Goal: Task Accomplishment & Management: Complete application form

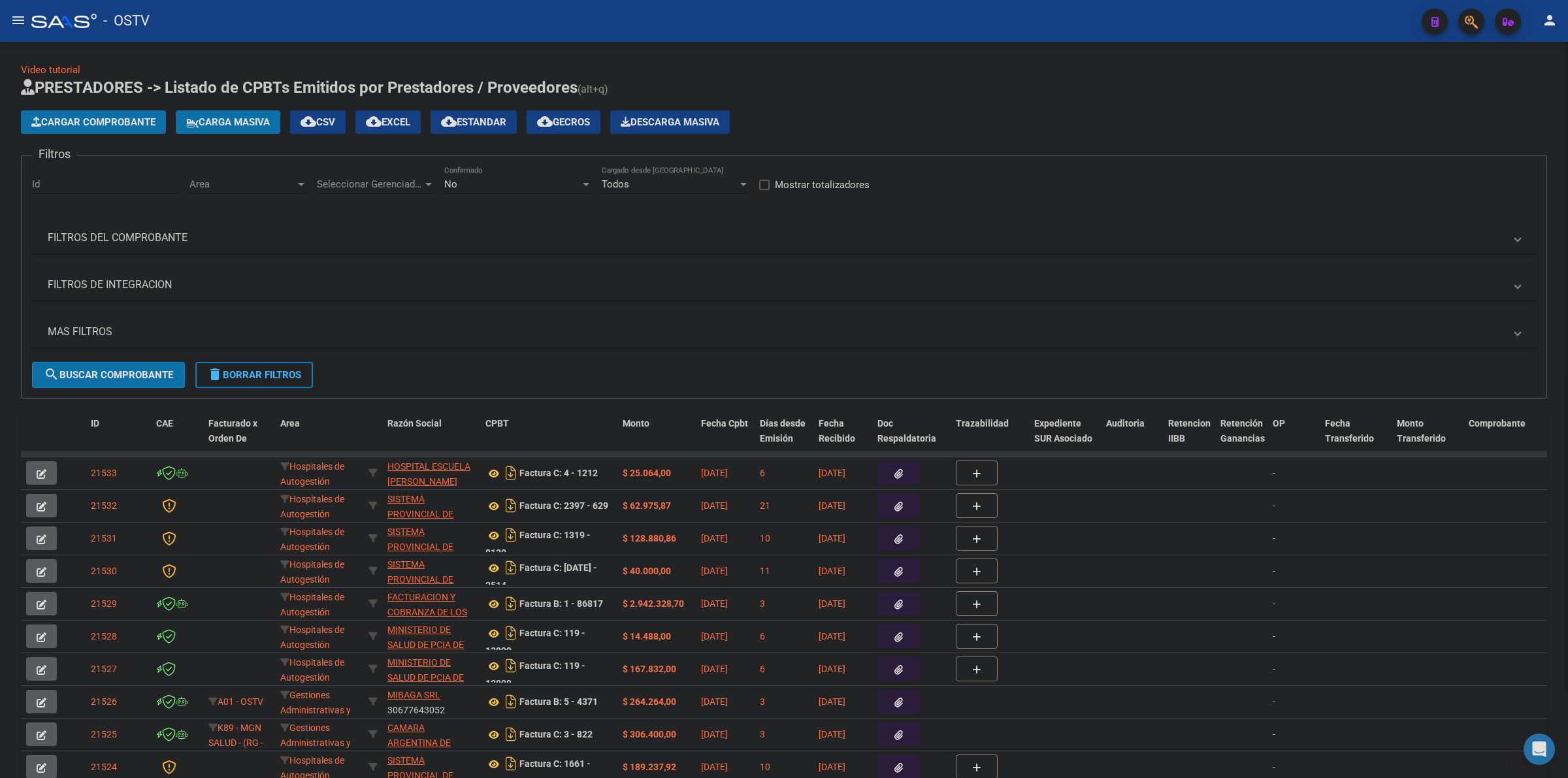
click at [269, 370] on span "delete Borrar Filtros" at bounding box center [254, 375] width 94 height 12
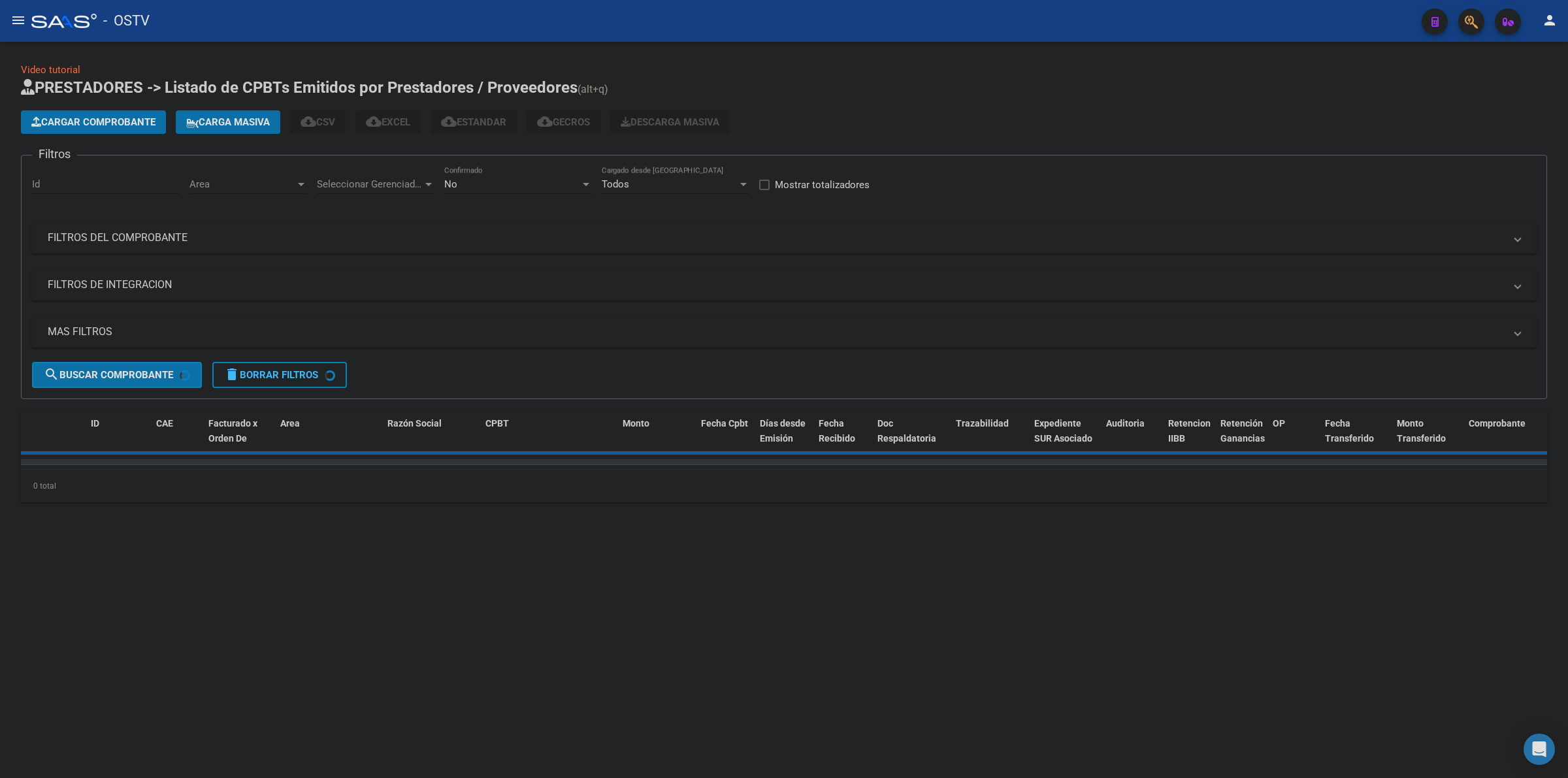
click at [492, 191] on div "No Confirmado" at bounding box center [518, 180] width 148 height 28
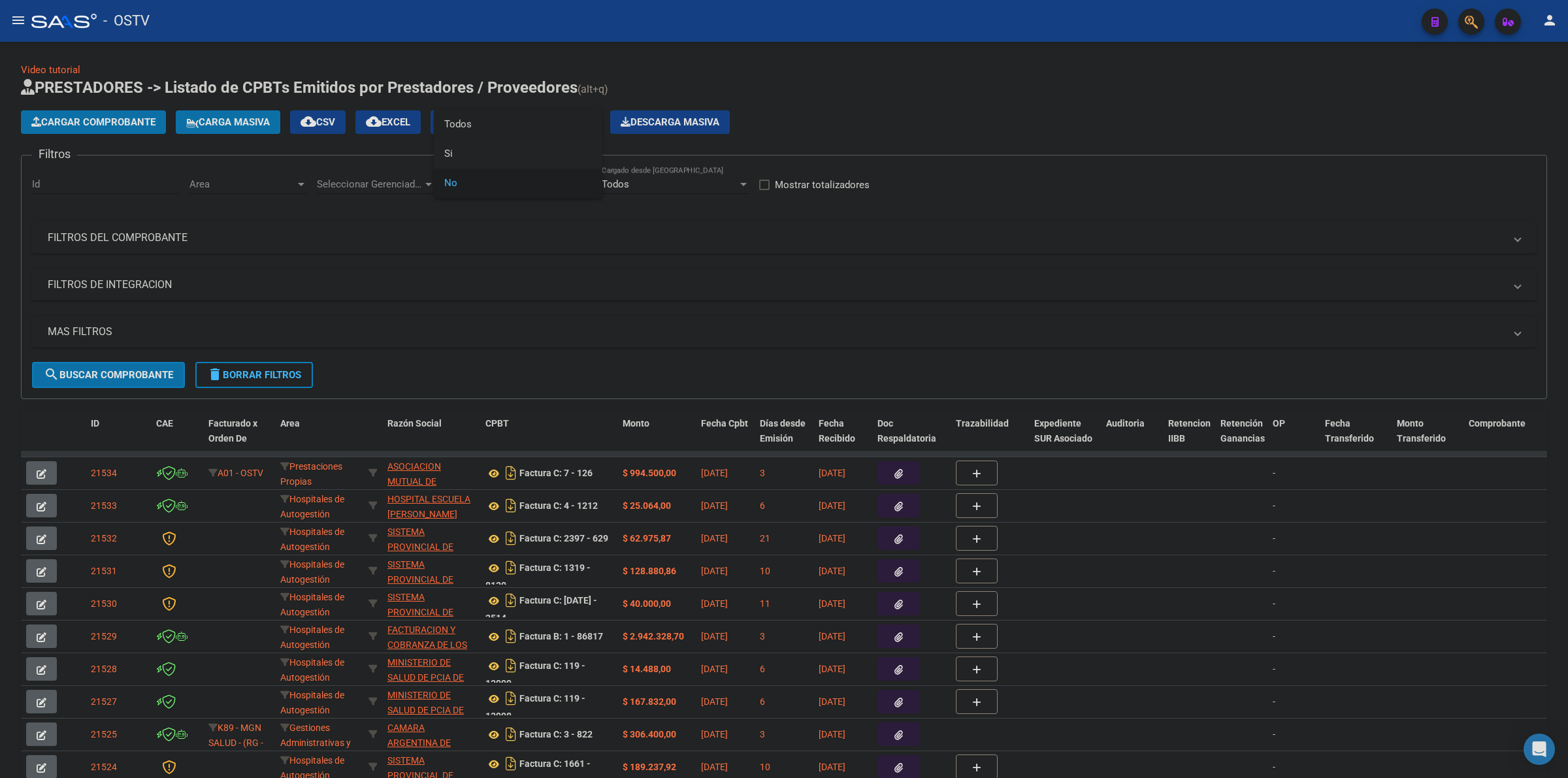
drag, startPoint x: 474, startPoint y: 118, endPoint x: 448, endPoint y: 129, distance: 28.2
click at [472, 118] on span "Todos" at bounding box center [518, 124] width 148 height 29
click at [343, 187] on span "Seleccionar Gerenciador" at bounding box center [370, 184] width 106 height 12
click at [384, 270] on span "A01 - OSTV" at bounding box center [408, 271] width 183 height 29
click at [279, 190] on div "Area Area" at bounding box center [247, 180] width 117 height 28
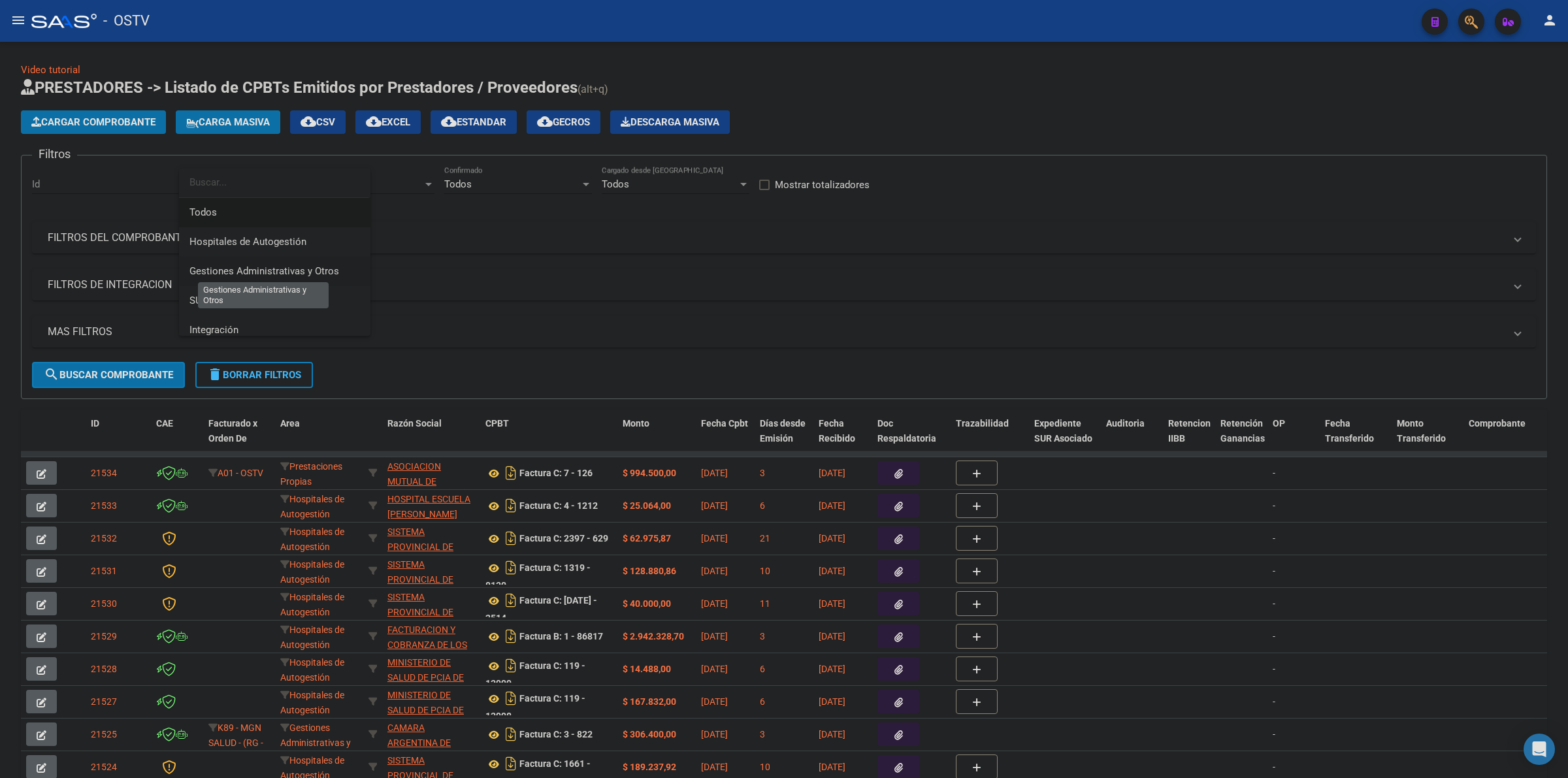
click at [266, 270] on span "Gestiones Administrativas y Otros" at bounding box center [264, 271] width 149 height 12
drag, startPoint x: 69, startPoint y: 324, endPoint x: 497, endPoint y: 322, distance: 428.0
click at [70, 322] on mat-expansion-panel-header "MAS FILTROS" at bounding box center [784, 332] width 1504 height 31
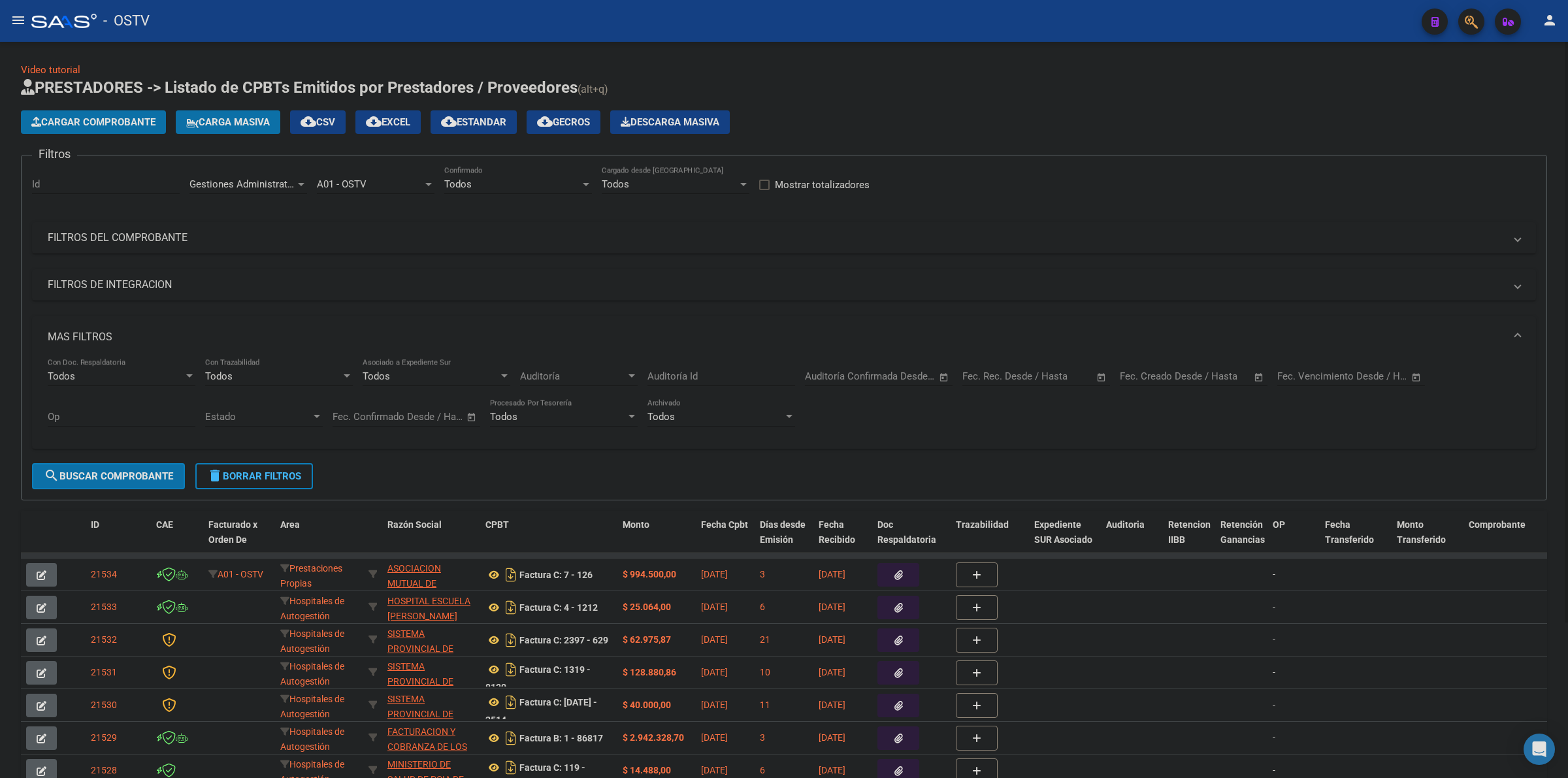
click at [1208, 371] on input "text" at bounding box center [1215, 376] width 63 height 12
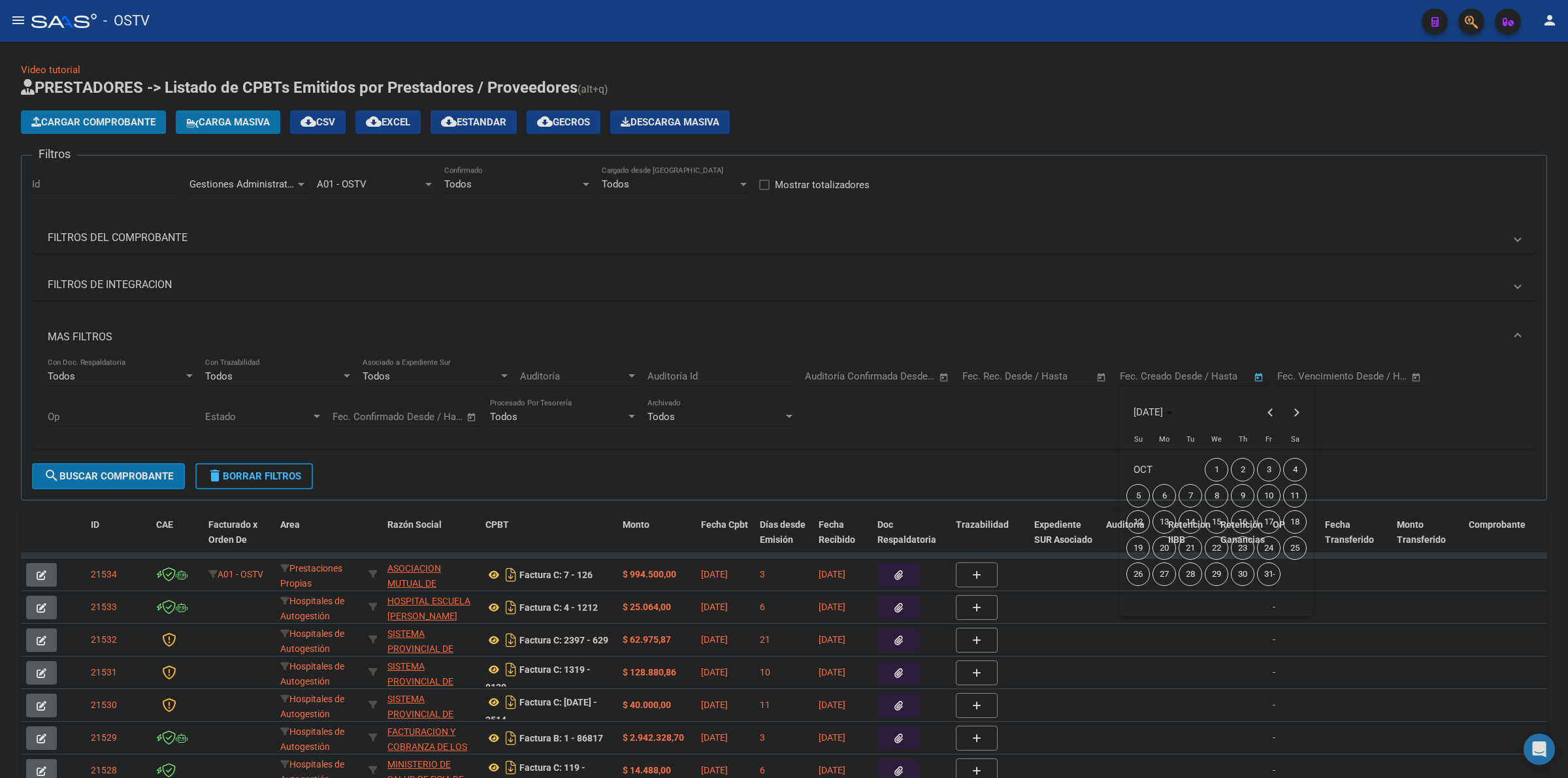
click at [1267, 474] on span "3" at bounding box center [1268, 469] width 23 height 23
type input "[DATE]"
click at [1141, 494] on span "5" at bounding box center [1138, 496] width 23 height 23
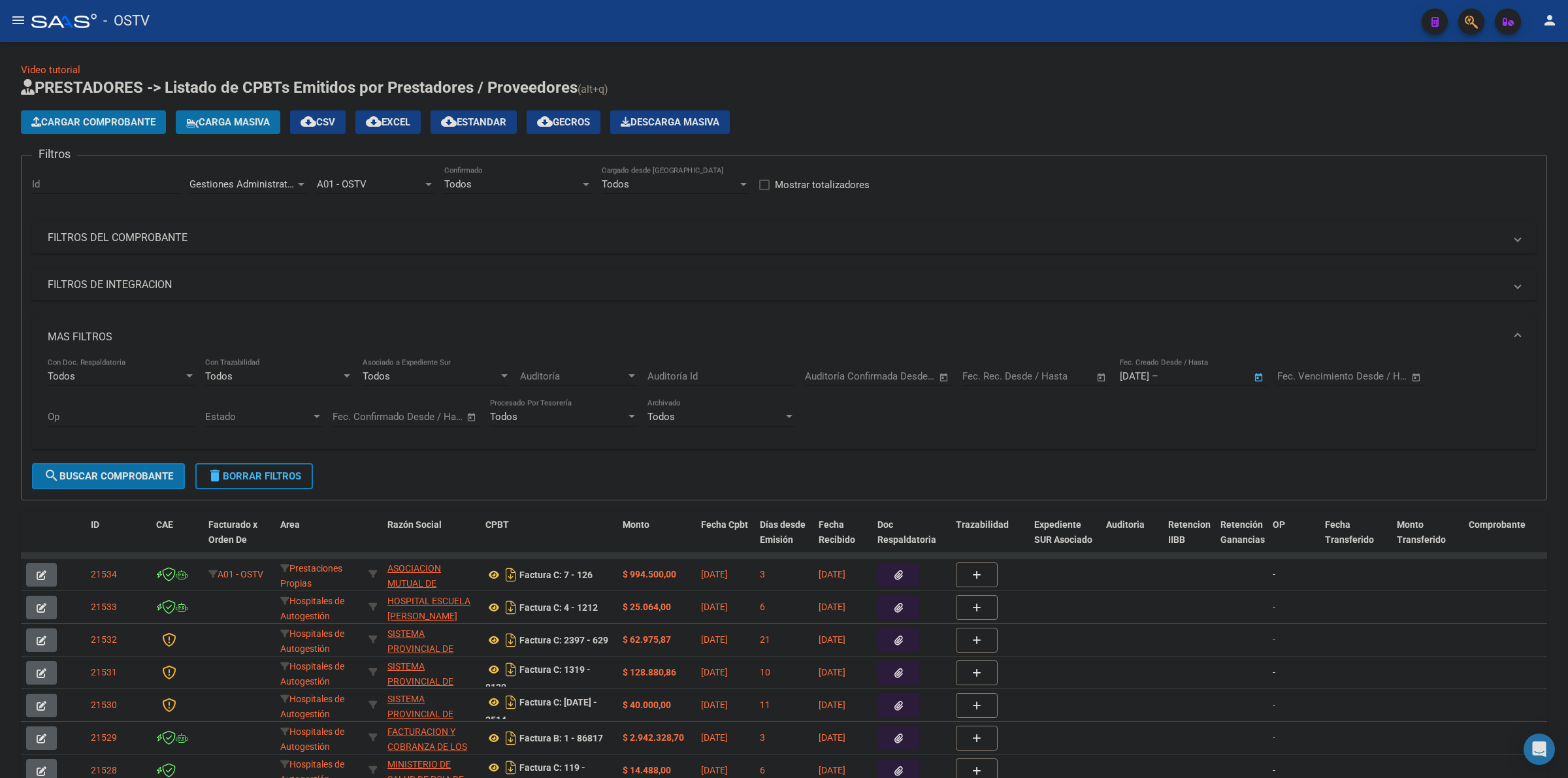
type input "[DATE]"
click at [132, 485] on button "search Buscar Comprobante" at bounding box center [108, 476] width 153 height 26
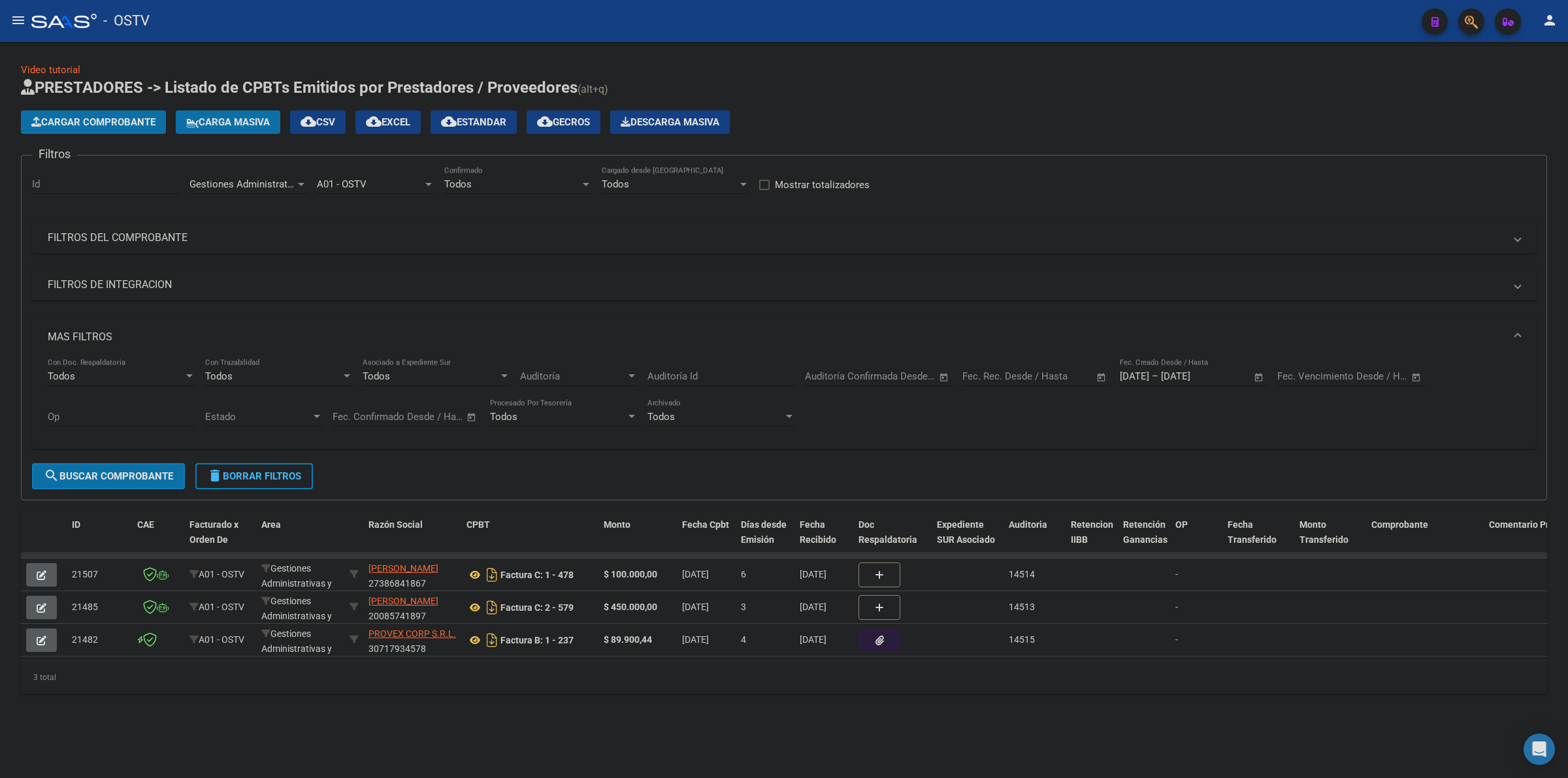
click at [279, 188] on span "Gestiones Administrativas y Otros" at bounding box center [264, 184] width 149 height 12
drag, startPoint x: 253, startPoint y: 250, endPoint x: 220, endPoint y: 298, distance: 58.2
click at [253, 249] on span "Prestaciones Propias" at bounding box center [235, 244] width 93 height 12
drag, startPoint x: 137, startPoint y: 478, endPoint x: 178, endPoint y: 481, distance: 41.1
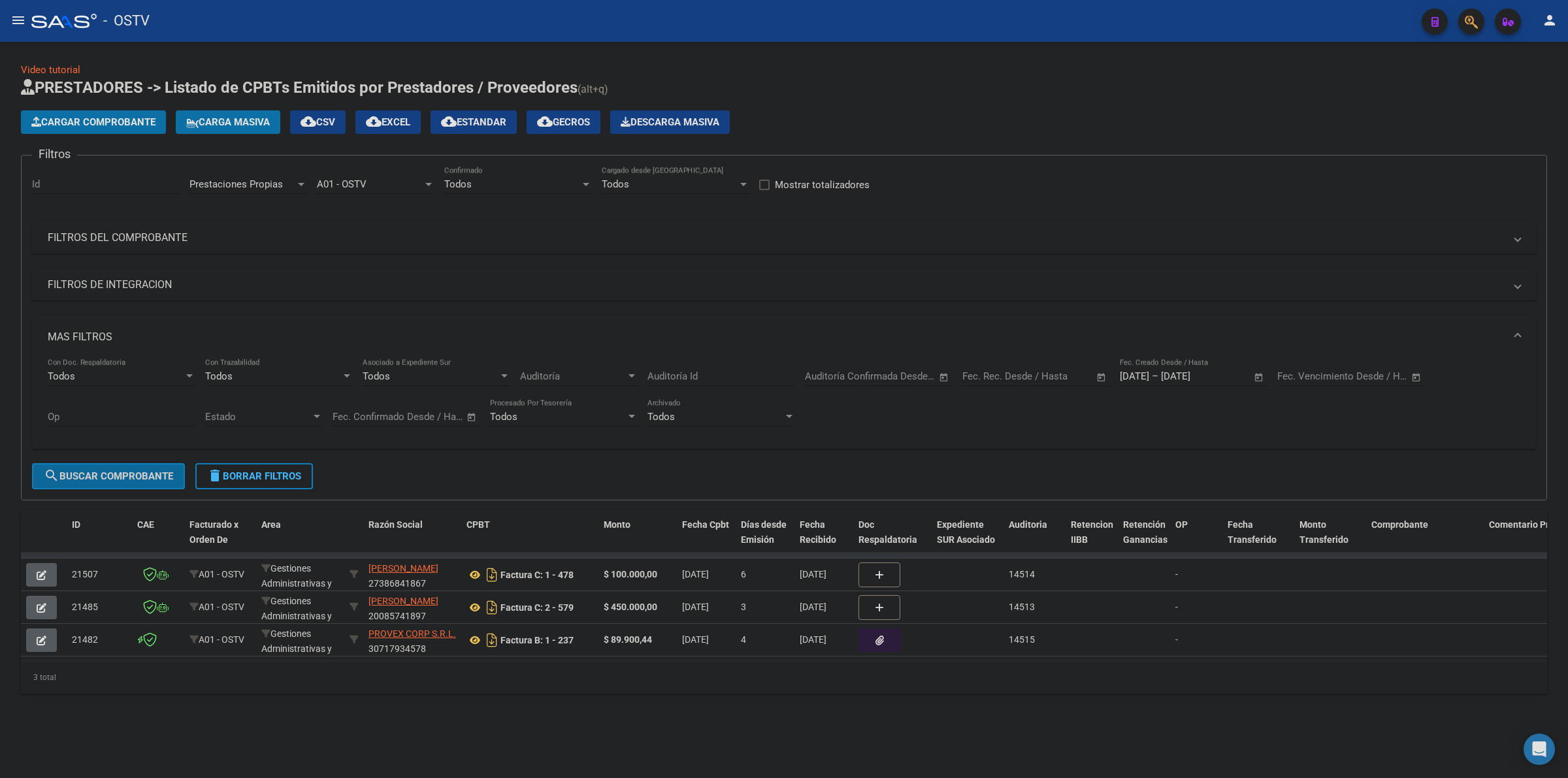
click at [138, 478] on span "search Buscar Comprobante" at bounding box center [109, 476] width 129 height 12
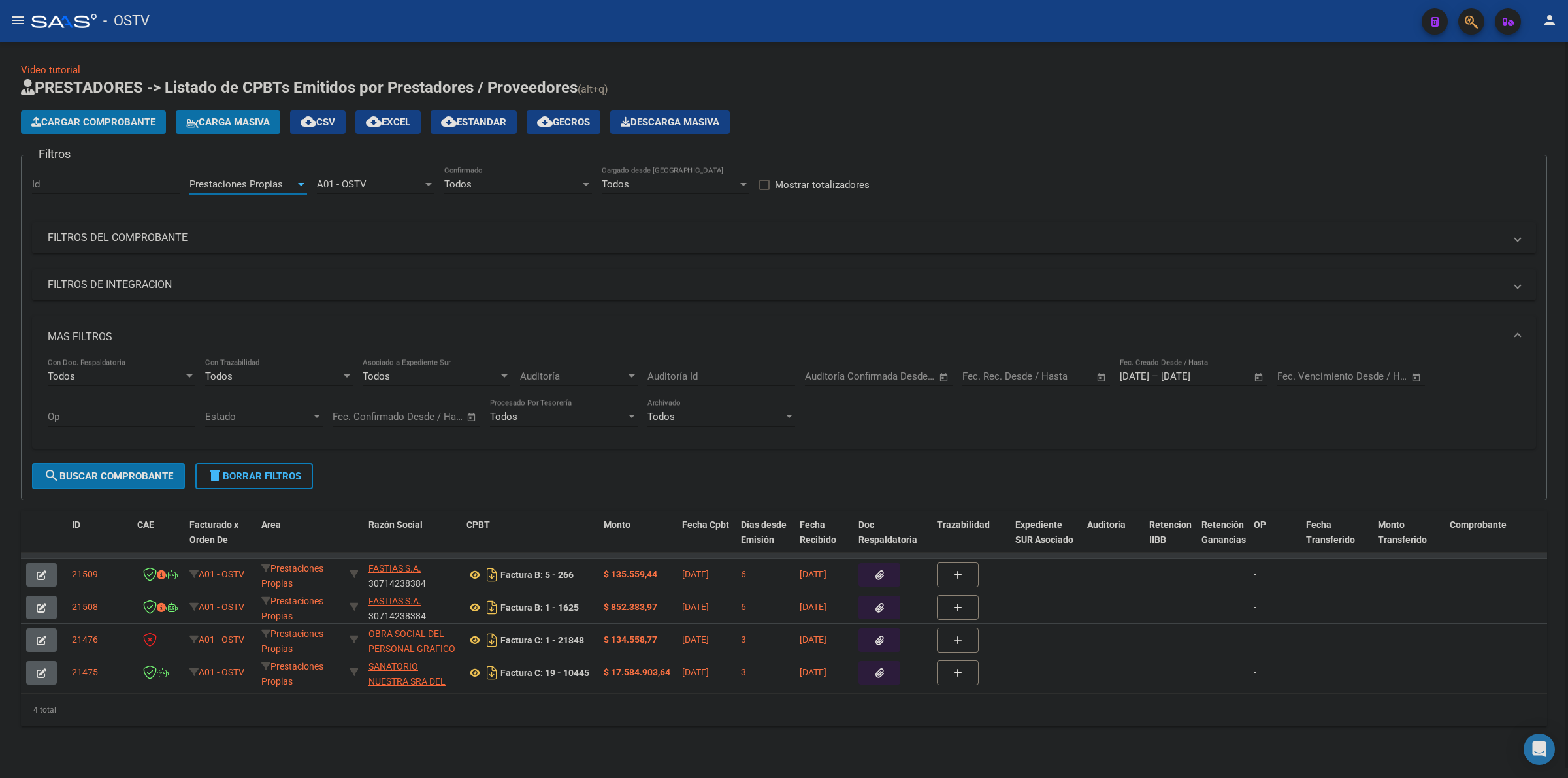
click at [281, 181] on div "Prestaciones Propias" at bounding box center [242, 184] width 106 height 12
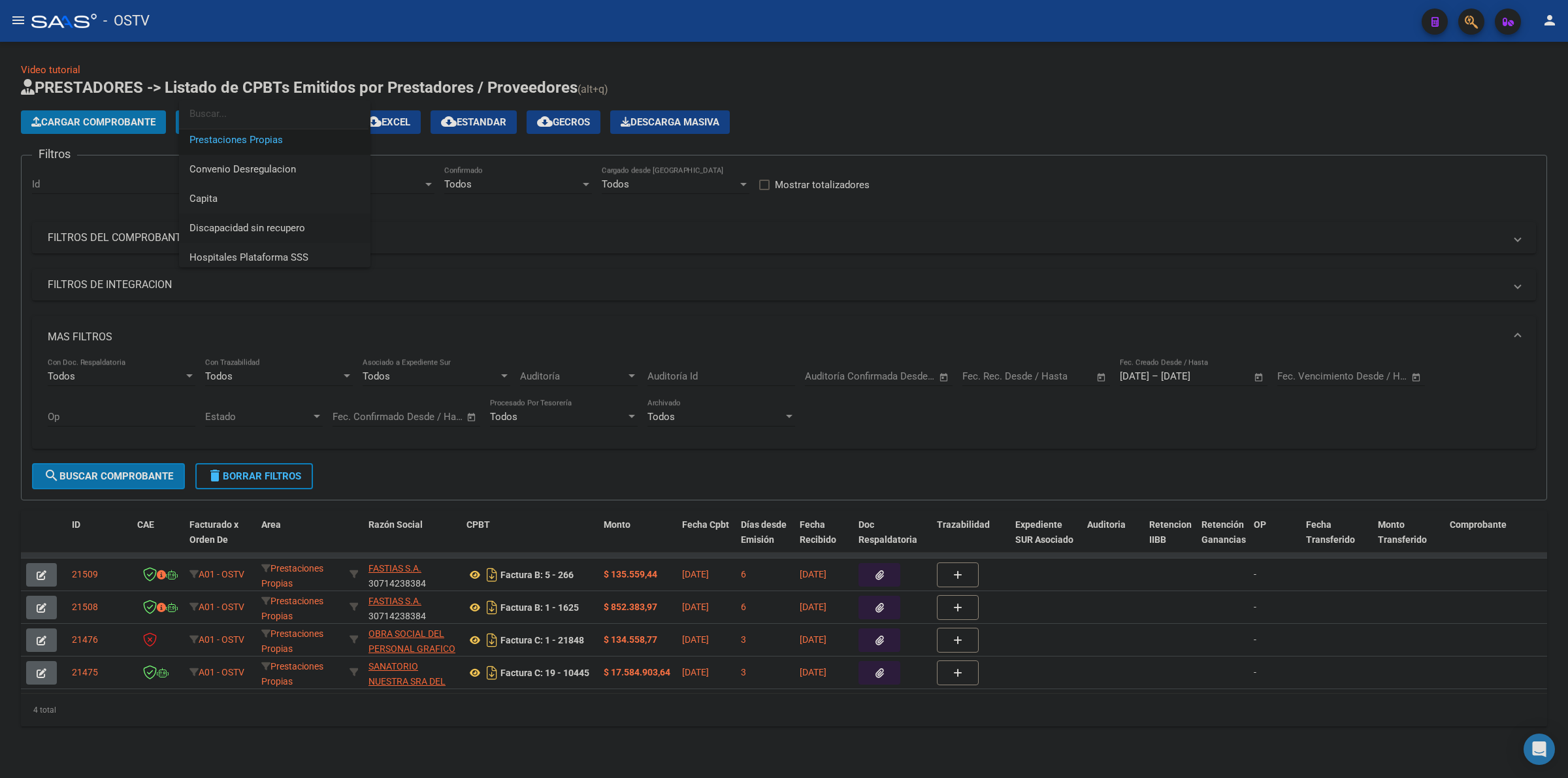
scroll to position [156, 0]
click at [226, 196] on span "Capita" at bounding box center [274, 194] width 171 height 29
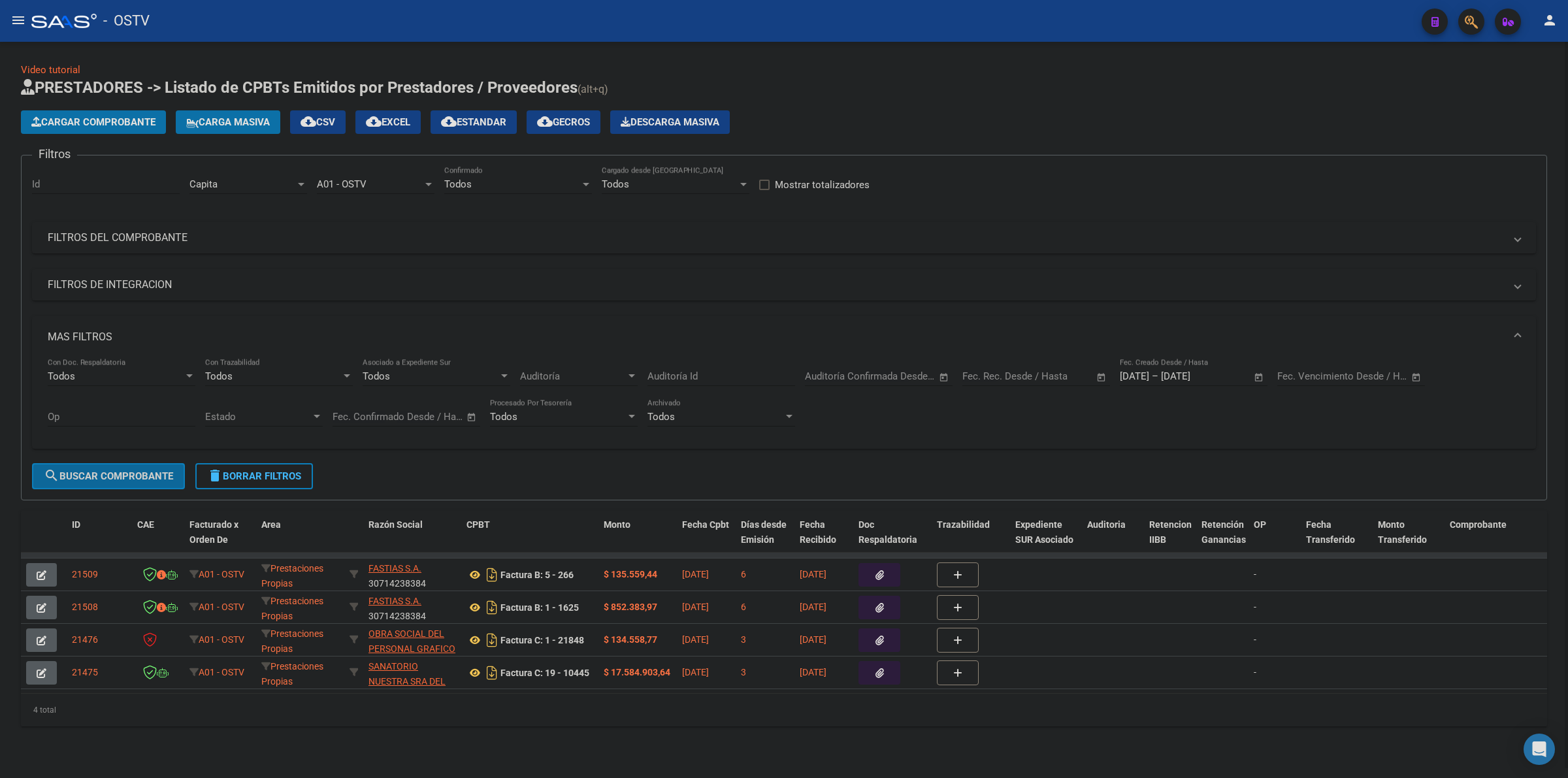
click at [117, 465] on button "search Buscar Comprobante" at bounding box center [108, 476] width 153 height 26
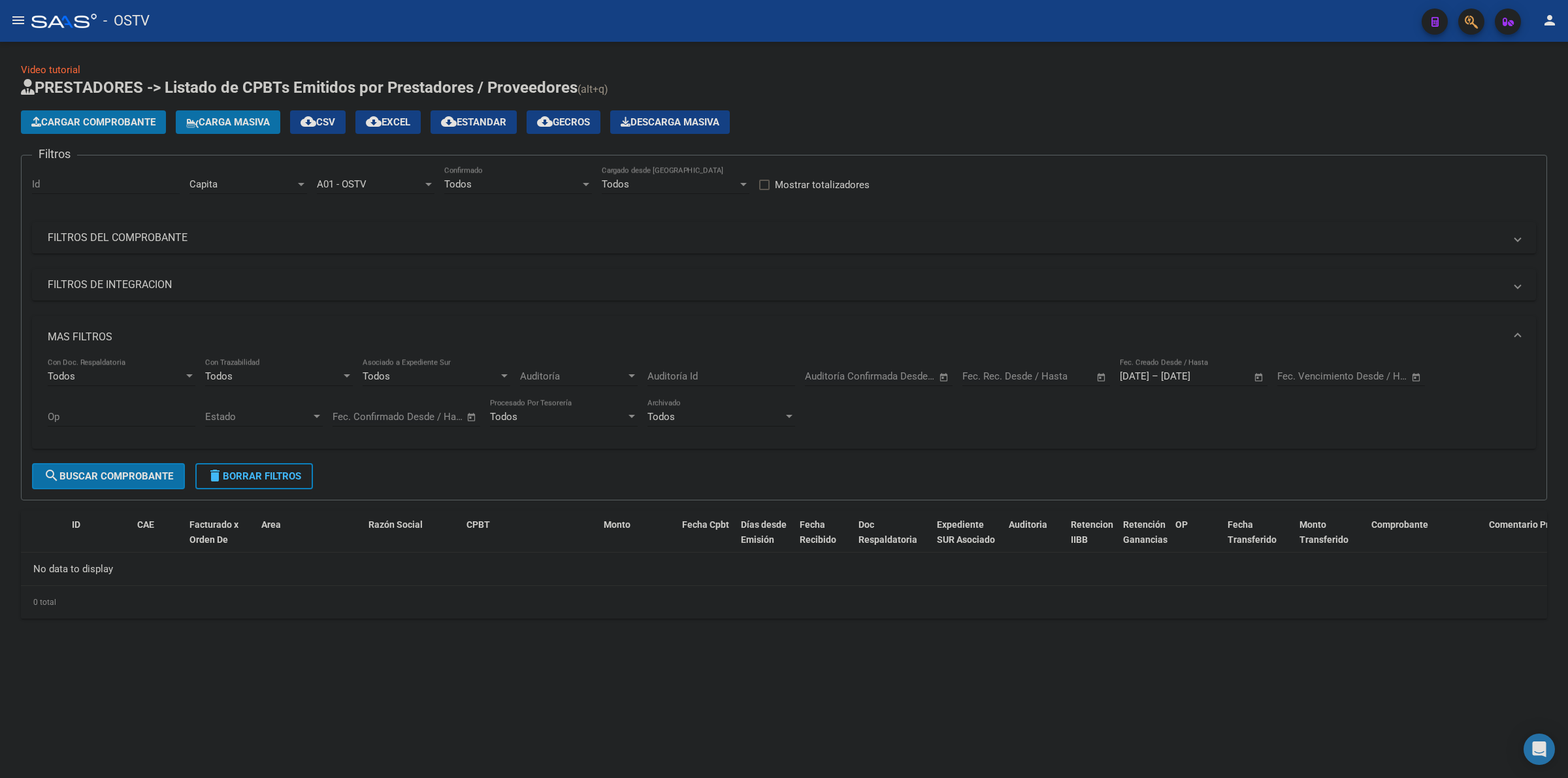
click at [917, 86] on h1 "PRESTADORES -> Listado de CPBTs Emitidos por Prestadores / Proveedores (alt+q)" at bounding box center [784, 88] width 1526 height 23
click at [268, 474] on span "delete Borrar Filtros" at bounding box center [254, 476] width 94 height 12
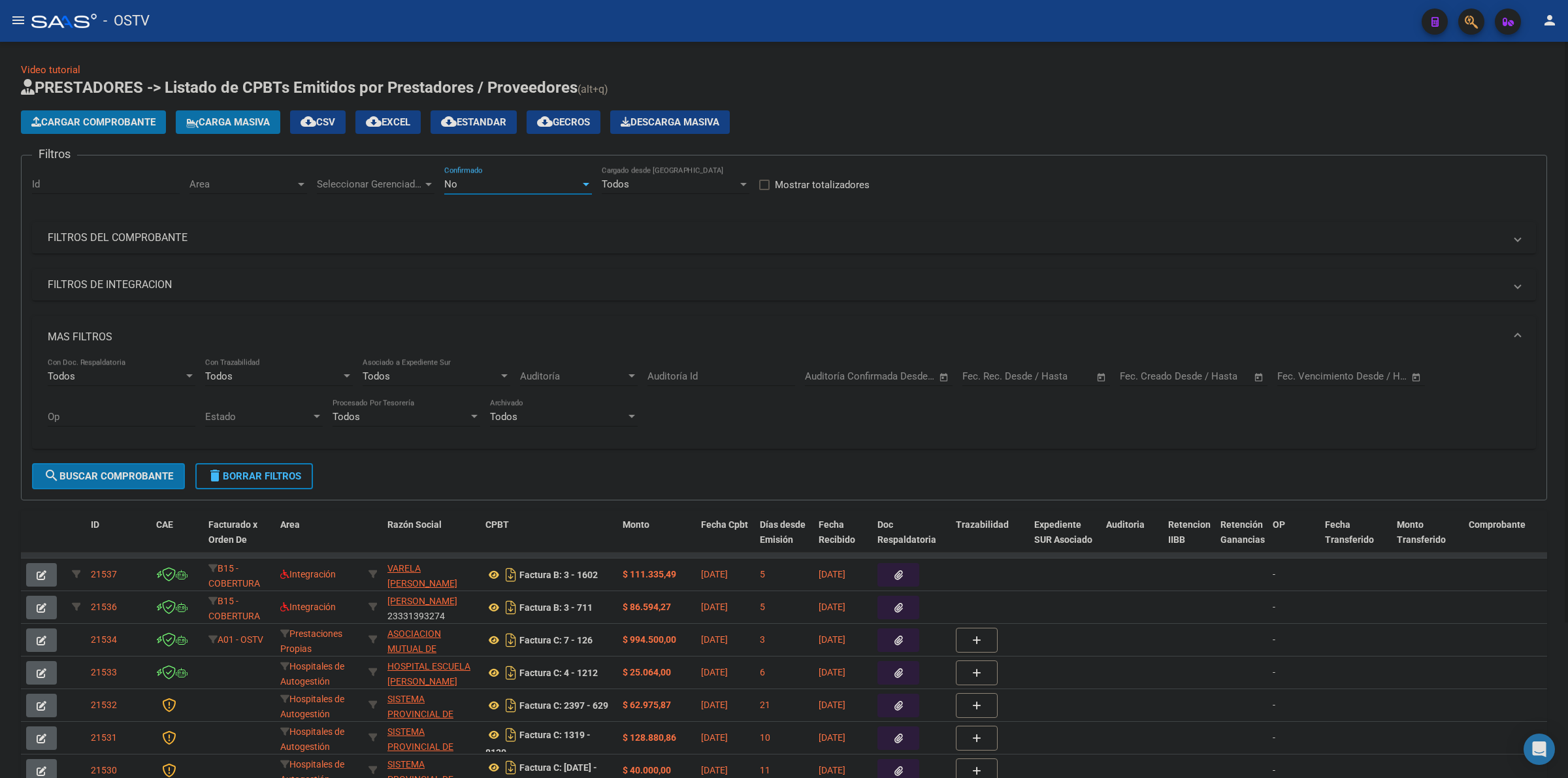
click at [543, 188] on div "No" at bounding box center [512, 184] width 136 height 12
click at [470, 125] on span "Todos" at bounding box center [518, 124] width 148 height 29
click at [172, 213] on div "Filtros Id Area Area Seleccionar Gerenciador Seleccionar Gerenciador Todos Conf…" at bounding box center [784, 314] width 1504 height 297
click at [154, 229] on mat-expansion-panel-header "FILTROS DEL COMPROBANTE" at bounding box center [784, 238] width 1504 height 31
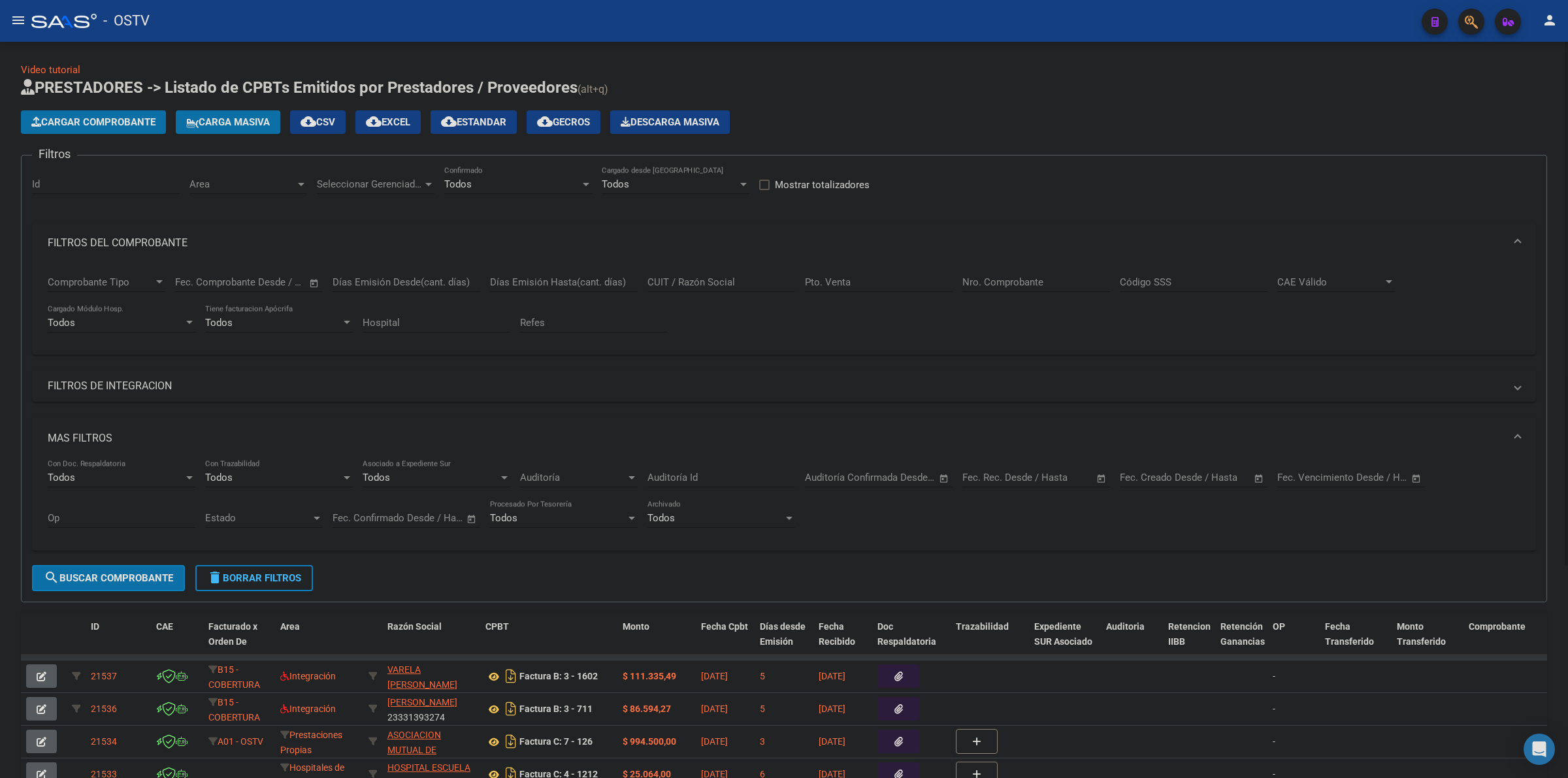
click at [1018, 283] on input "Nro. Comprobante" at bounding box center [1036, 282] width 148 height 12
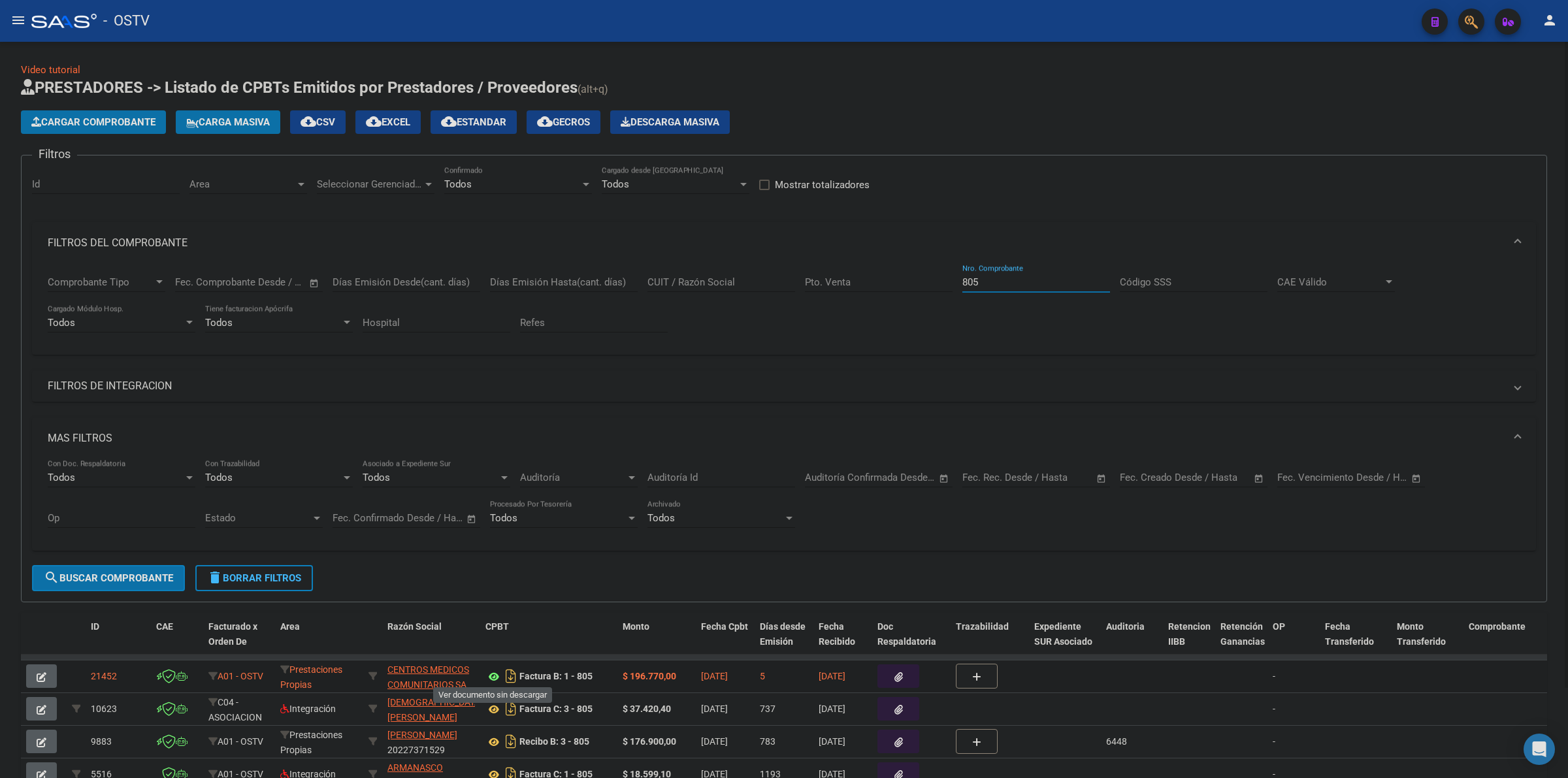
type input "805"
click at [274, 573] on span "delete Borrar Filtros" at bounding box center [254, 578] width 94 height 12
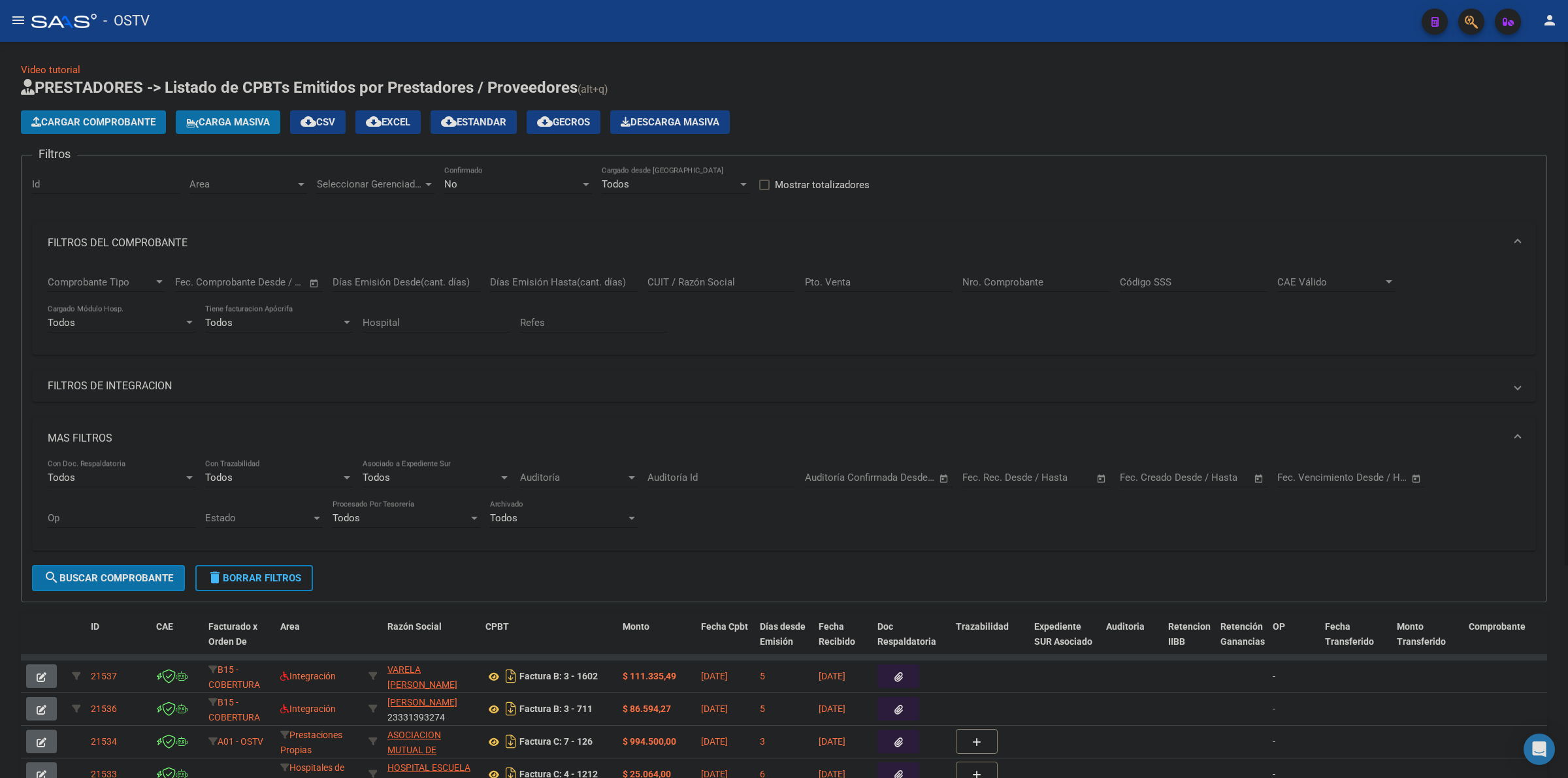
click at [541, 183] on div "No" at bounding box center [512, 184] width 136 height 12
click at [487, 129] on span "Todos" at bounding box center [518, 124] width 148 height 29
click at [409, 181] on span "Seleccionar Gerenciador" at bounding box center [370, 184] width 106 height 12
drag, startPoint x: 354, startPoint y: 266, endPoint x: 270, endPoint y: 194, distance: 110.6
click at [353, 265] on span "A01 - OSTV" at bounding box center [408, 271] width 183 height 29
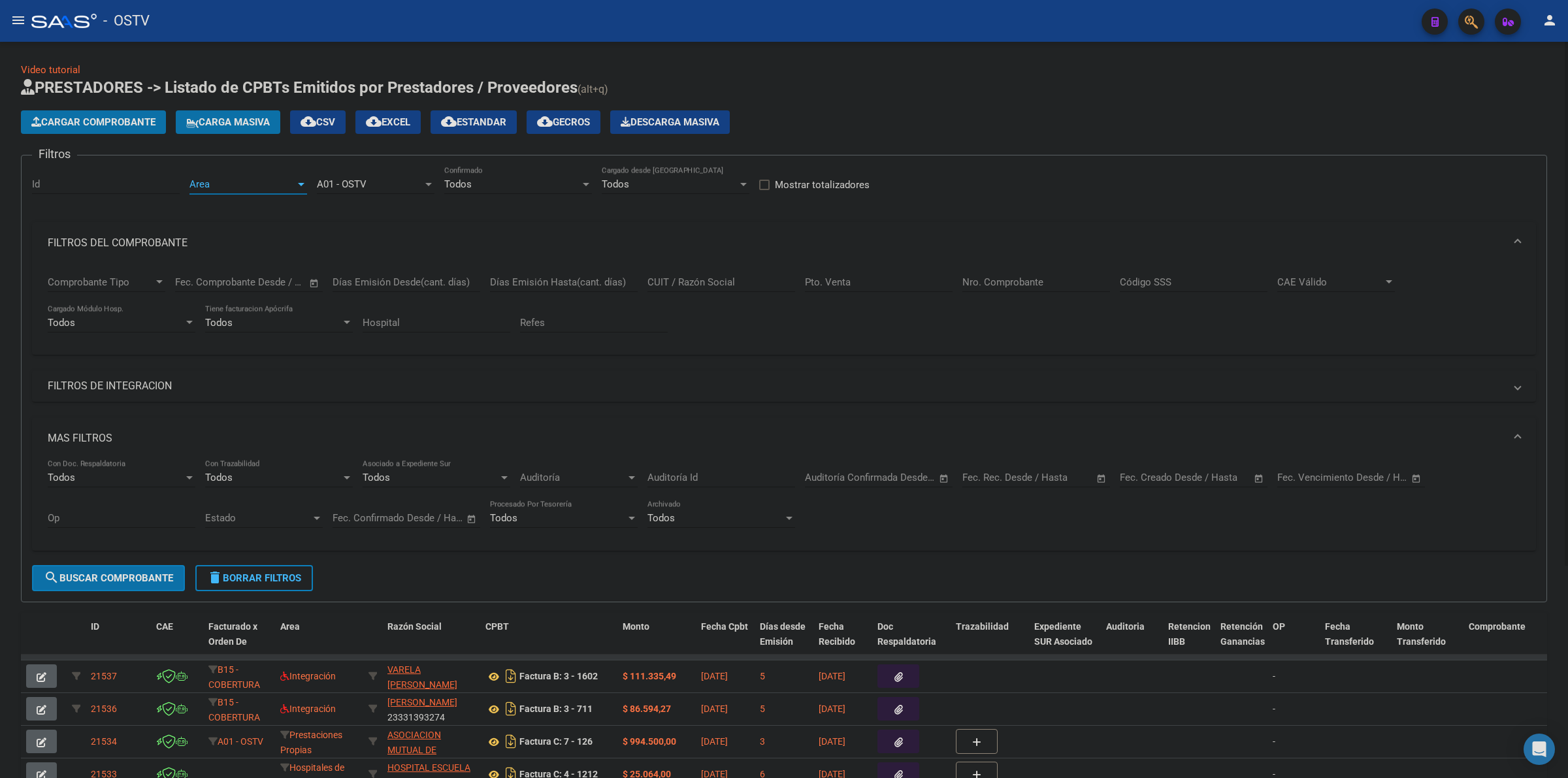
click at [253, 184] on span "Area" at bounding box center [242, 184] width 106 height 12
click at [253, 269] on span "Gestiones Administrativas y Otros" at bounding box center [264, 271] width 149 height 12
drag, startPoint x: 157, startPoint y: 239, endPoint x: 274, endPoint y: 262, distance: 119.2
click at [157, 238] on mat-panel-title "FILTROS DEL COMPROBANTE" at bounding box center [776, 243] width 1457 height 14
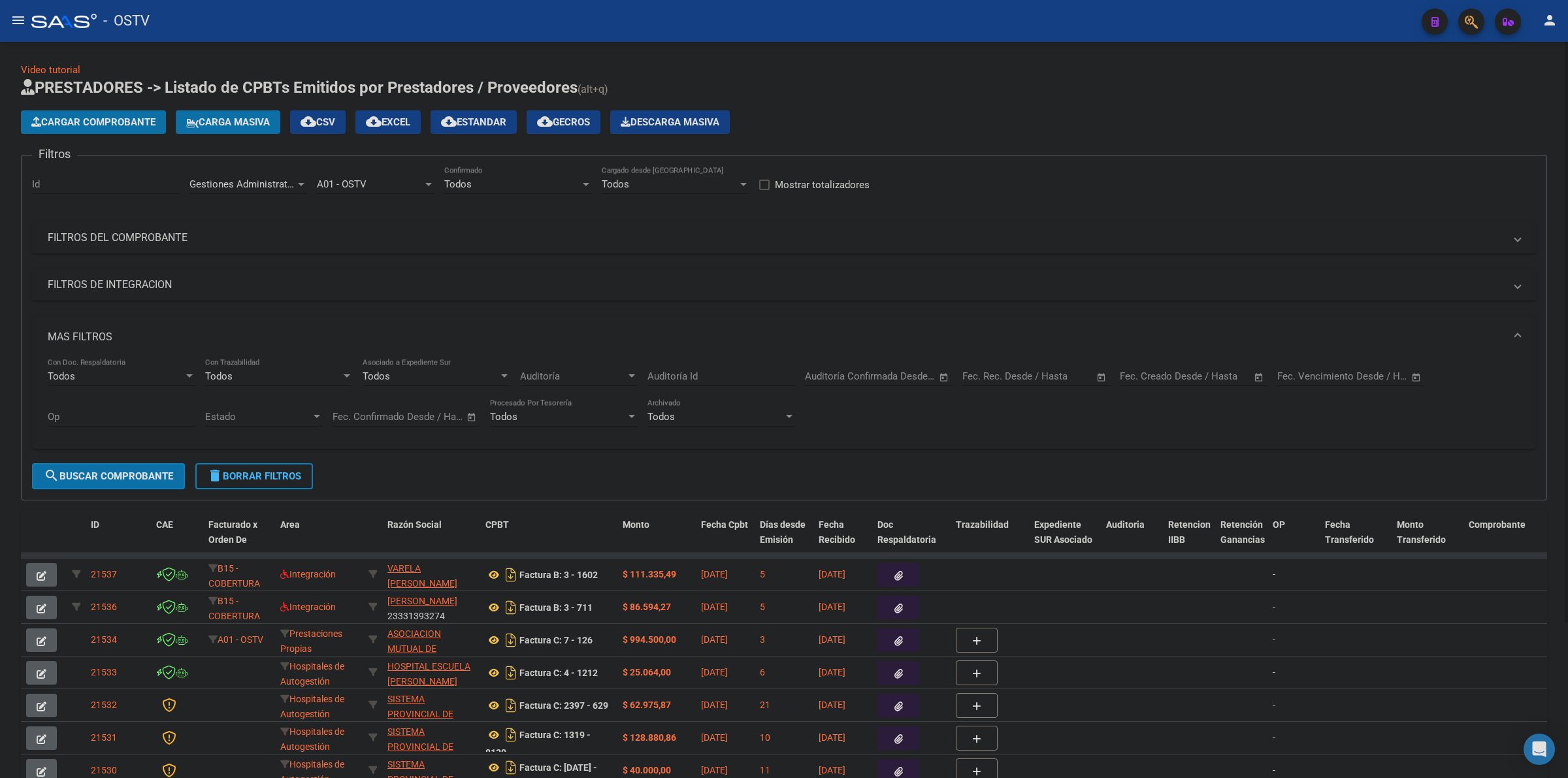
click at [1164, 365] on div "Fecha inicio – Fecha fin Fec. Creado Desde / Hasta" at bounding box center [1186, 372] width 132 height 28
click at [1161, 376] on input "text" at bounding box center [1146, 376] width 53 height 12
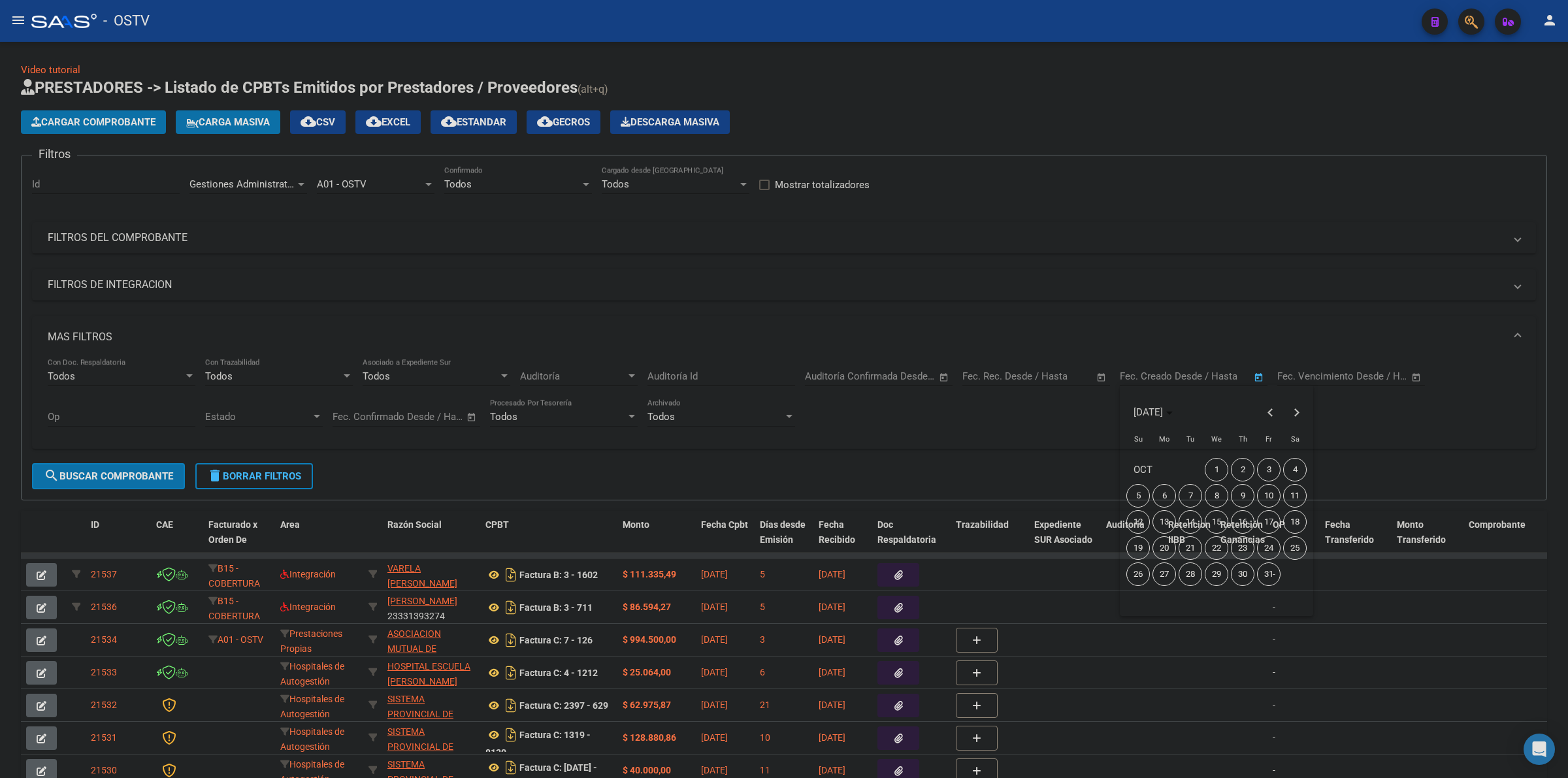
click at [1248, 501] on span "9" at bounding box center [1242, 496] width 23 height 23
type input "[DATE]"
click at [1248, 501] on span "9" at bounding box center [1242, 496] width 23 height 23
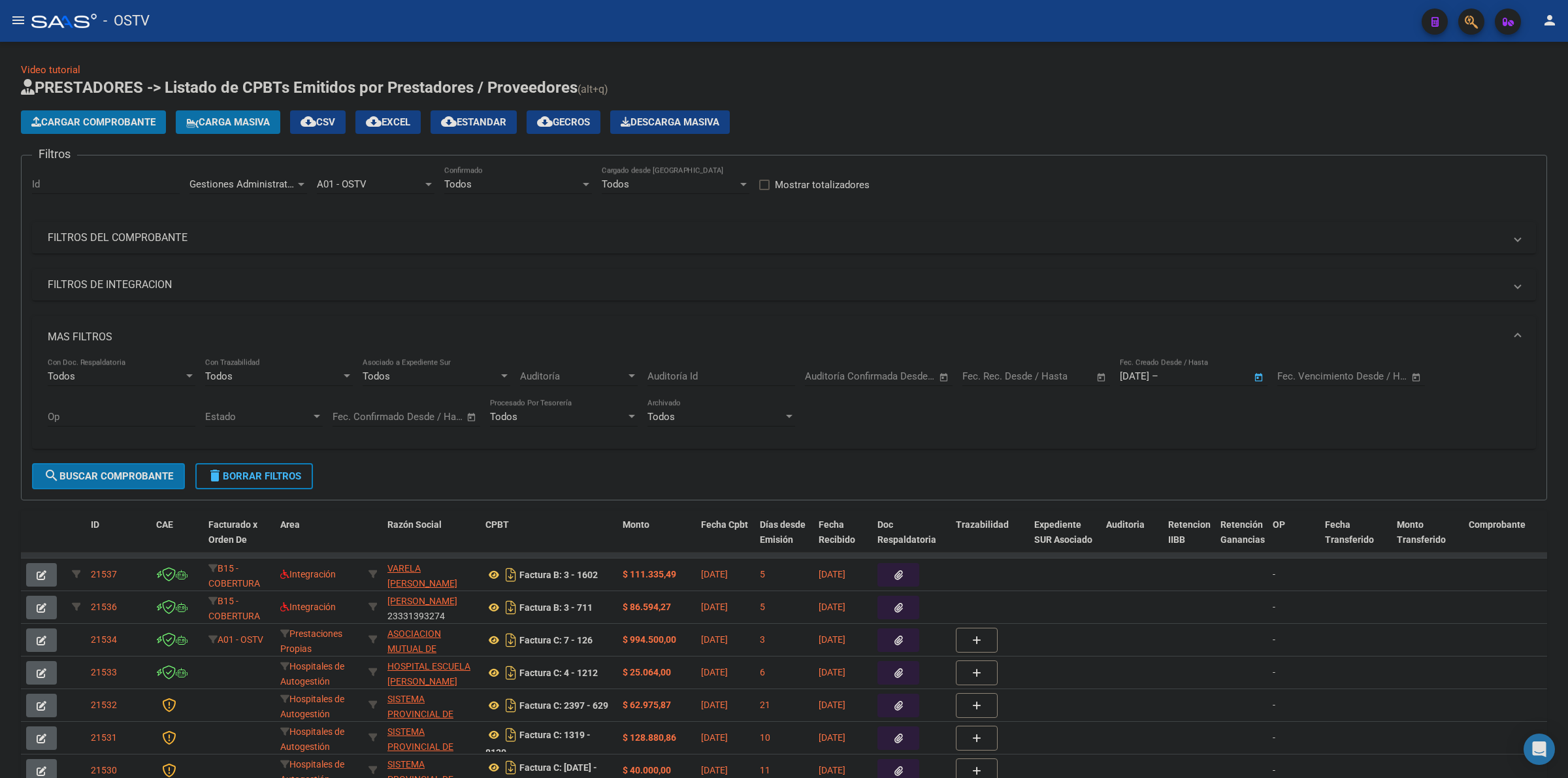
type input "[DATE]"
click at [114, 471] on span "search Buscar Comprobante" at bounding box center [109, 476] width 129 height 12
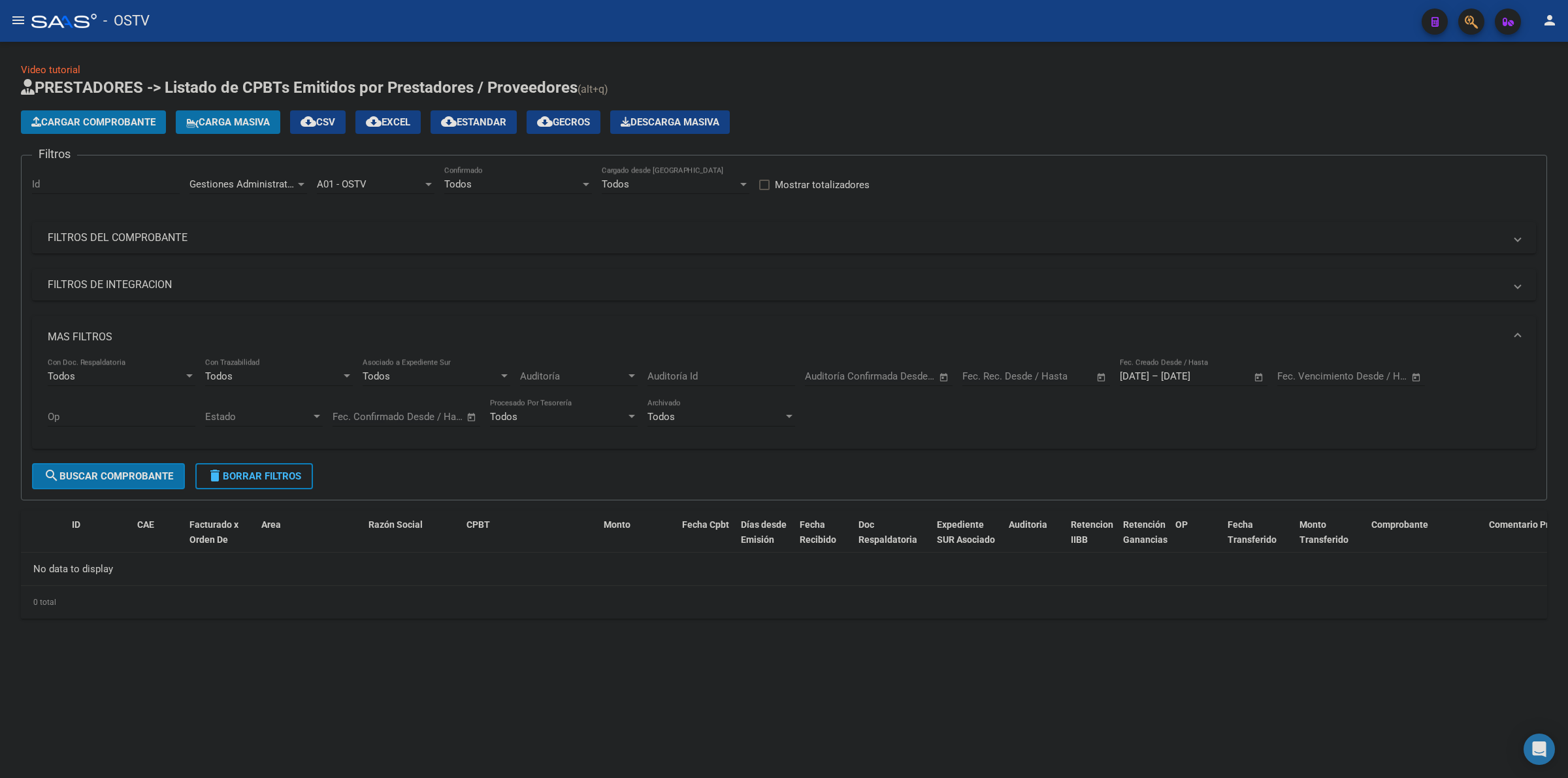
click at [289, 185] on span "Gestiones Administrativas y Otros" at bounding box center [264, 184] width 149 height 12
click at [248, 237] on span "Prestaciones Propias" at bounding box center [274, 244] width 171 height 29
click at [132, 474] on span "search Buscar Comprobante" at bounding box center [109, 476] width 129 height 12
drag, startPoint x: 271, startPoint y: 201, endPoint x: 262, endPoint y: 191, distance: 13.5
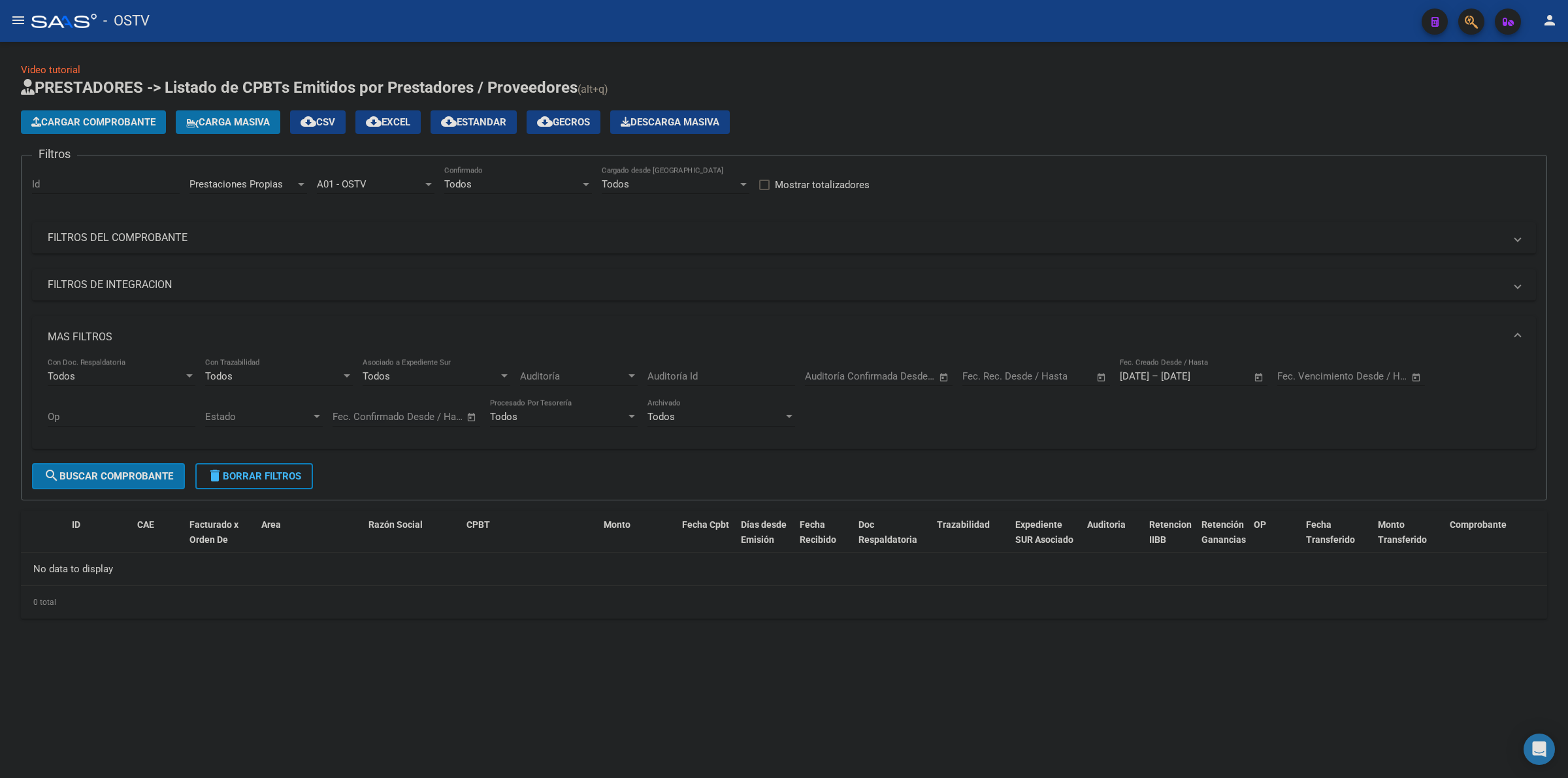
click at [265, 194] on div "Prestaciones Propias Area" at bounding box center [247, 186] width 117 height 41
click at [261, 188] on span "Prestaciones Propias" at bounding box center [235, 184] width 93 height 12
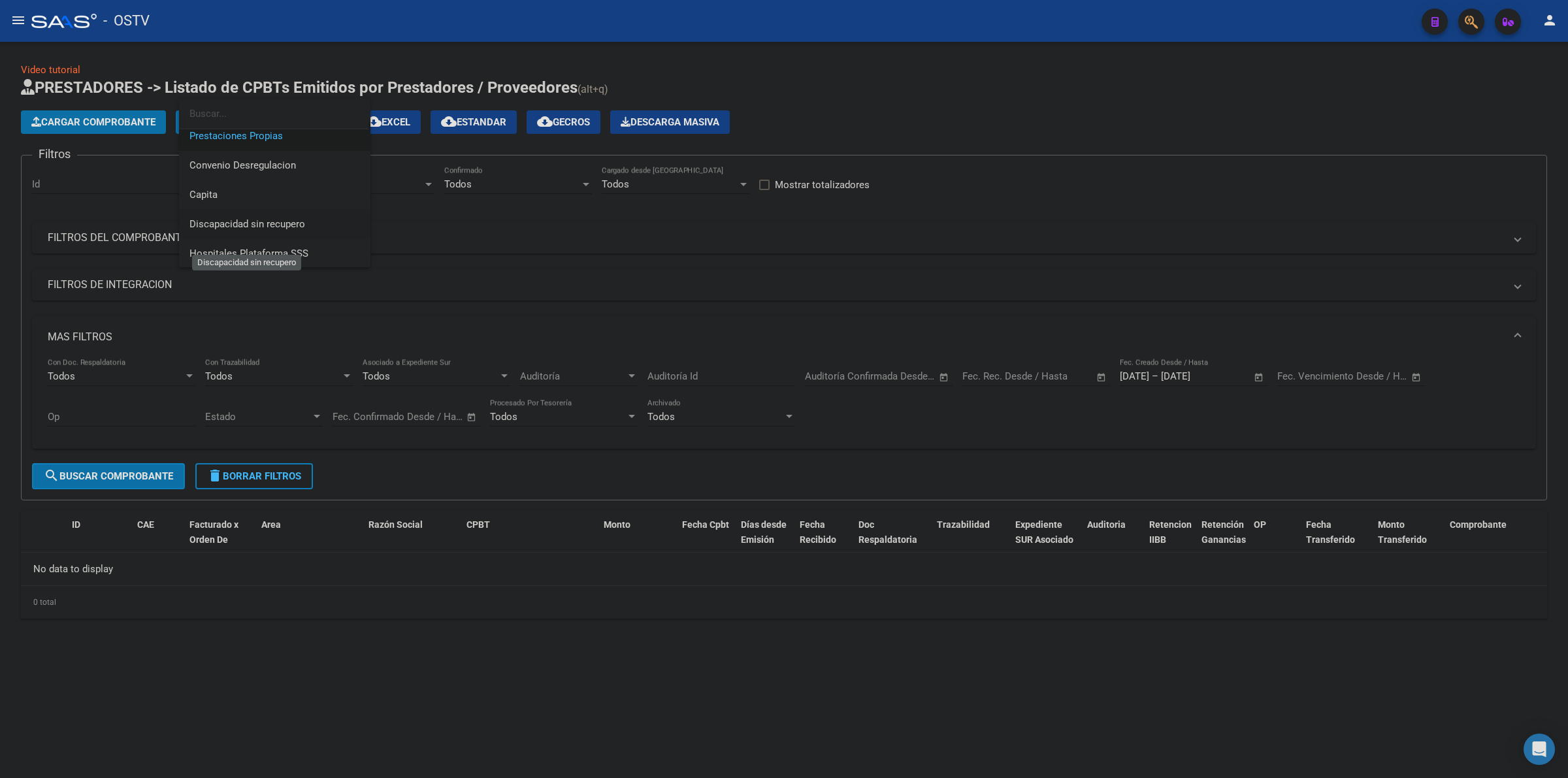
scroll to position [156, 0]
drag, startPoint x: 211, startPoint y: 197, endPoint x: 189, endPoint y: 305, distance: 110.2
click at [211, 196] on span "Capita" at bounding box center [203, 194] width 28 height 12
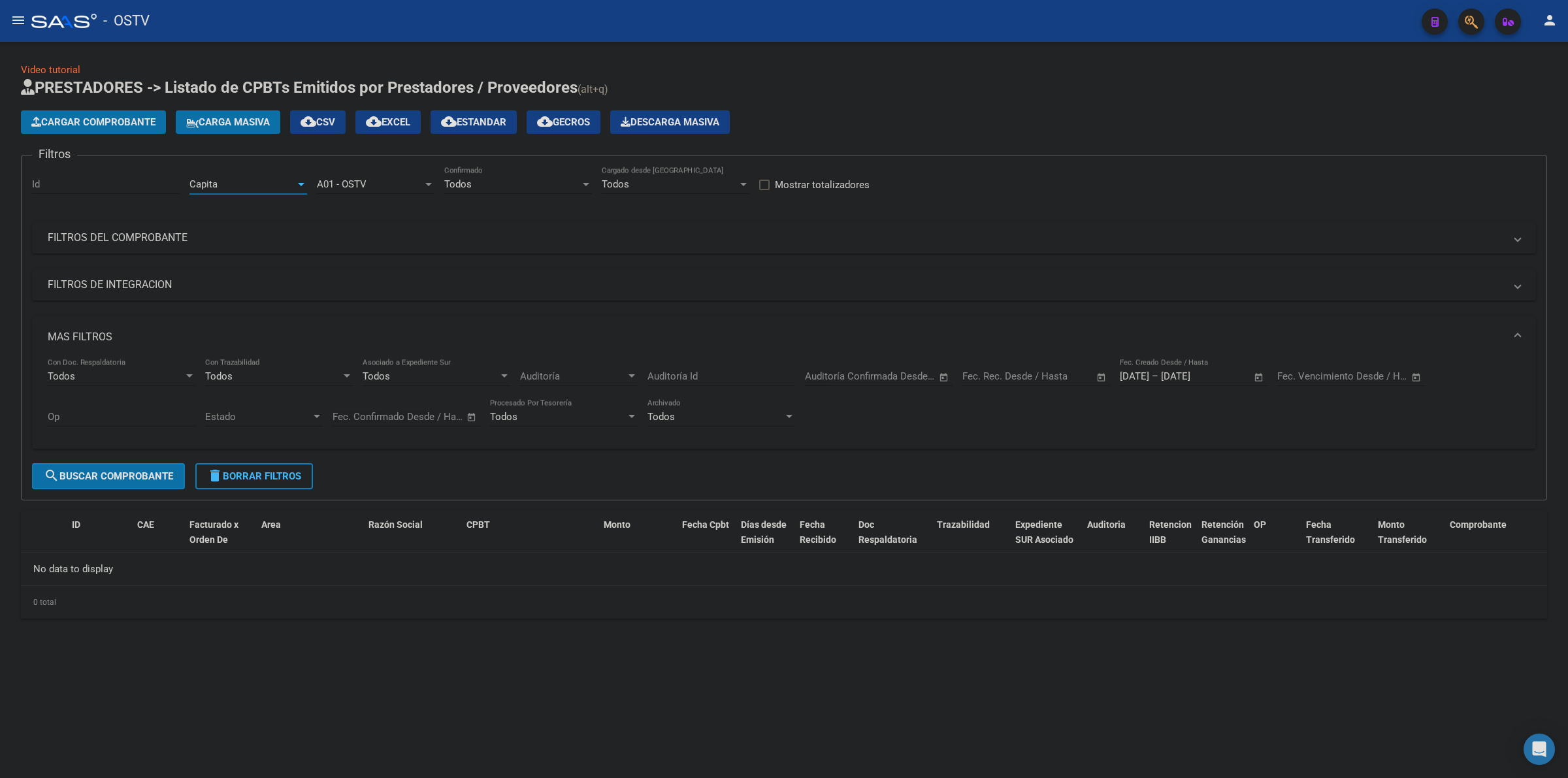
click at [146, 478] on span "search Buscar Comprobante" at bounding box center [109, 476] width 129 height 12
click at [238, 471] on span "delete Borrar Filtros" at bounding box center [254, 476] width 94 height 12
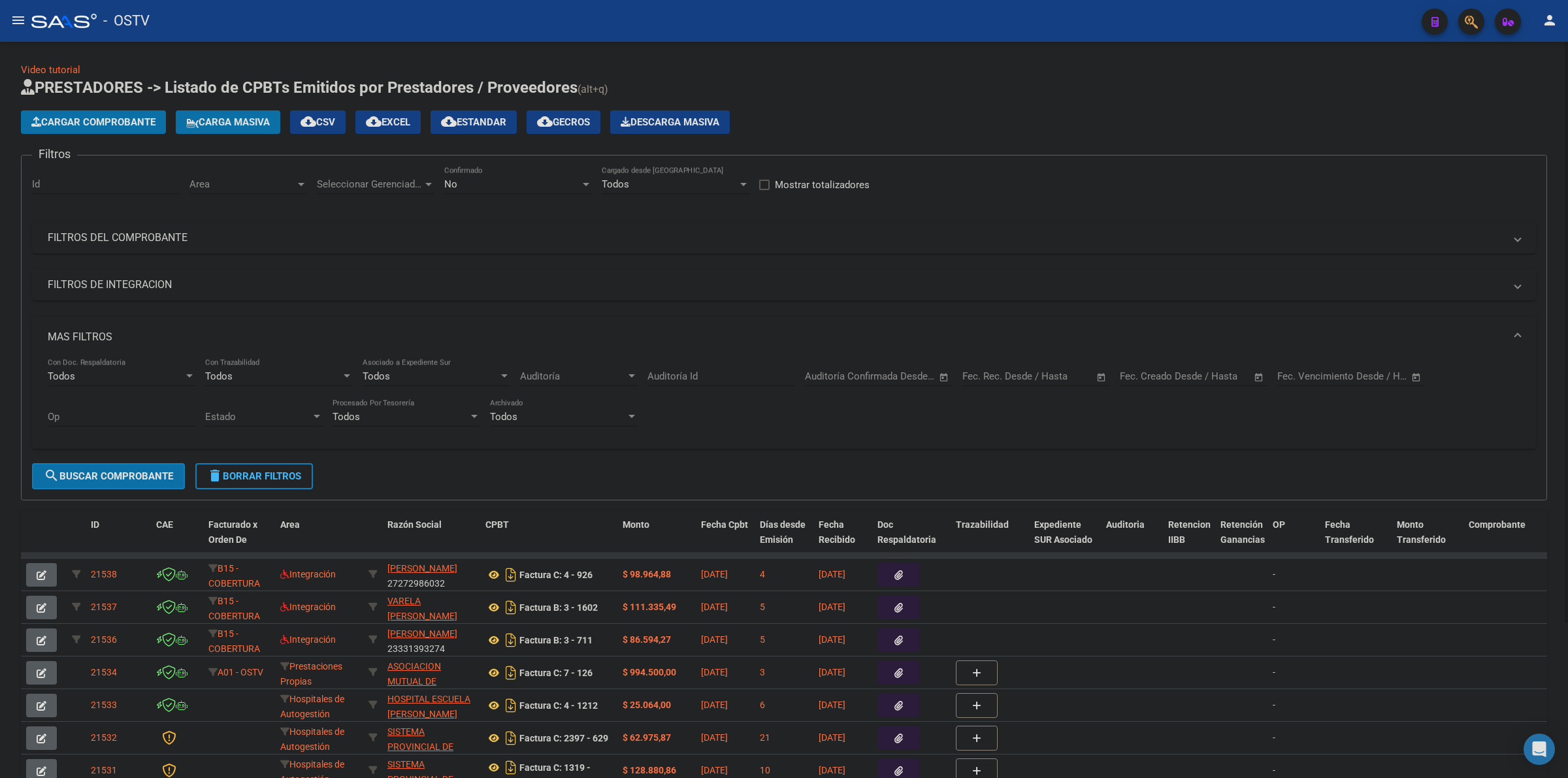
click at [988, 121] on div "Cargar Comprobante Carga Masiva cloud_download CSV cloud_download EXCEL cloud_d…" at bounding box center [784, 122] width 1526 height 23
click at [288, 466] on button "delete Borrar Filtros" at bounding box center [254, 476] width 117 height 26
click at [82, 341] on mat-panel-title "MAS FILTROS" at bounding box center [776, 337] width 1457 height 14
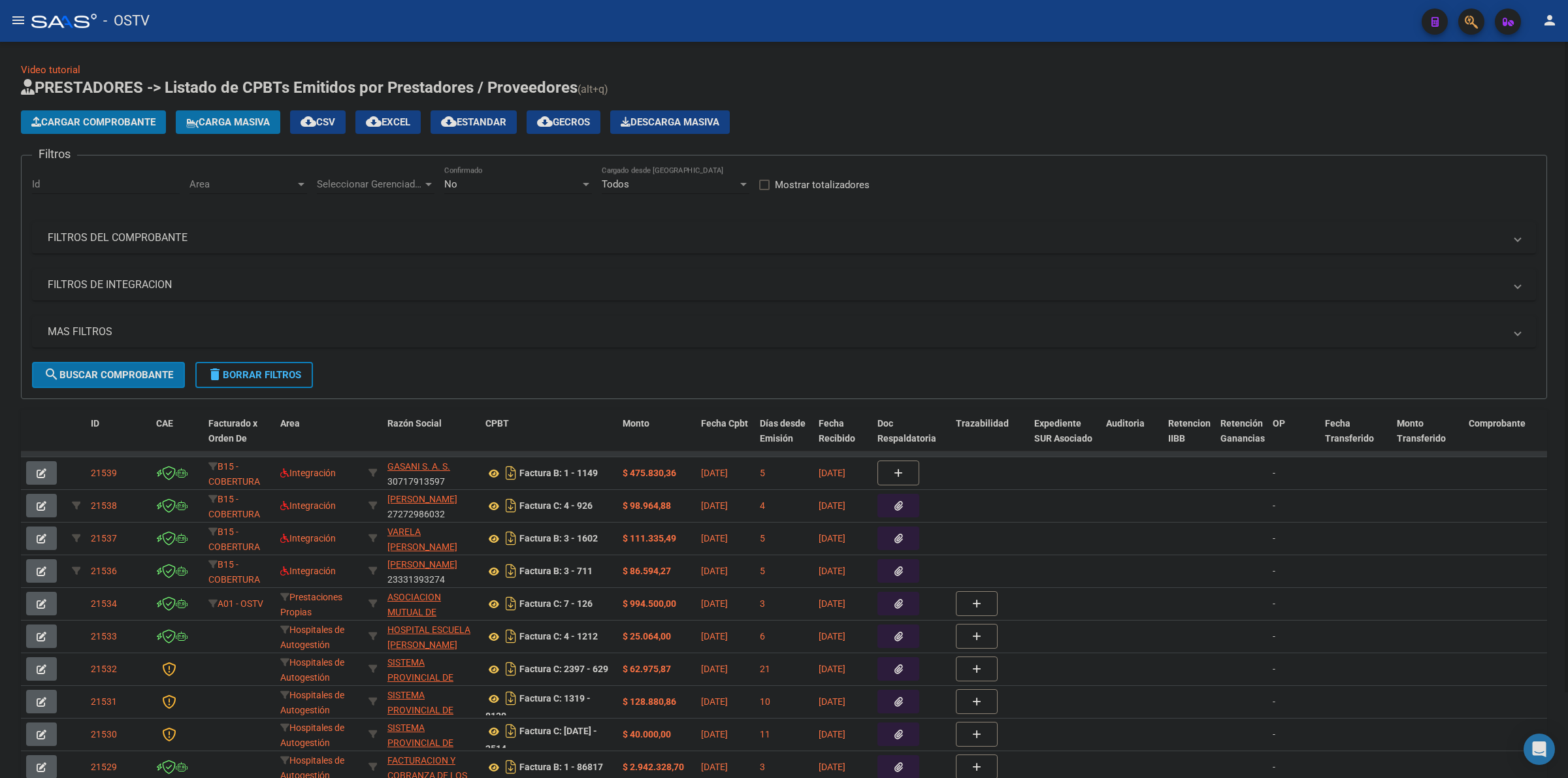
click at [1003, 100] on app-list-header "PRESTADORES -> Listado de CPBTs Emitidos por Prestadores / Proveedores (alt+q) …" at bounding box center [784, 238] width 1526 height 322
click at [122, 117] on span "Cargar Comprobante" at bounding box center [93, 122] width 124 height 12
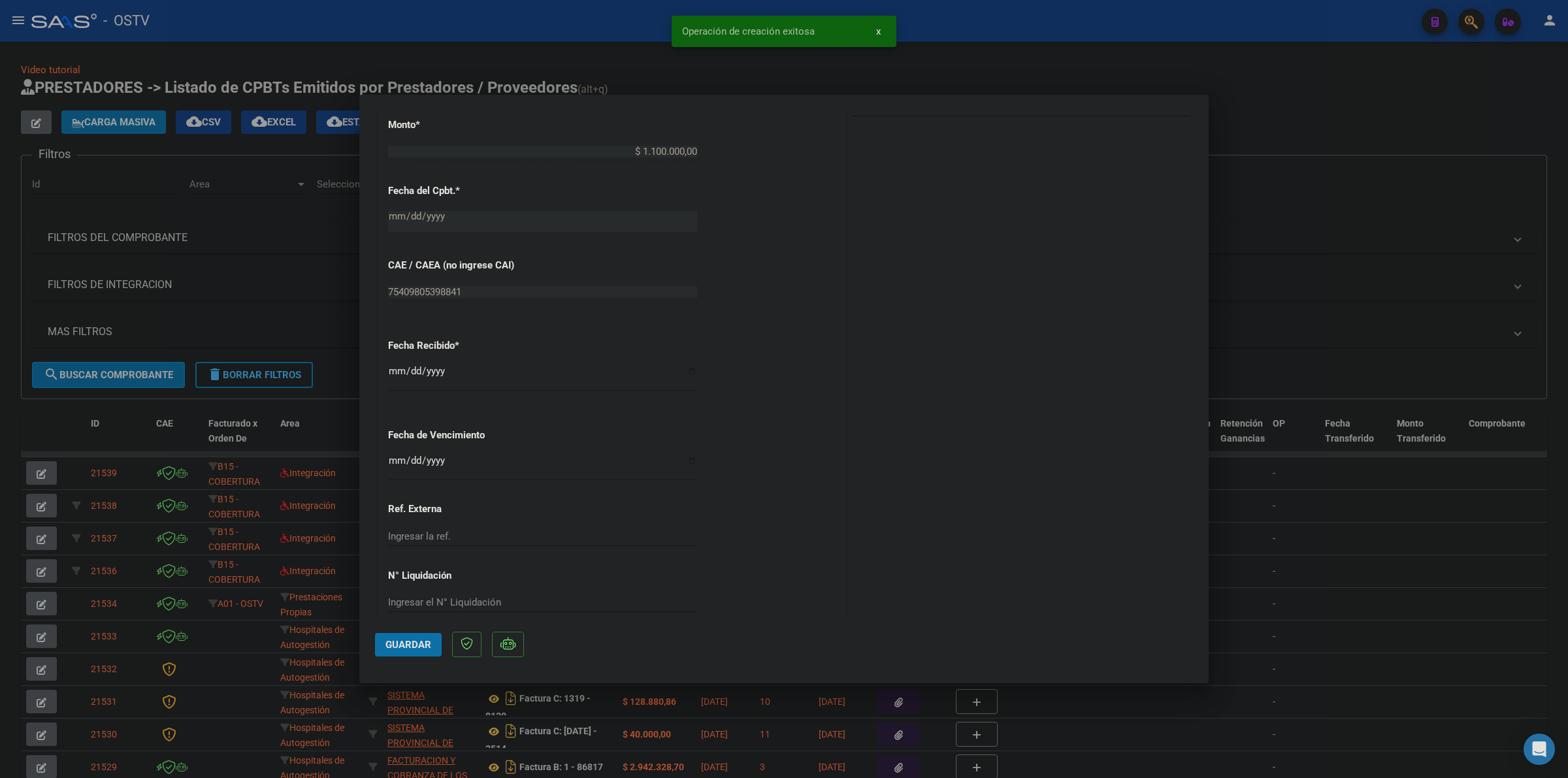
scroll to position [678, 0]
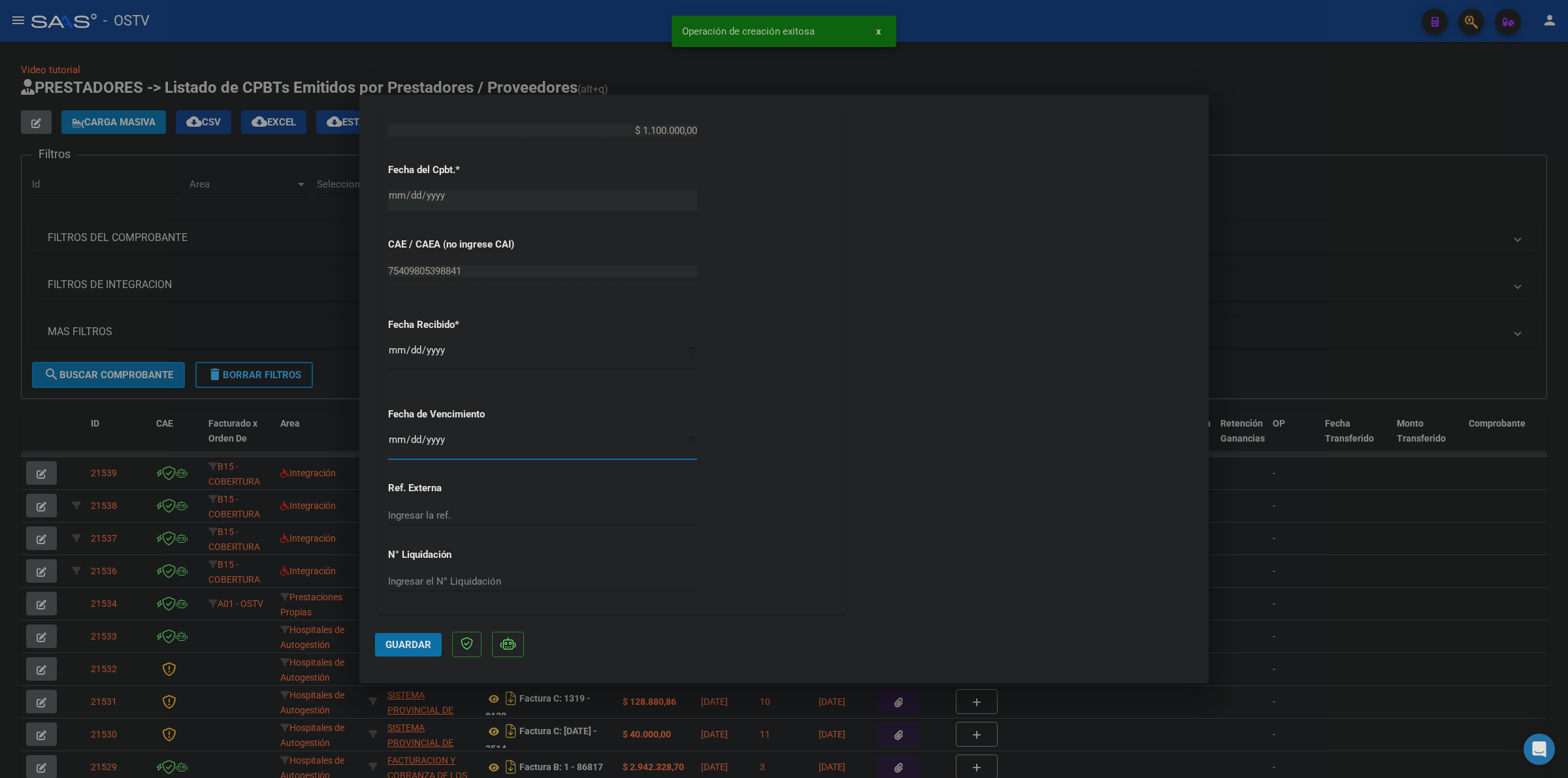
click at [392, 444] on input "Ingresar la fecha" at bounding box center [543, 444] width 309 height 21
type input "[DATE]"
drag, startPoint x: 418, startPoint y: 629, endPoint x: 415, endPoint y: 641, distance: 12.4
click at [415, 641] on mat-dialog-actions "Guardar" at bounding box center [784, 641] width 818 height 52
click at [415, 641] on span "Guardar" at bounding box center [408, 644] width 46 height 12
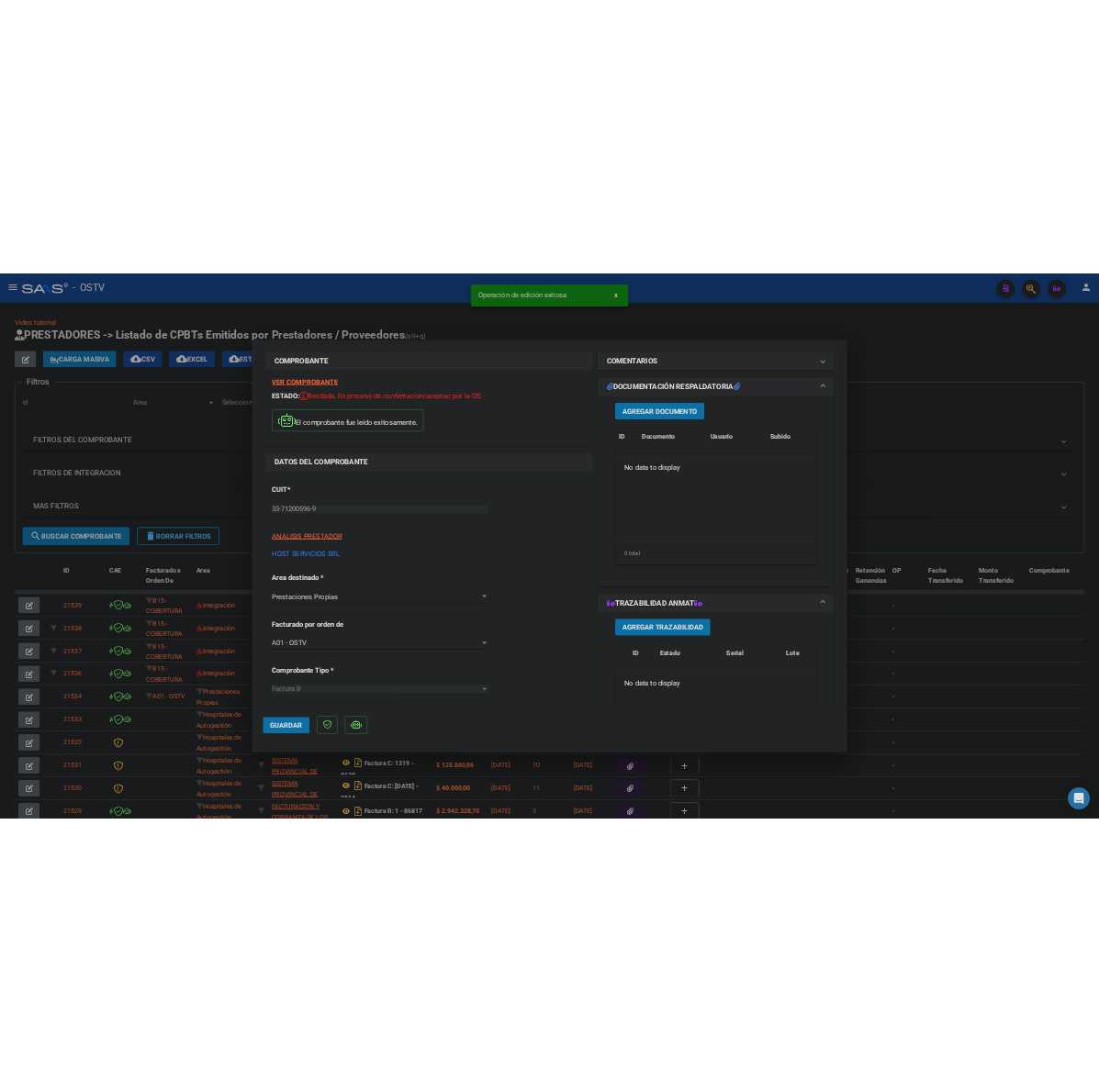
scroll to position [0, 0]
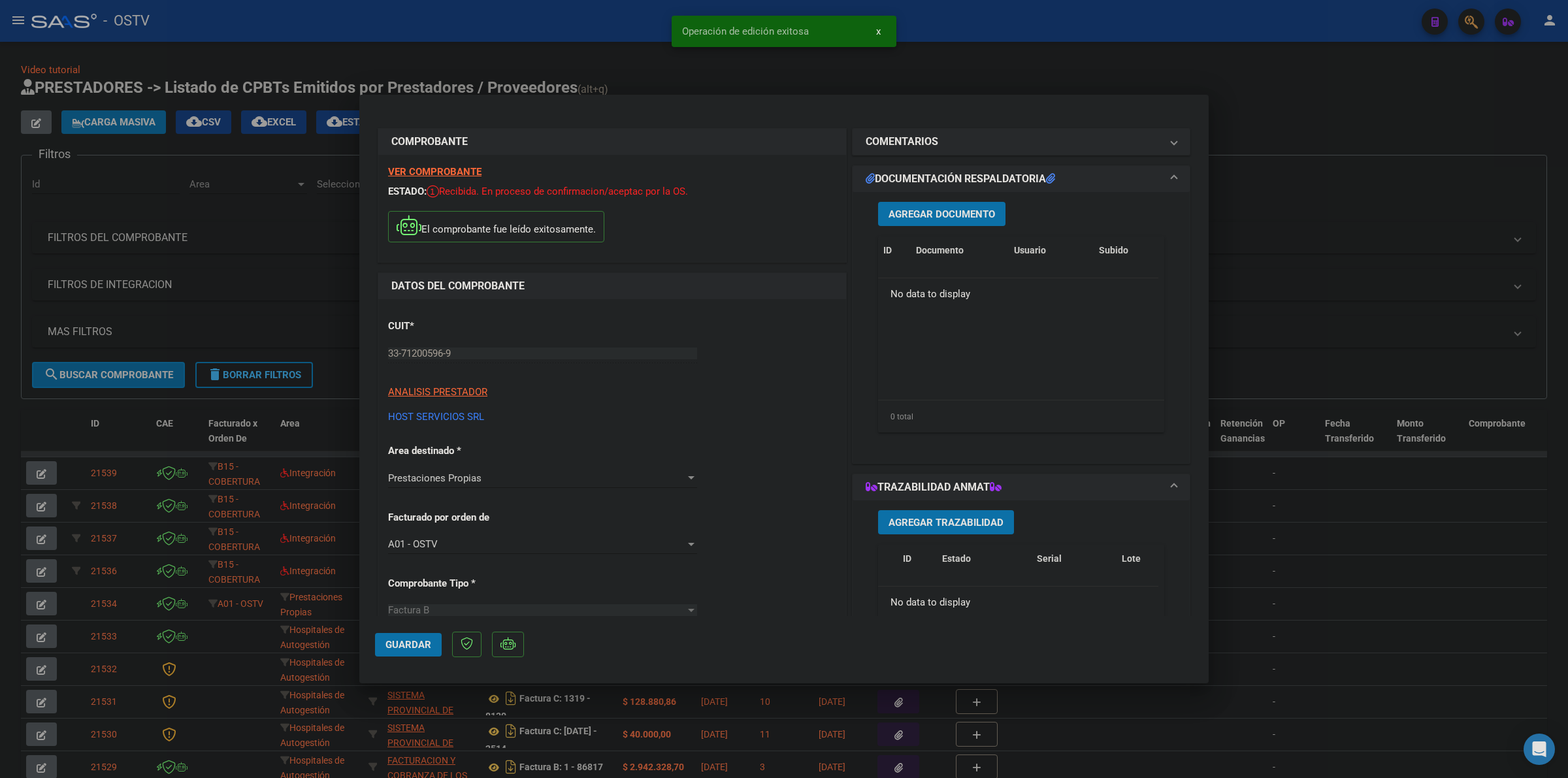
click at [939, 208] on span "Agregar Documento" at bounding box center [942, 214] width 107 height 12
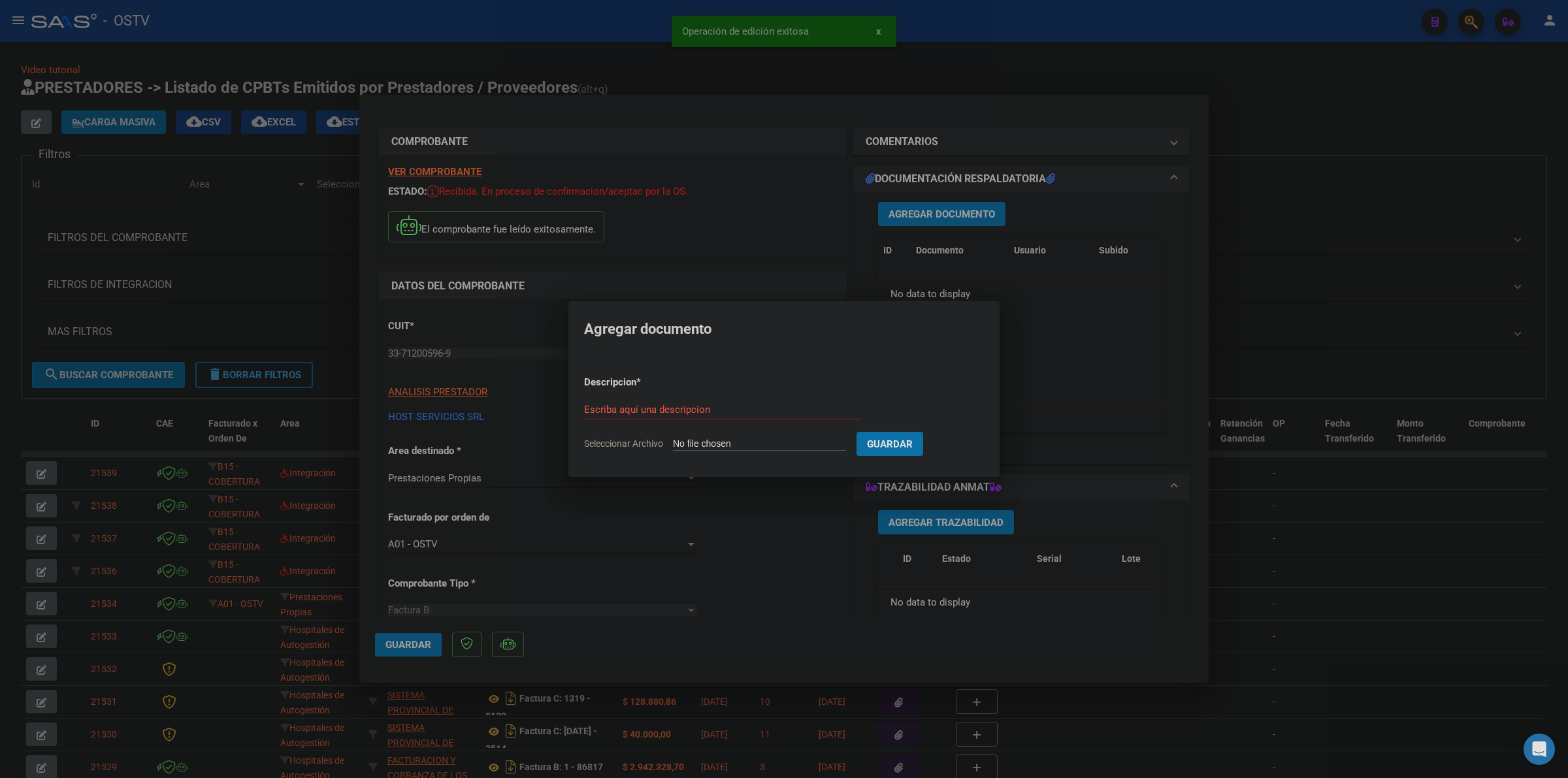
type input "C:\fakepath\FACTURA - 2 1747 - HOST SERVICIOS SRL.pdf"
type input "FACTURA"
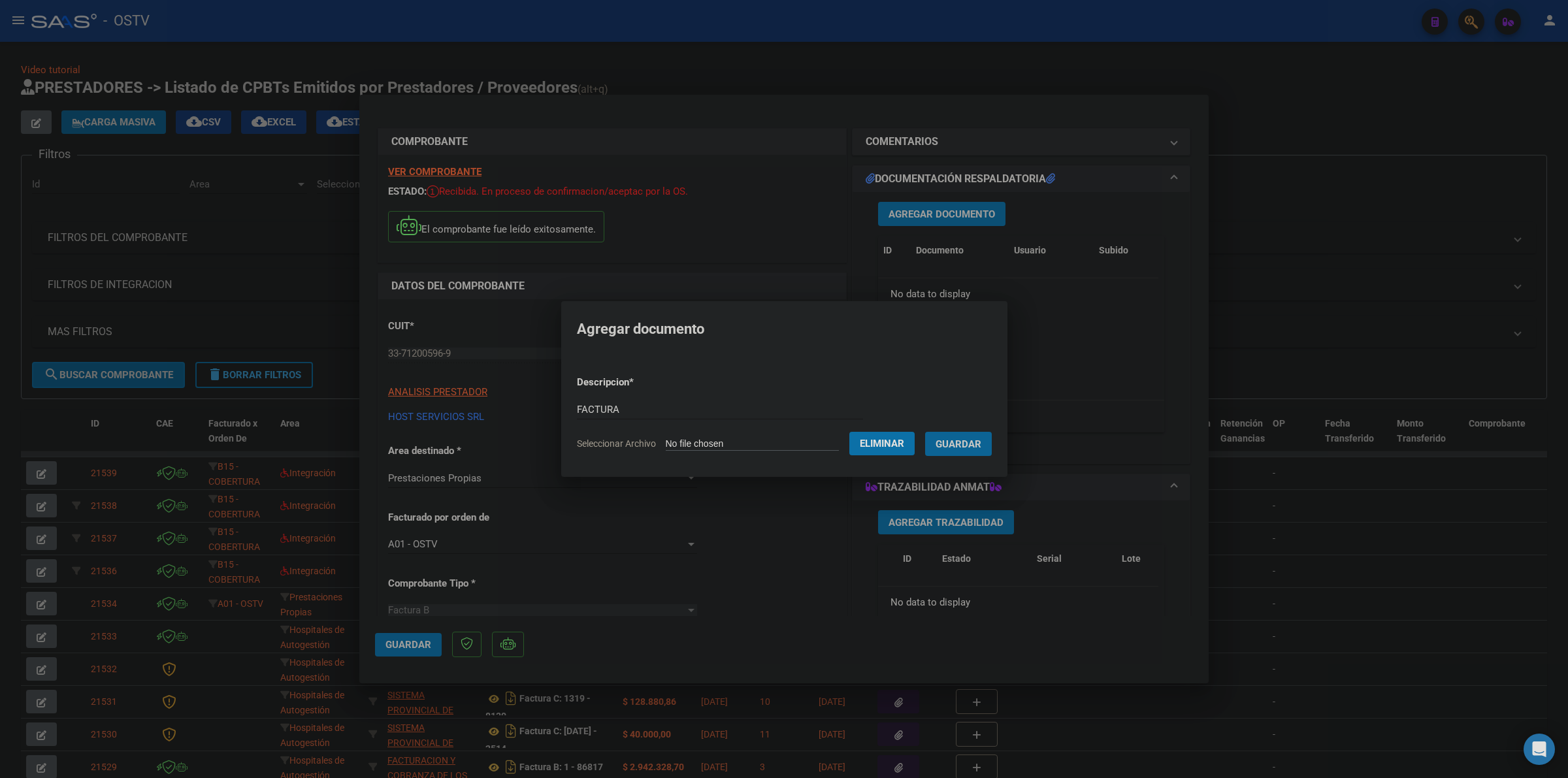
click at [925, 432] on button "Guardar" at bounding box center [959, 444] width 67 height 24
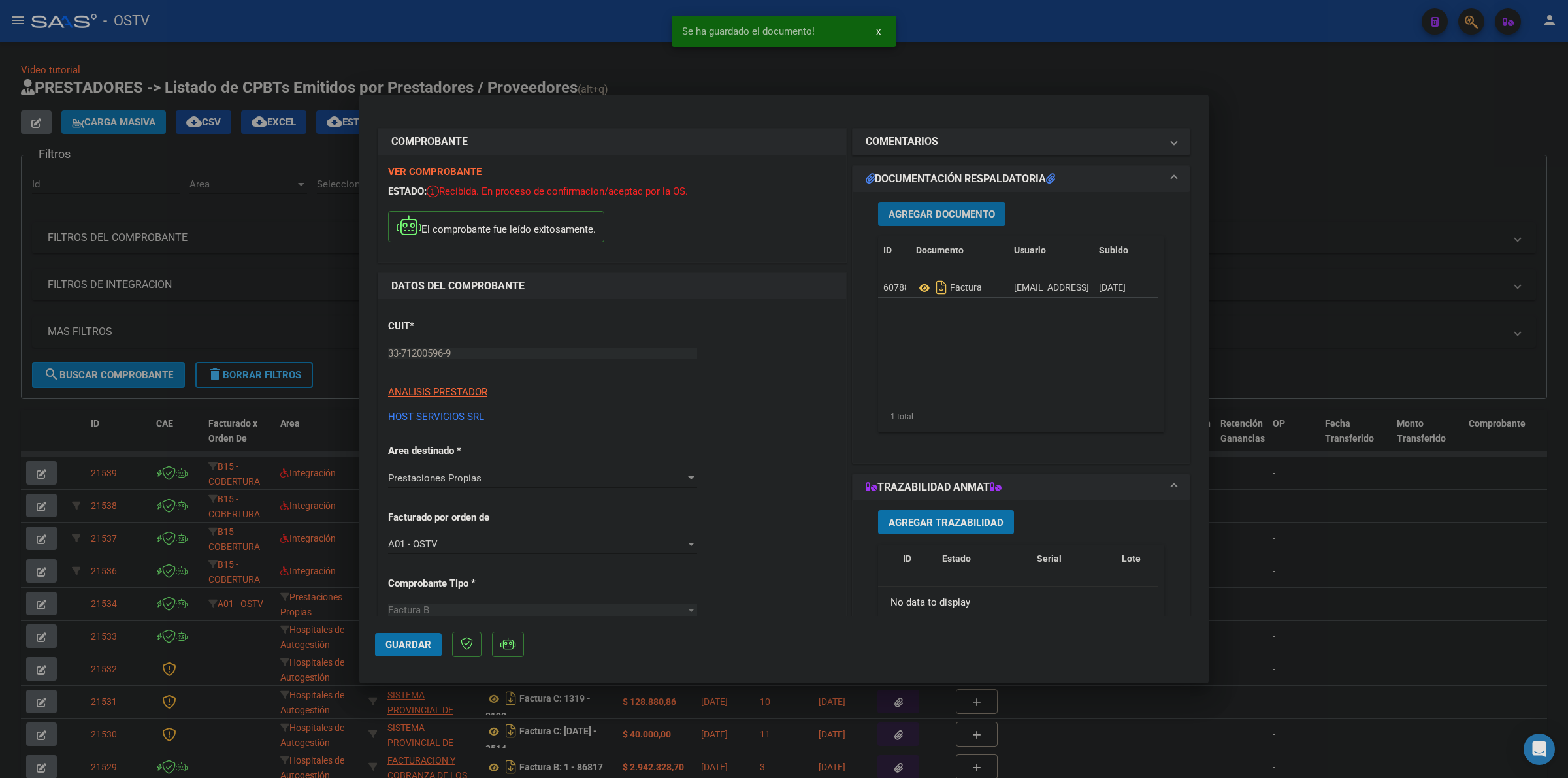
click at [418, 646] on span "Guardar" at bounding box center [408, 644] width 46 height 12
drag, startPoint x: 412, startPoint y: 649, endPoint x: 611, endPoint y: 544, distance: 225.0
click at [413, 649] on span "Guardar" at bounding box center [408, 644] width 46 height 12
click at [1289, 186] on div at bounding box center [784, 389] width 1568 height 778
type input "$ 0,00"
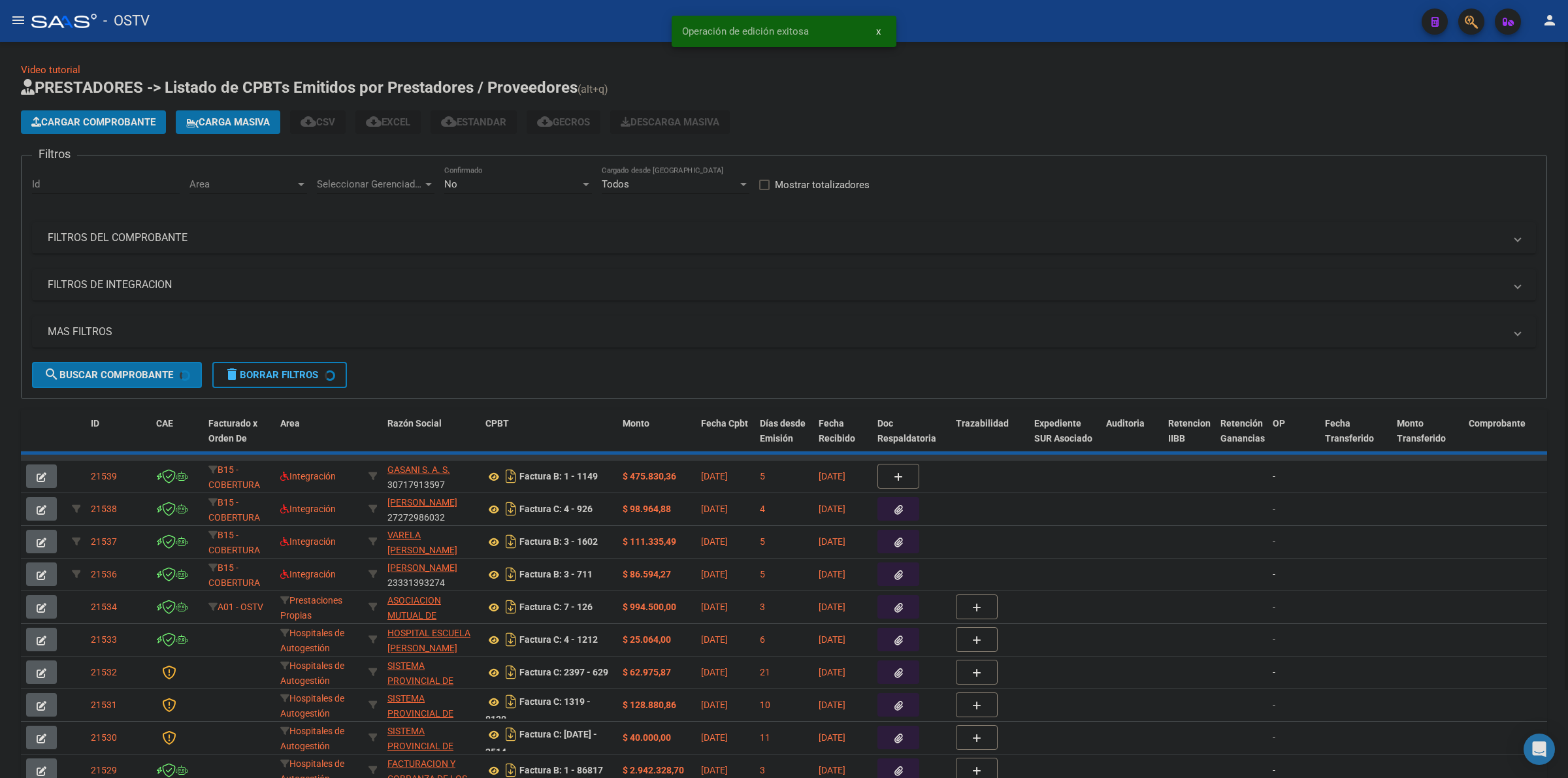
click at [1274, 135] on app-list-header "PRESTADORES -> Listado de CPBTs Emitidos por Prestadores / Proveedores (alt+q) …" at bounding box center [784, 238] width 1526 height 322
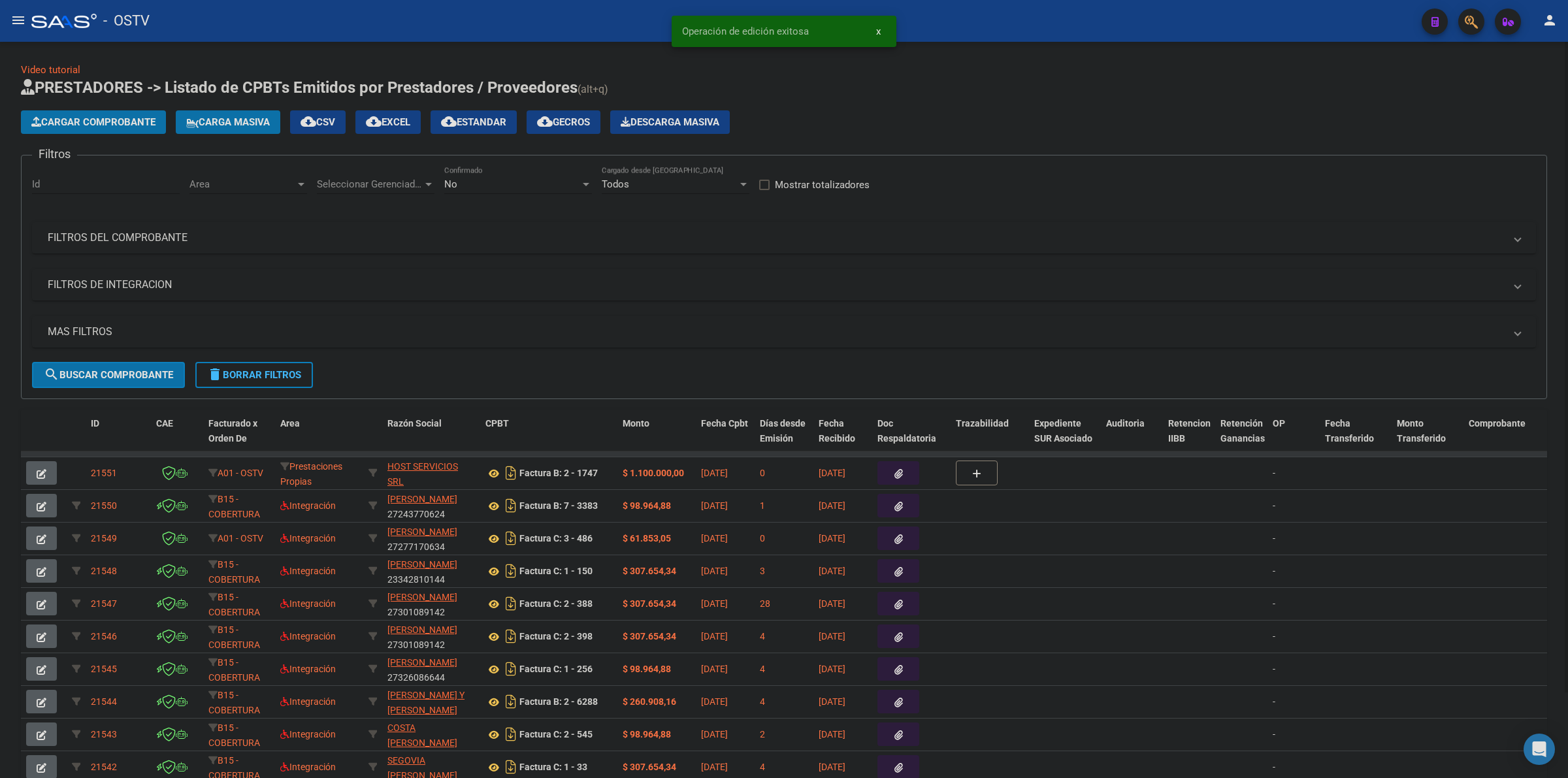
click at [253, 383] on button "delete Borrar Filtros" at bounding box center [254, 375] width 117 height 26
click at [837, 110] on div "Cargar Comprobante Carga Masiva cloud_download CSV cloud_download EXCEL cloud_d…" at bounding box center [784, 122] width 1526 height 23
click at [837, 124] on div "Cargar Comprobante Carga Masiva cloud_download CSV cloud_download EXCEL cloud_d…" at bounding box center [784, 122] width 1526 height 23
drag, startPoint x: 494, startPoint y: 775, endPoint x: 497, endPoint y: 783, distance: 8.5
click at [497, 777] on html "menu - OSTV person Firma Express Inicio Calendario SSS Instructivos Contacto OS…" at bounding box center [784, 389] width 1568 height 778
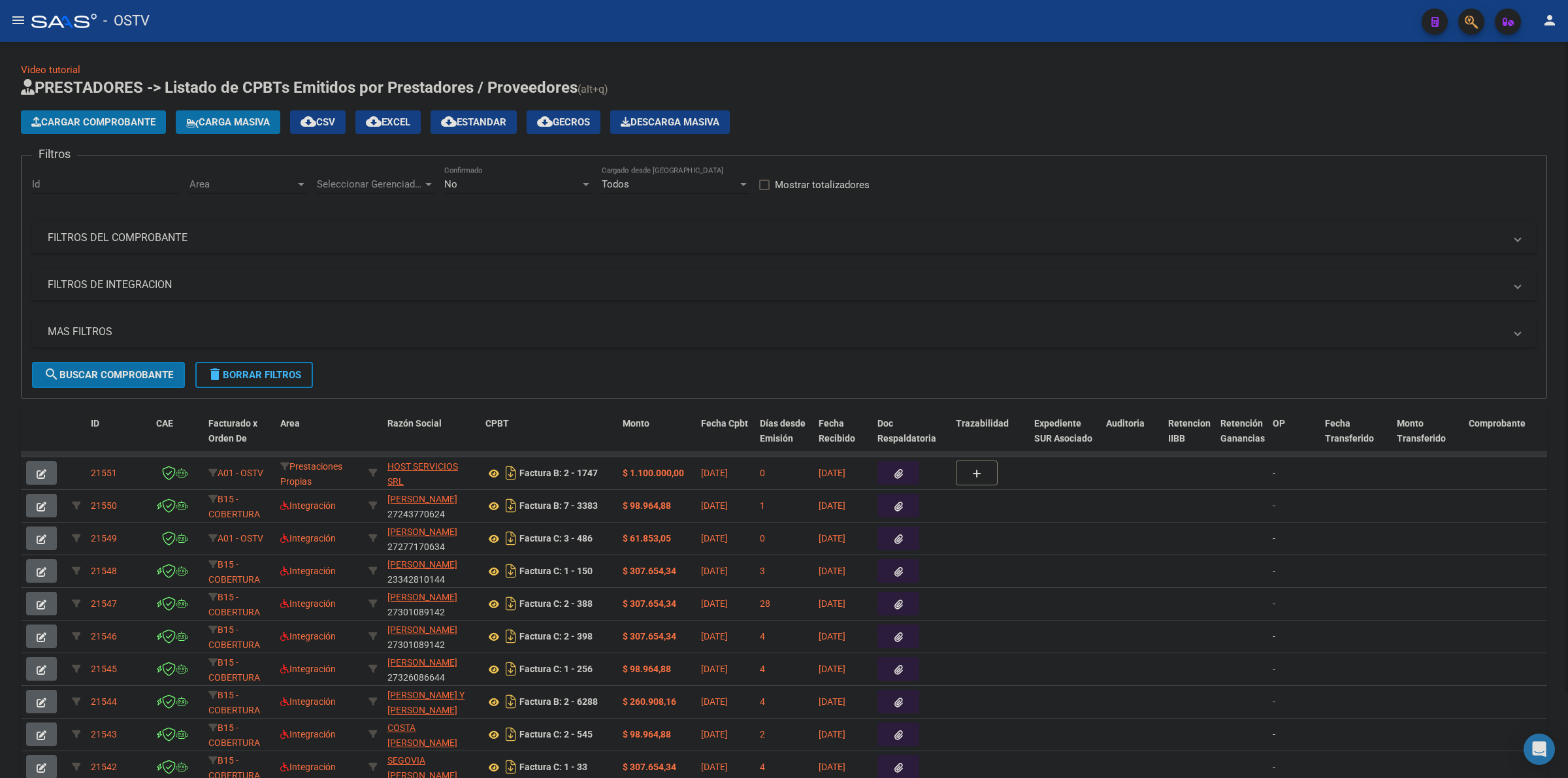
click at [983, 86] on h1 "PRESTADORES -> Listado de CPBTs Emitidos por Prestadores / Proveedores (alt+q)" at bounding box center [784, 88] width 1526 height 23
click at [523, 191] on div "No Confirmado" at bounding box center [518, 180] width 148 height 28
drag, startPoint x: 486, startPoint y: 129, endPoint x: 371, endPoint y: 173, distance: 123.1
click at [484, 128] on span "Todos" at bounding box center [518, 124] width 148 height 29
click at [343, 183] on span "Seleccionar Gerenciador" at bounding box center [370, 184] width 106 height 12
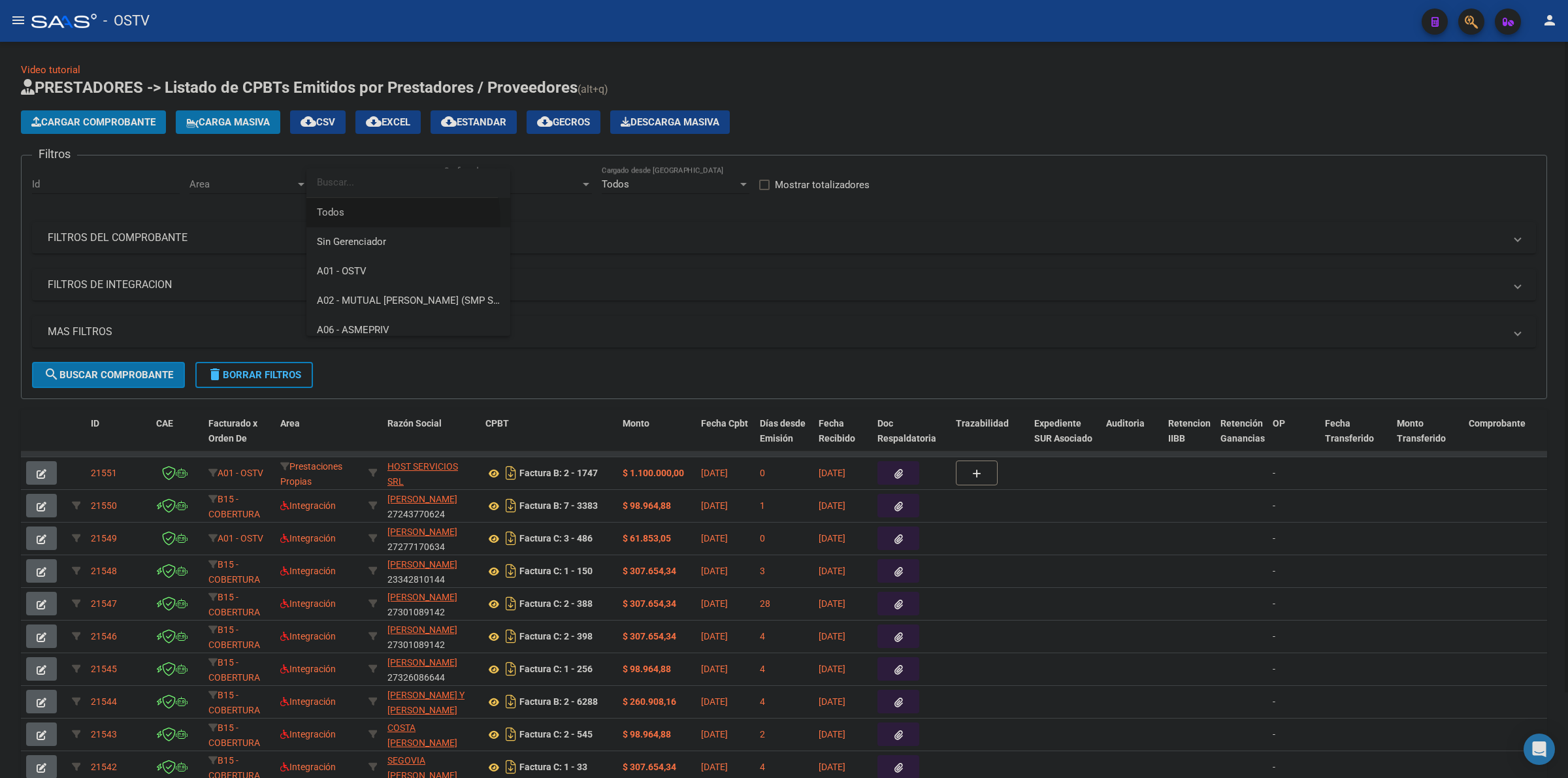
drag, startPoint x: 363, startPoint y: 222, endPoint x: 206, endPoint y: 189, distance: 160.4
click at [358, 220] on span "Todos" at bounding box center [408, 212] width 183 height 29
click at [200, 181] on span "Area" at bounding box center [242, 184] width 106 height 12
drag, startPoint x: 234, startPoint y: 213, endPoint x: 117, endPoint y: 284, distance: 136.9
click at [233, 213] on span "Todos" at bounding box center [274, 212] width 171 height 29
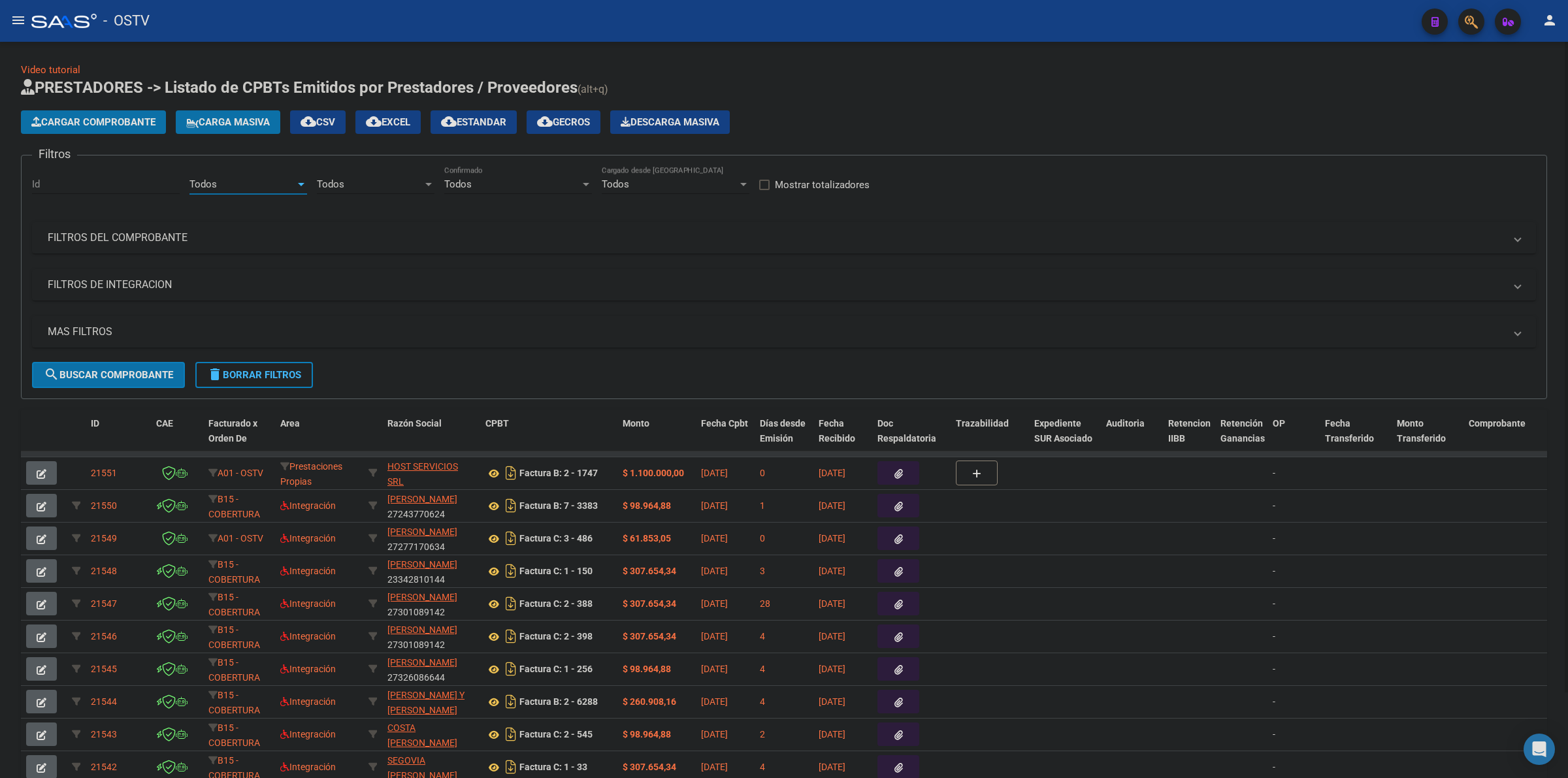
click at [56, 332] on mat-panel-title "MAS FILTROS" at bounding box center [776, 332] width 1457 height 14
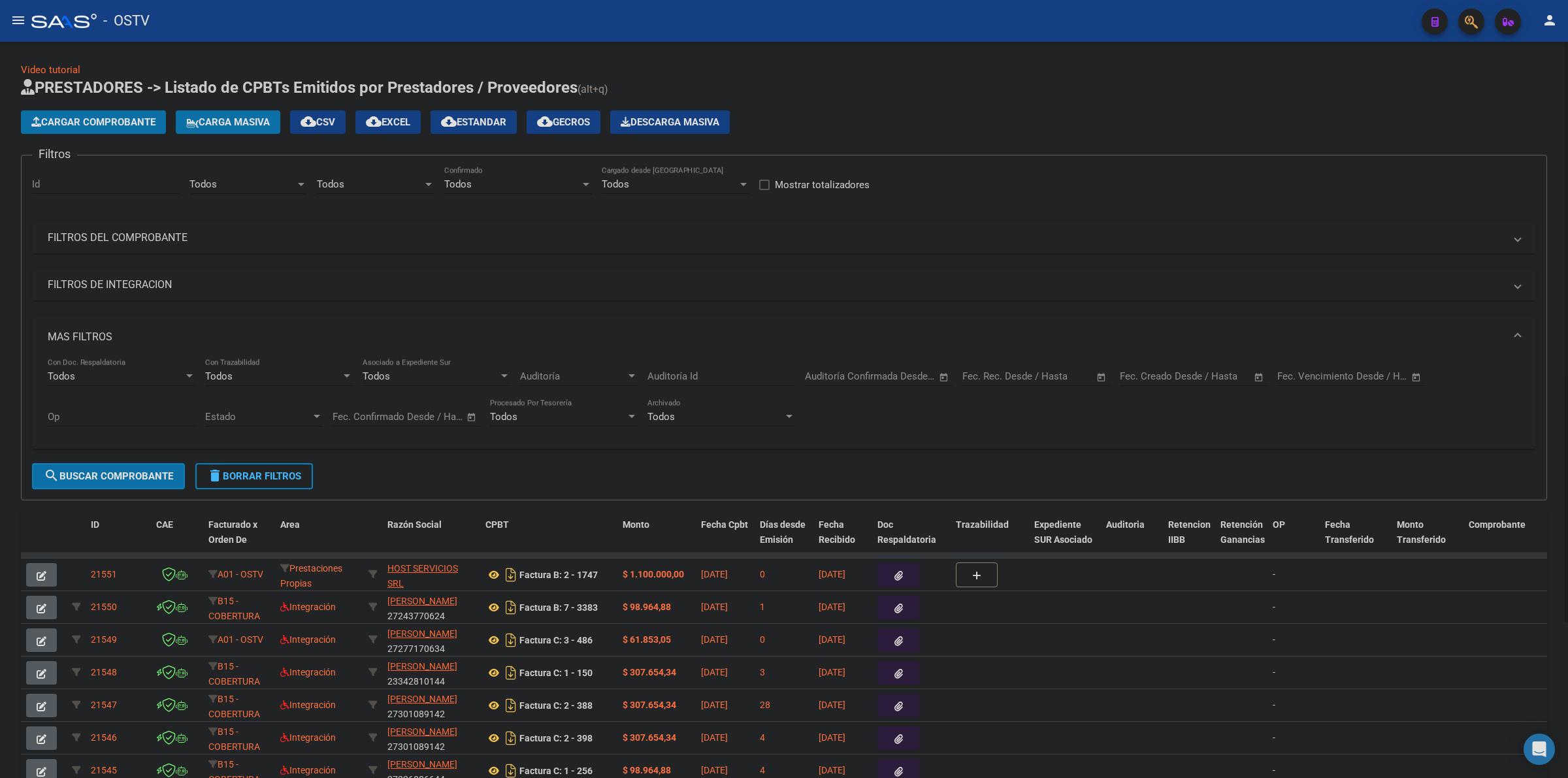
click at [1168, 364] on div "Fecha inicio – Fecha fin Fec. Creado Desde / Hasta" at bounding box center [1186, 372] width 132 height 28
click at [1168, 373] on input "text" at bounding box center [1146, 376] width 53 height 12
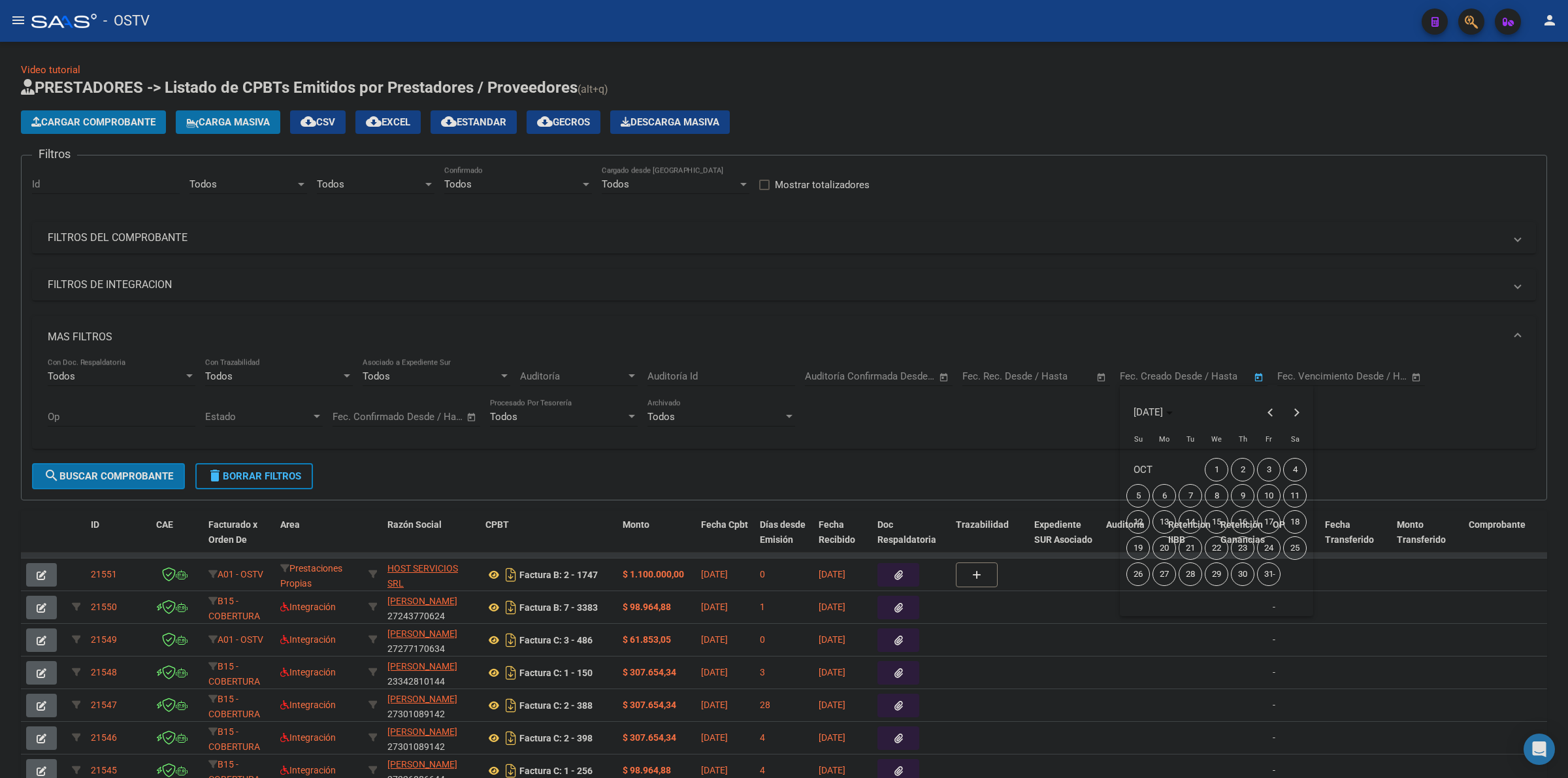
drag, startPoint x: 1264, startPoint y: 469, endPoint x: 1248, endPoint y: 475, distance: 17.1
click at [1264, 468] on span "3" at bounding box center [1268, 469] width 23 height 23
type input "[DATE]"
click at [1141, 499] on span "5" at bounding box center [1138, 496] width 23 height 23
type input "[DATE]"
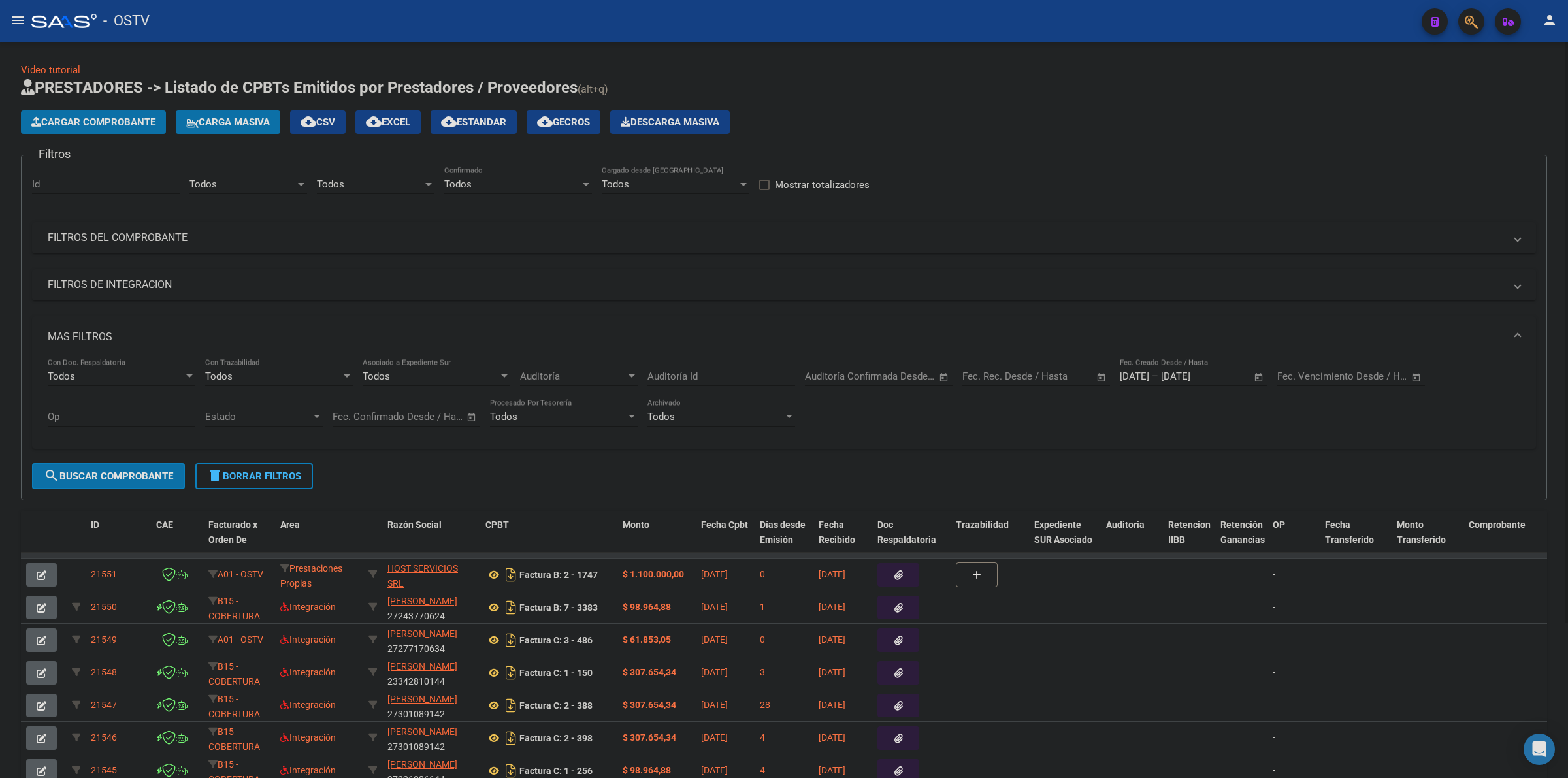
drag, startPoint x: 96, startPoint y: 489, endPoint x: 108, endPoint y: 484, distance: 13.0
click at [97, 489] on form "Filtros Id Todos Area Todos Seleccionar Gerenciador Todos Confirmado Todos Carg…" at bounding box center [784, 328] width 1526 height 346
click at [113, 472] on span "search Buscar Comprobante" at bounding box center [109, 476] width 129 height 12
click at [506, 117] on span "cloud_download Estandar" at bounding box center [474, 122] width 65 height 12
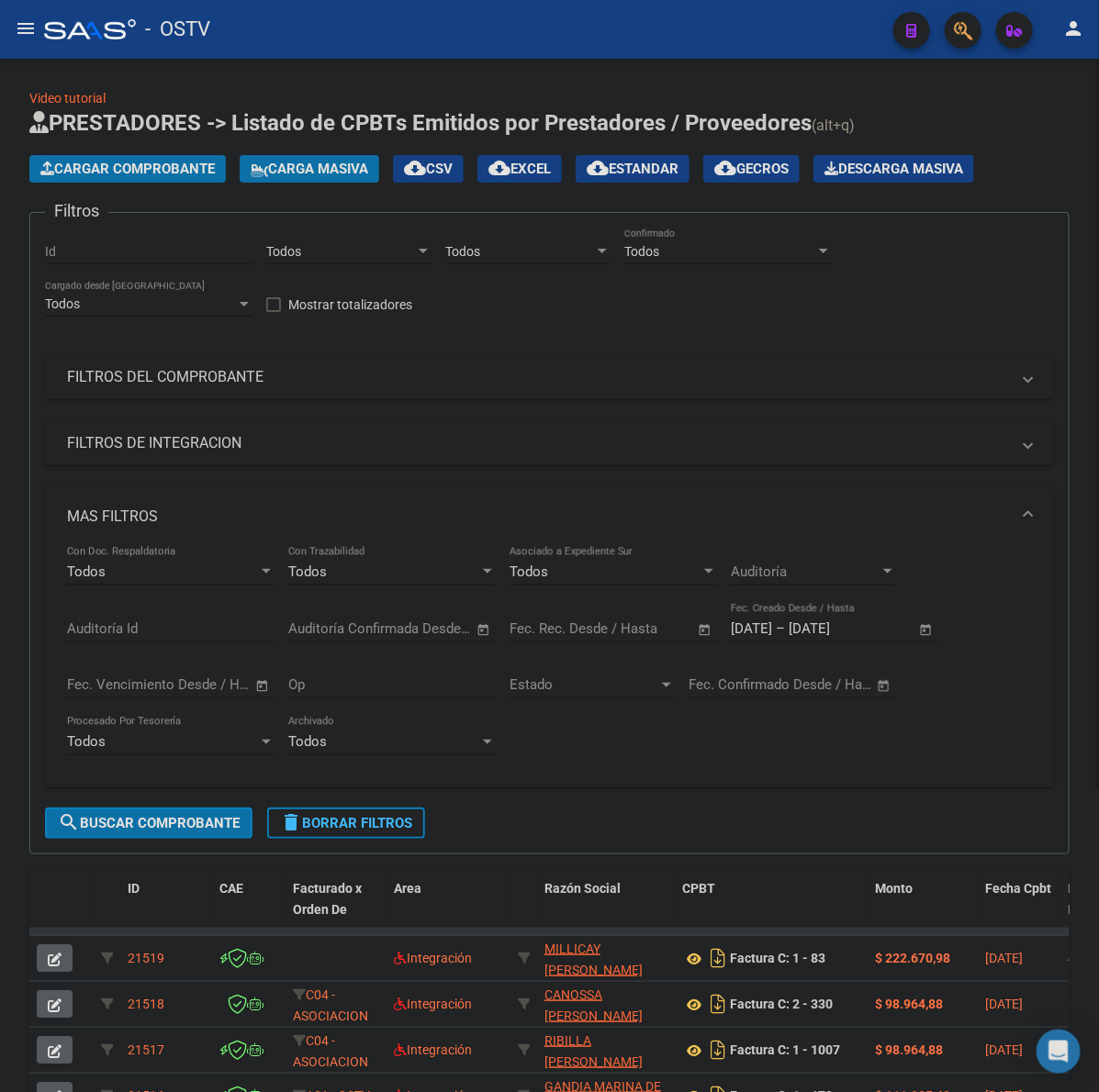
click at [139, 363] on mat-expansion-panel-header "FILTROS DEL COMPROBANTE" at bounding box center [550, 378] width 1009 height 44
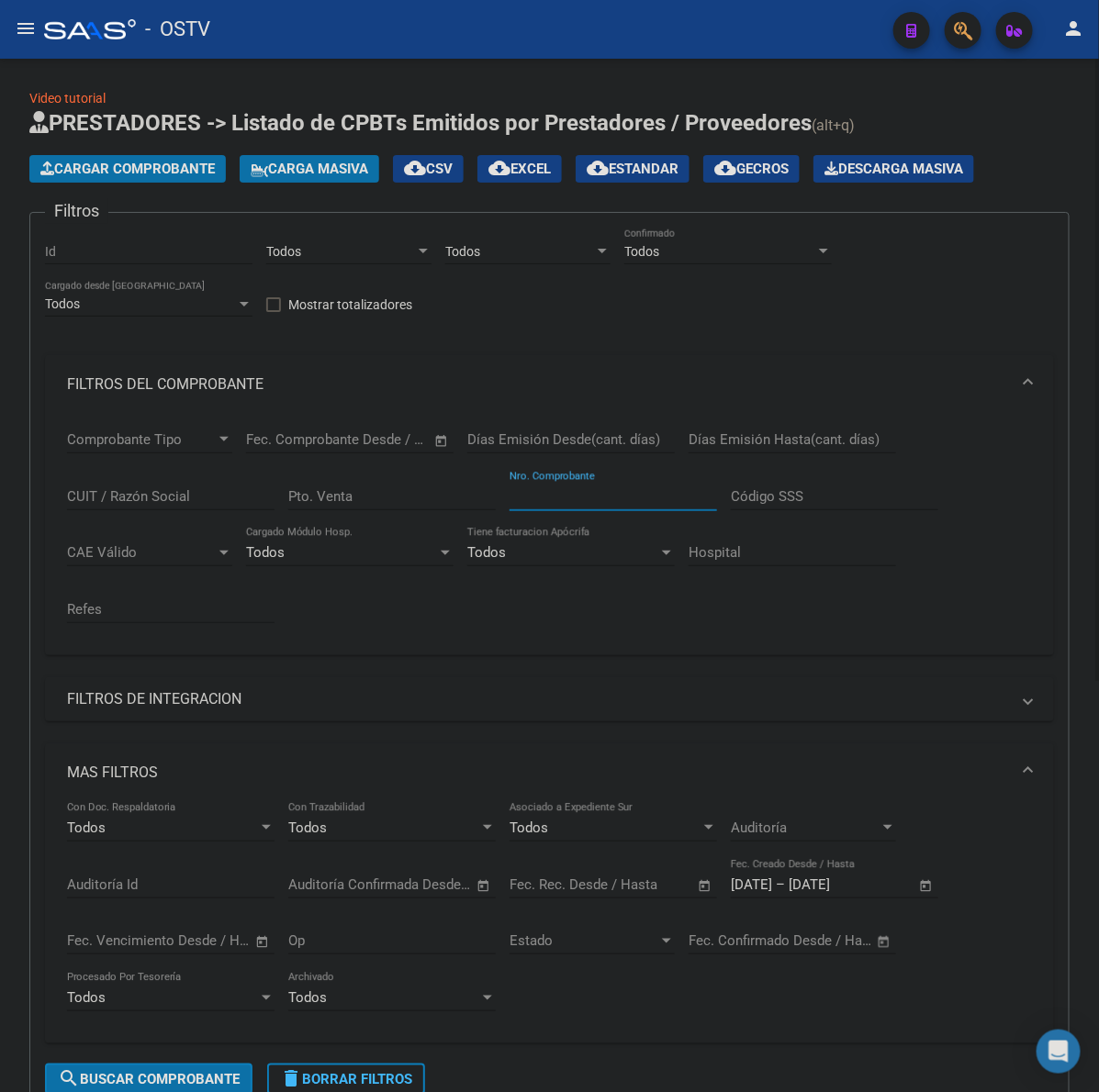
click at [545, 503] on input "Nro. Comprobante" at bounding box center [613, 497] width 208 height 17
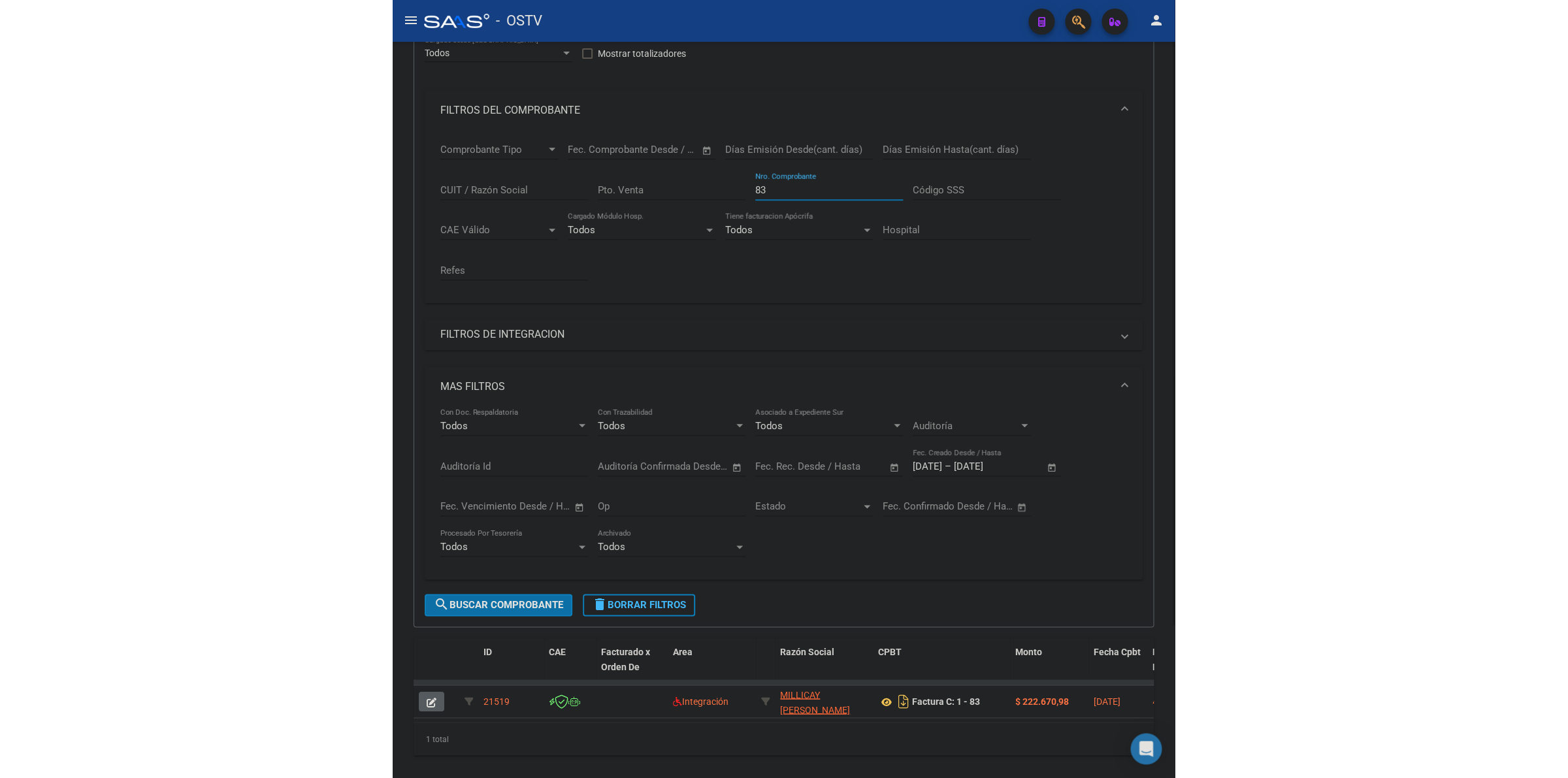
scroll to position [193, 0]
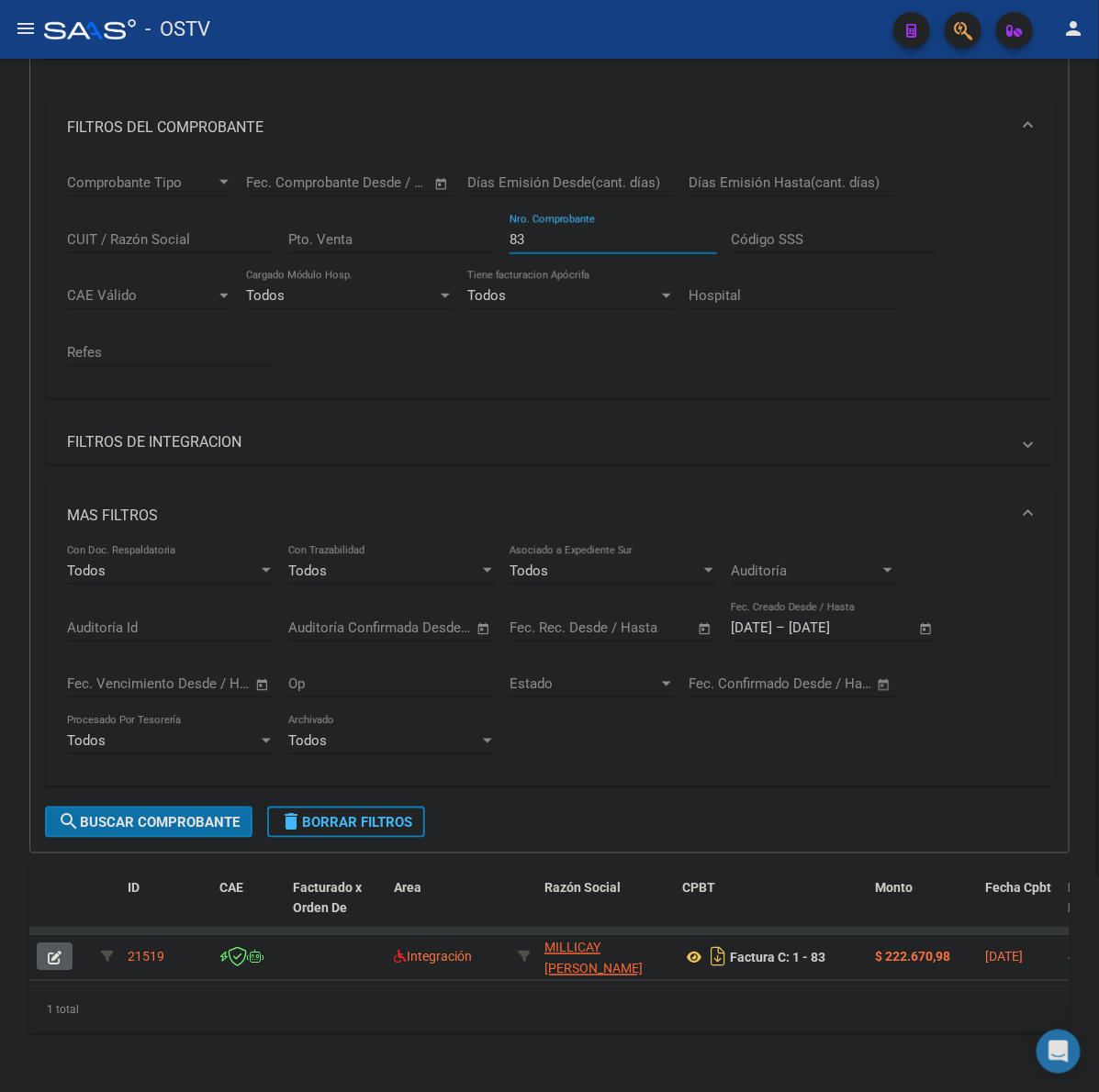
drag, startPoint x: 545, startPoint y: 222, endPoint x: 433, endPoint y: 218, distance: 112.1
click at [433, 218] on div "Comprobante Tipo Comprobante Tipo Fecha inicio – Fecha fin Fec. Comprobante Des…" at bounding box center [549, 270] width 964 height 227
type input "717"
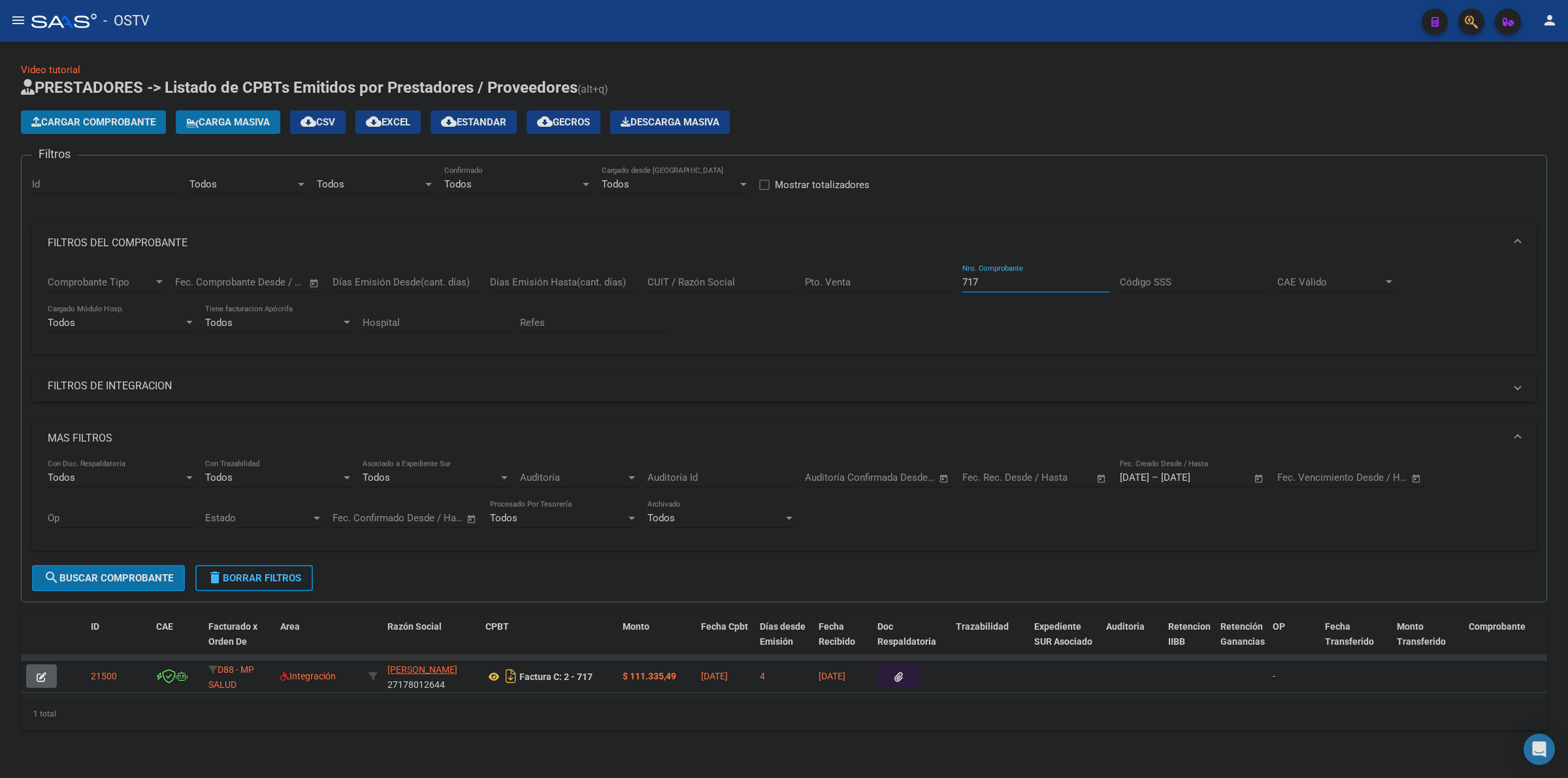
scroll to position [4, 0]
click at [275, 574] on span "delete Borrar Filtros" at bounding box center [254, 578] width 94 height 12
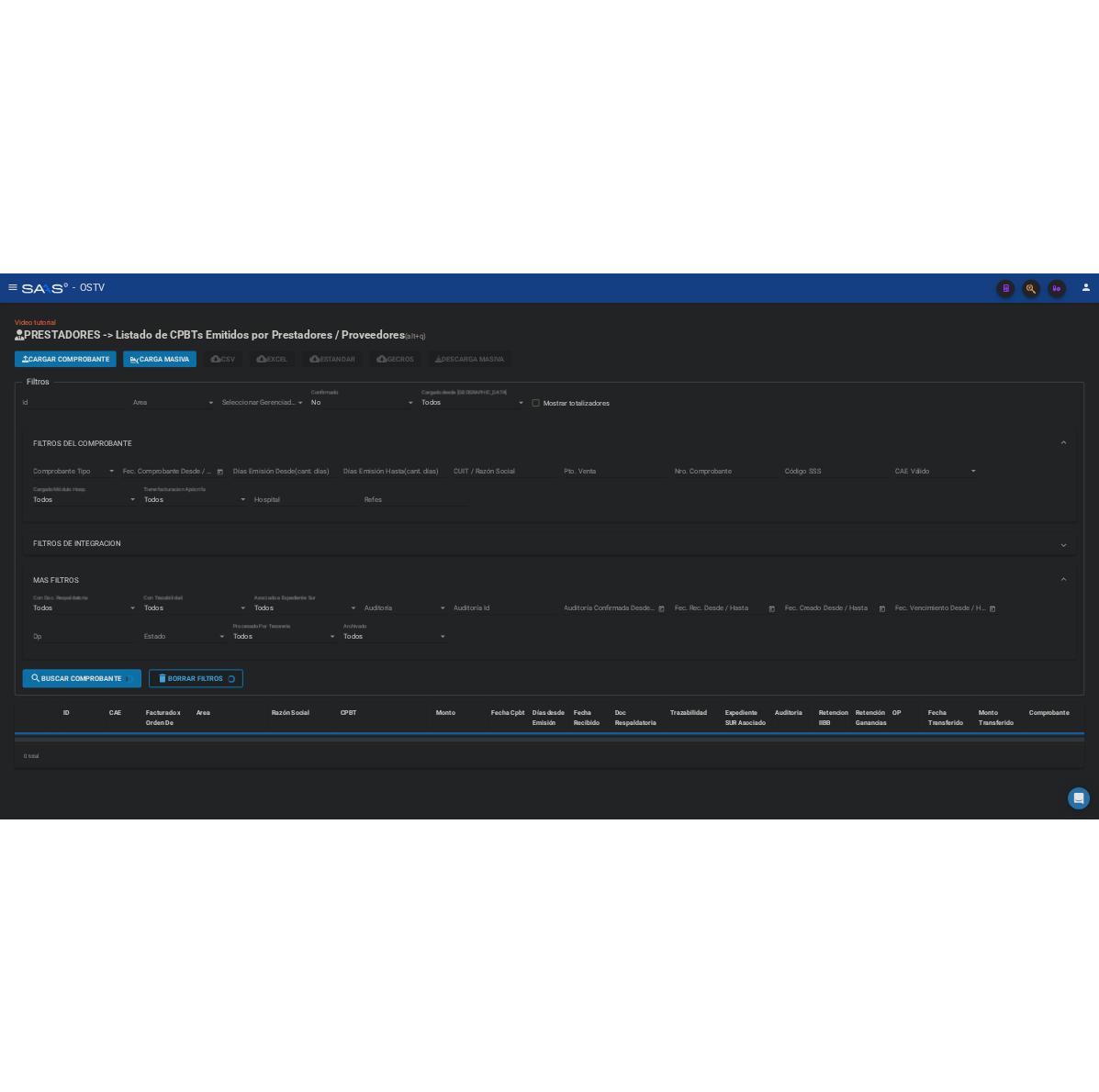
scroll to position [0, 0]
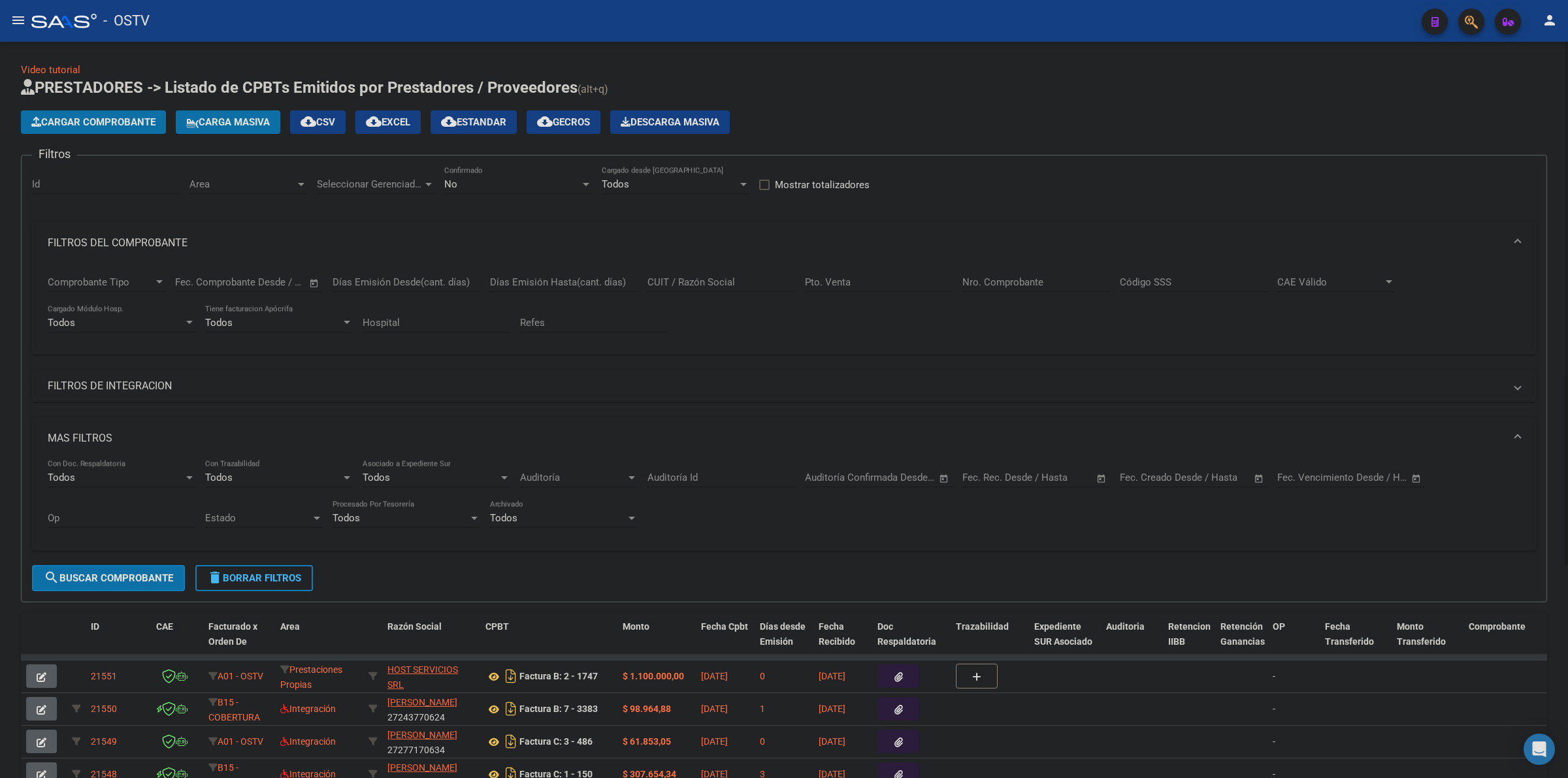
click at [282, 575] on span "delete Borrar Filtros" at bounding box center [254, 578] width 94 height 12
click at [89, 437] on mat-panel-title "MAS FILTROS" at bounding box center [776, 438] width 1457 height 14
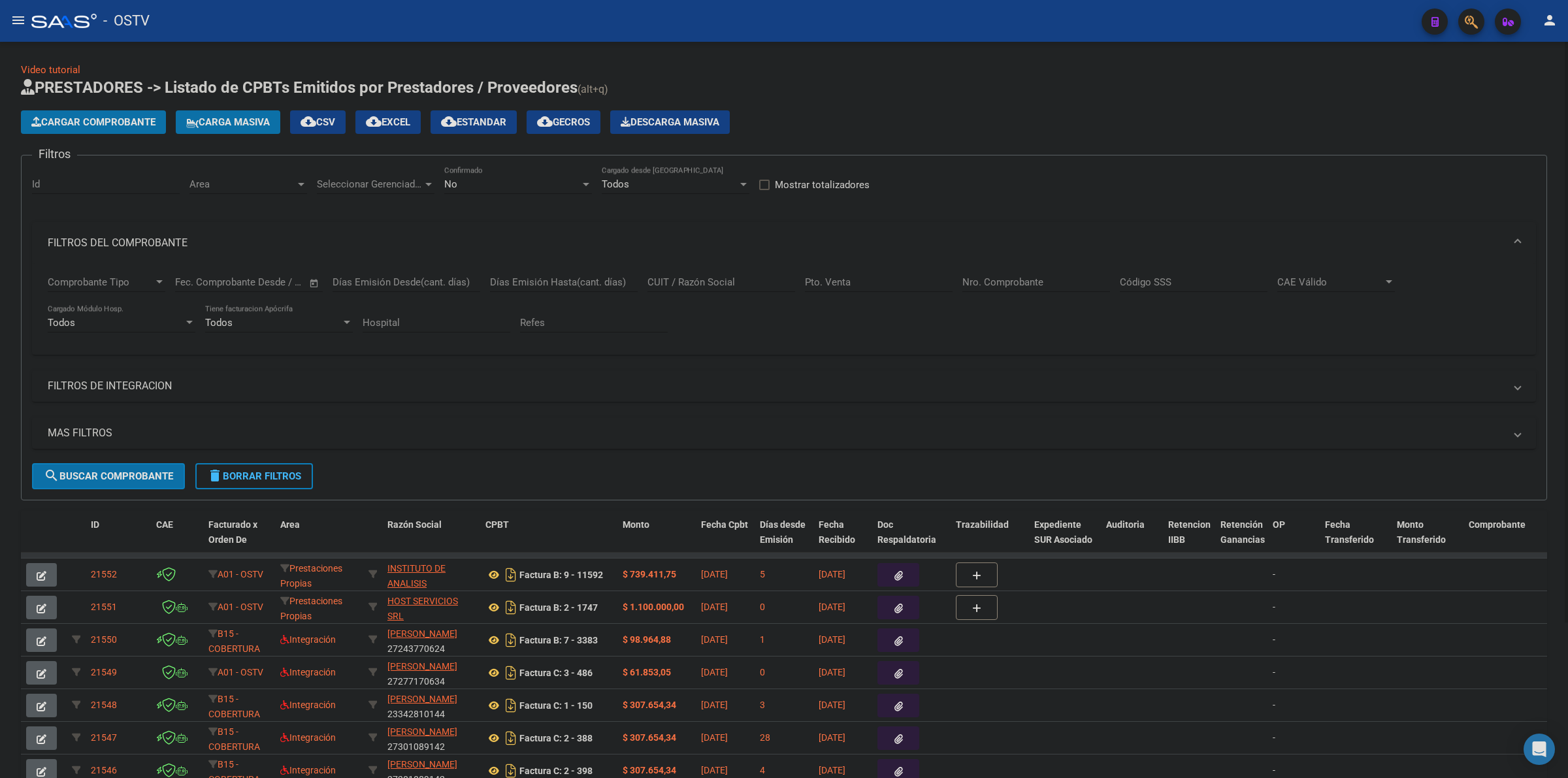
click at [118, 243] on mat-panel-title "FILTROS DEL COMPROBANTE" at bounding box center [776, 243] width 1457 height 14
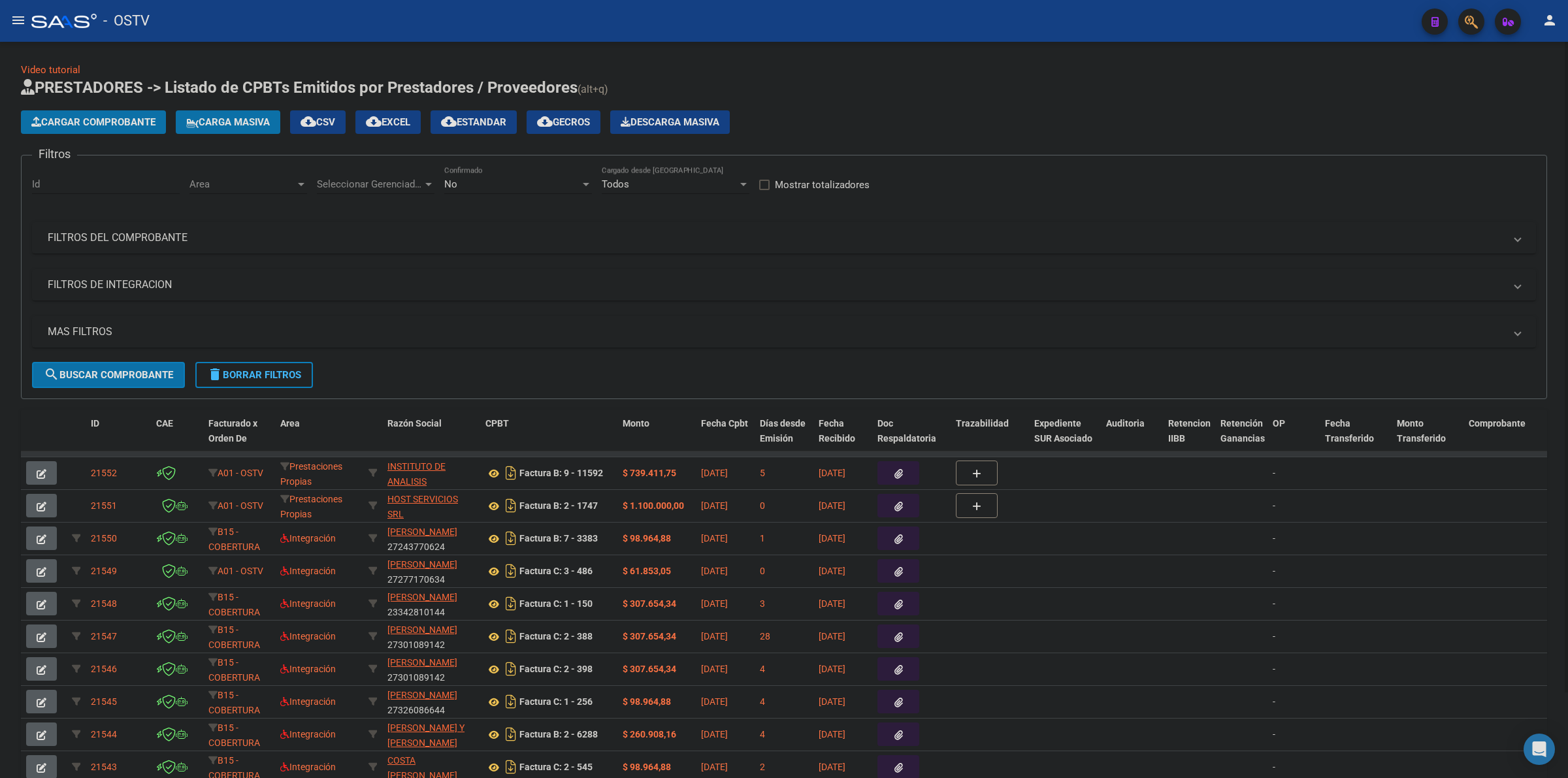
click at [1055, 125] on div "Cargar Comprobante Carga Masiva cloud_download CSV cloud_download EXCEL cloud_d…" at bounding box center [784, 122] width 1526 height 23
drag, startPoint x: 1001, startPoint y: 105, endPoint x: 991, endPoint y: 92, distance: 16.4
click at [1000, 103] on app-list-header "PRESTADORES -> Listado de CPBTs Emitidos por Prestadores / Proveedores (alt+q) …" at bounding box center [784, 238] width 1526 height 322
click at [510, 187] on div "No" at bounding box center [512, 184] width 136 height 12
click at [497, 122] on span "Todos" at bounding box center [518, 124] width 148 height 29
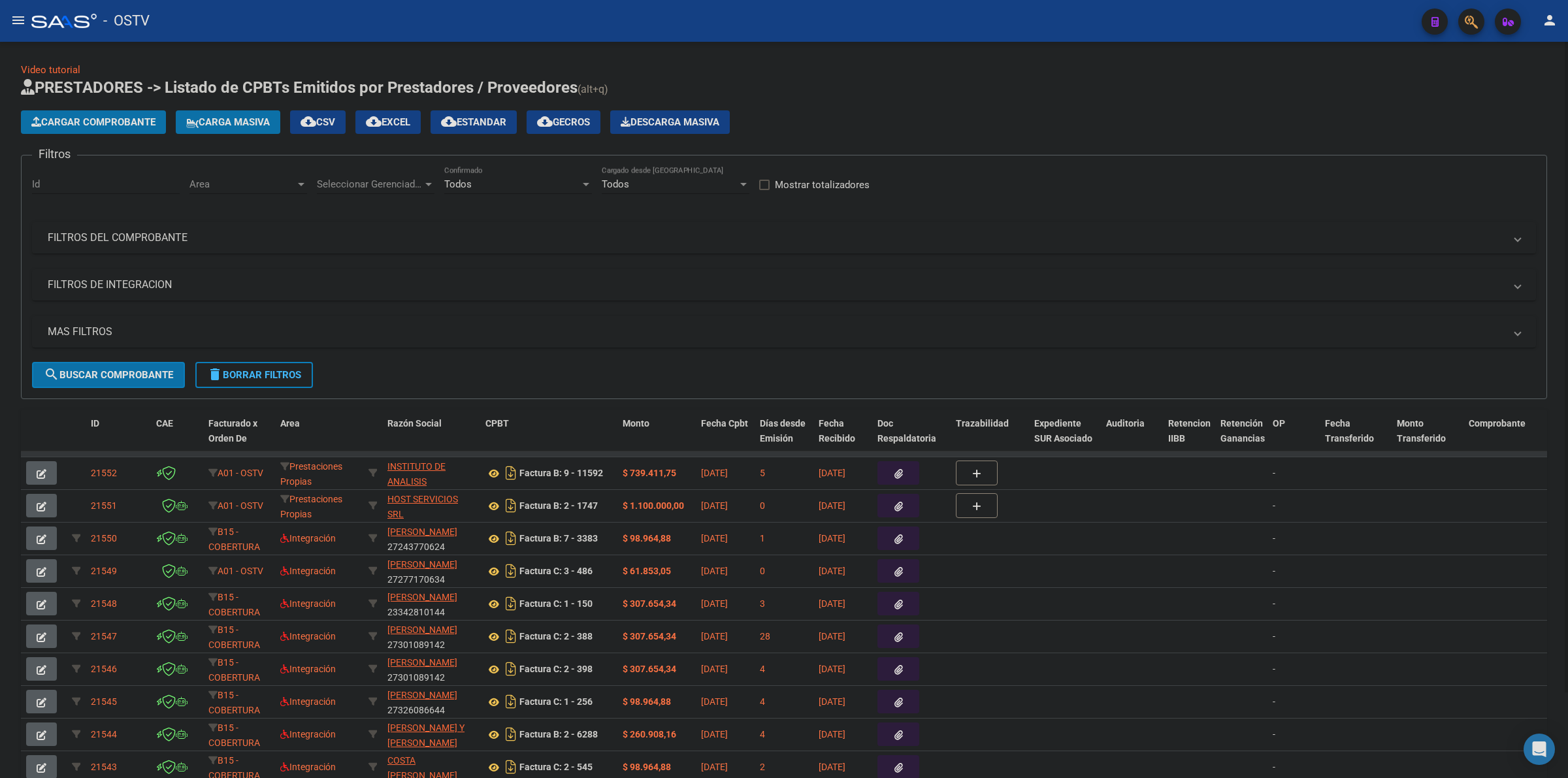
click at [147, 237] on mat-panel-title "FILTROS DEL COMPROBANTE" at bounding box center [776, 238] width 1457 height 14
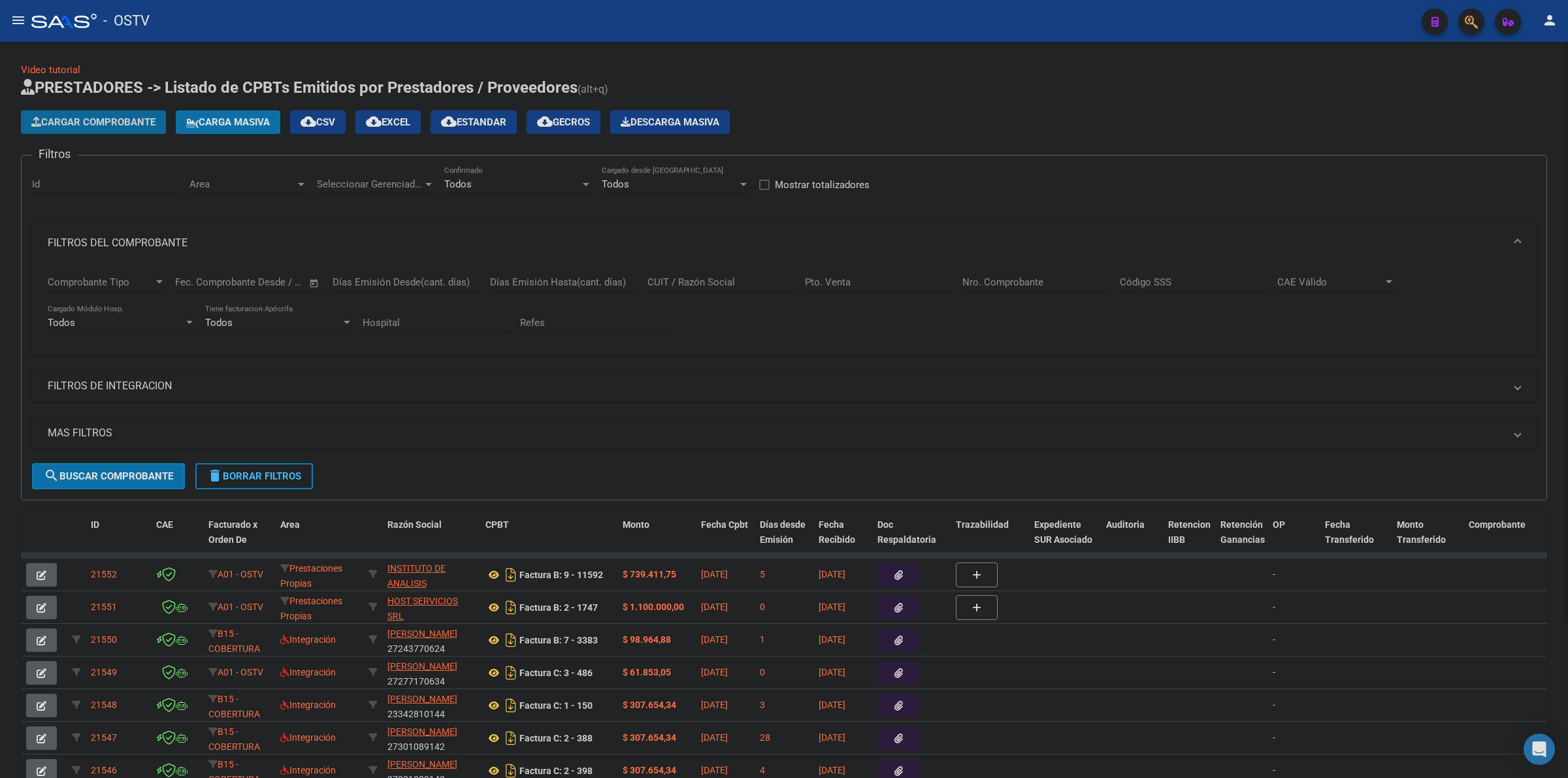
click at [136, 119] on span "Cargar Comprobante" at bounding box center [93, 122] width 124 height 12
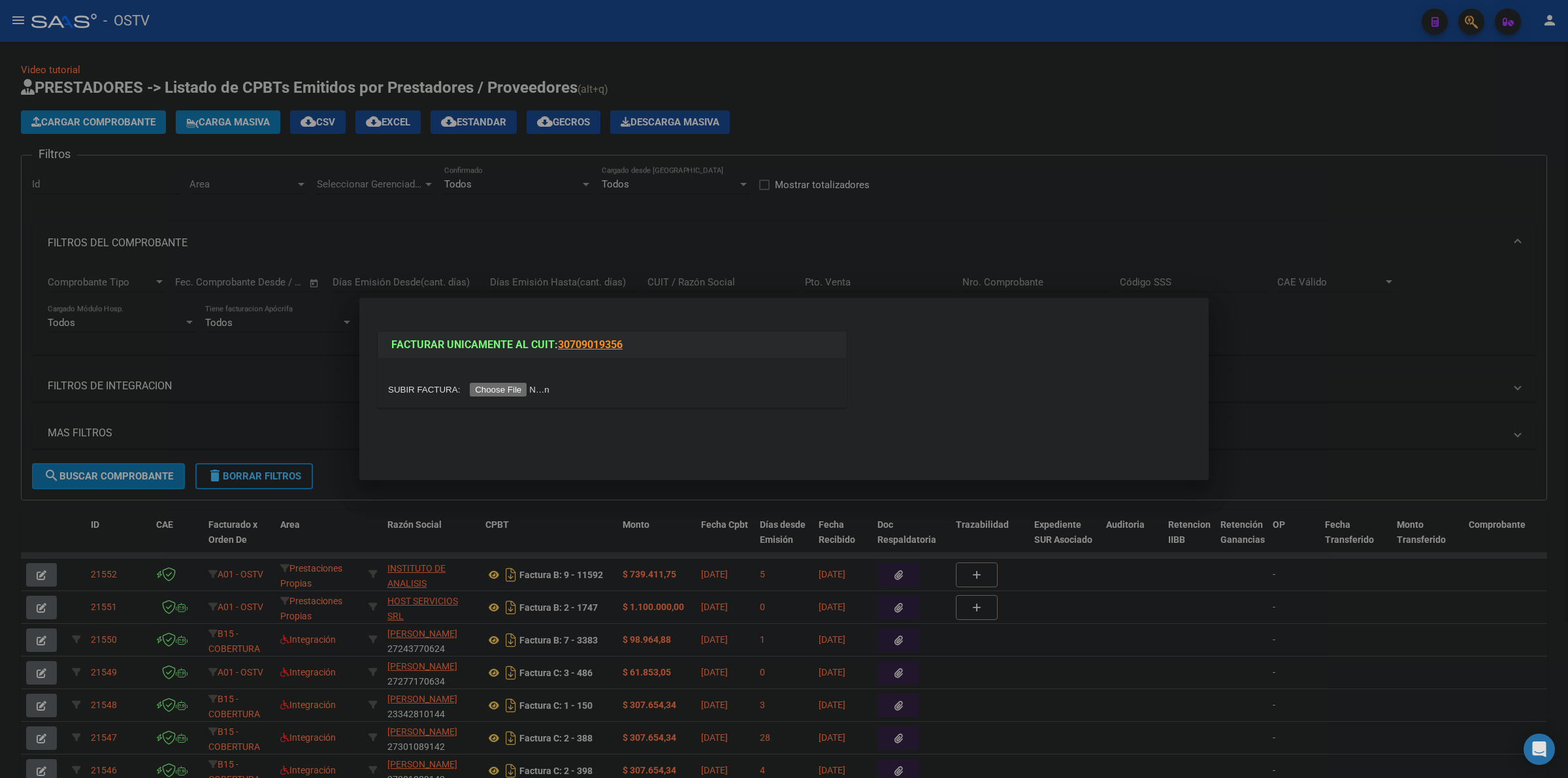
drag, startPoint x: 1047, startPoint y: 124, endPoint x: 1037, endPoint y: 161, distance: 38.3
click at [1047, 123] on div at bounding box center [784, 389] width 1568 height 778
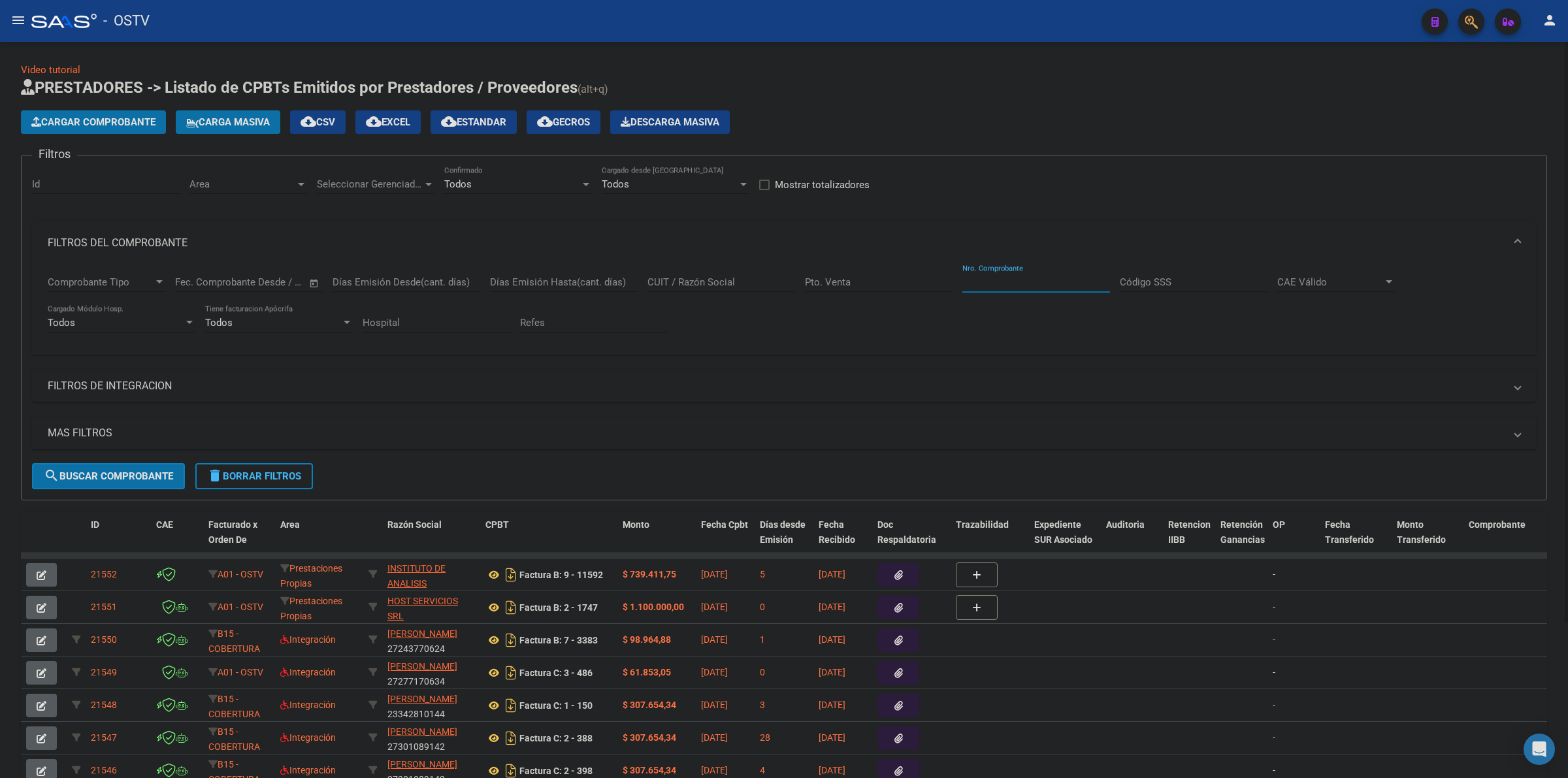
click at [1015, 285] on input "Nro. Comprobante" at bounding box center [1036, 282] width 148 height 12
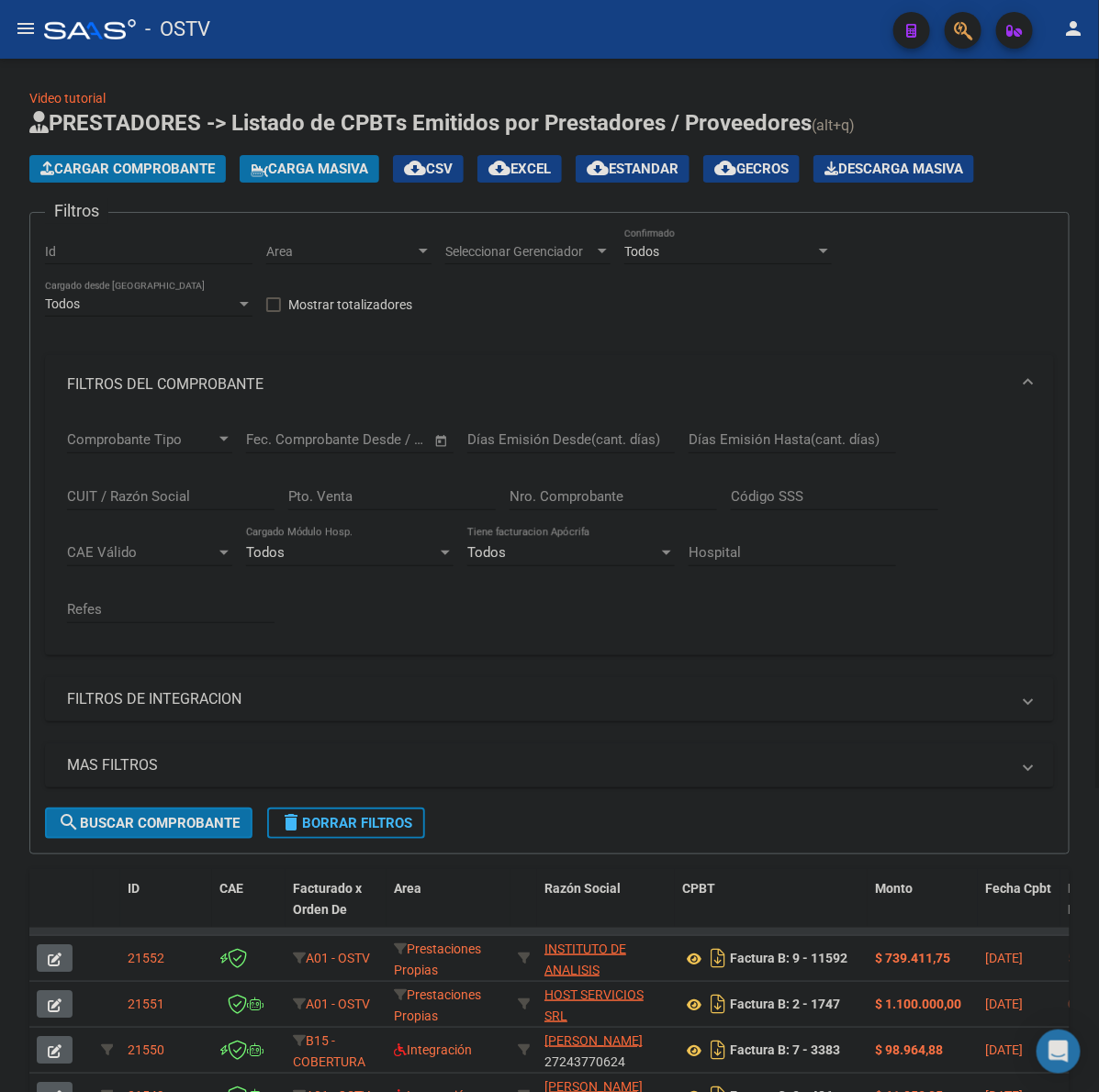
click at [1055, 179] on div "Cargar Comprobante Carga Masiva cloud_download CSV cloud_download EXCEL cloud_d…" at bounding box center [549, 169] width 1040 height 28
click at [593, 496] on input "Nro. Comprobante" at bounding box center [613, 497] width 208 height 17
click at [369, 498] on input "Pto. Venta" at bounding box center [392, 497] width 208 height 17
type input "137"
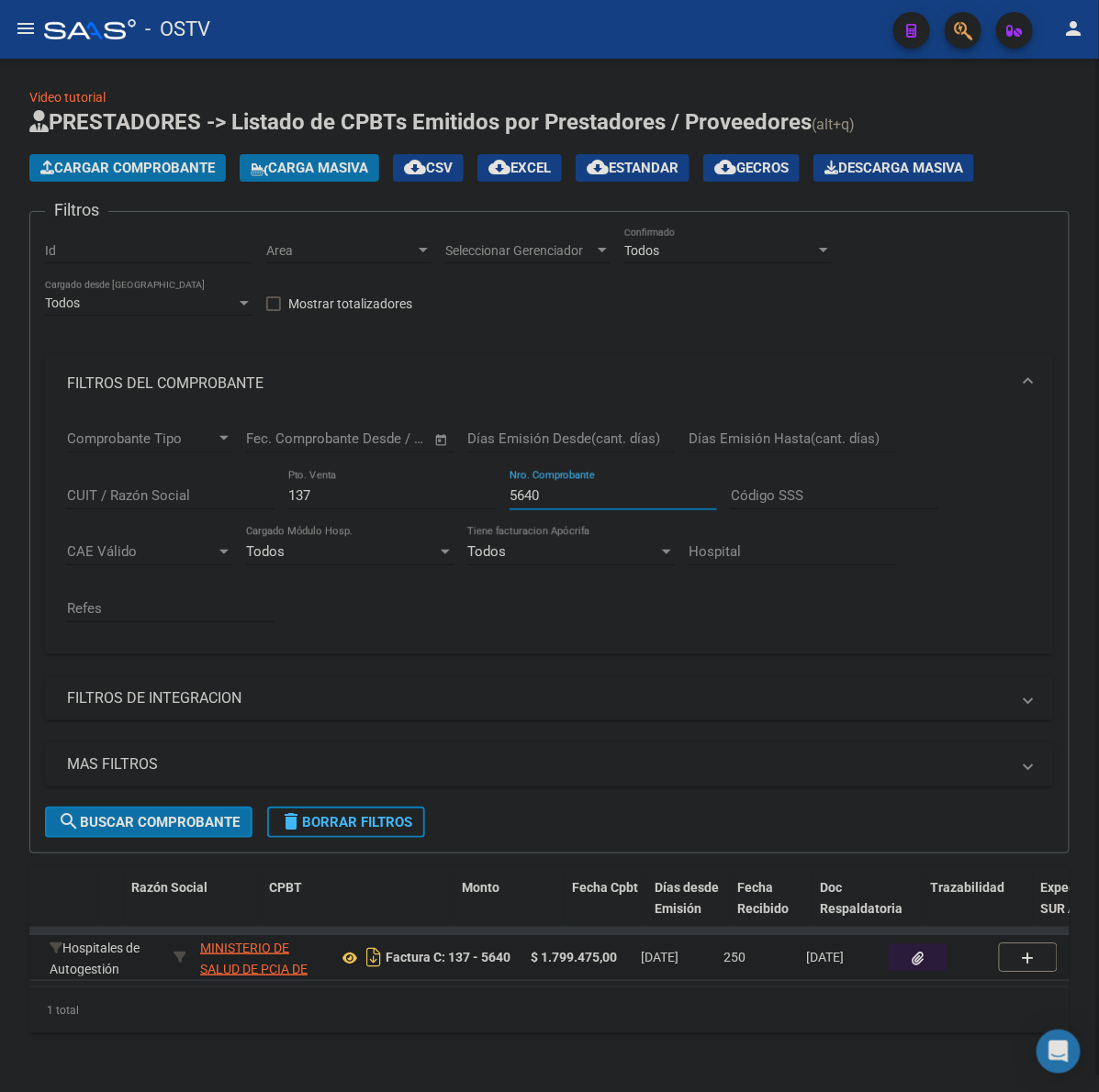
scroll to position [0, 421]
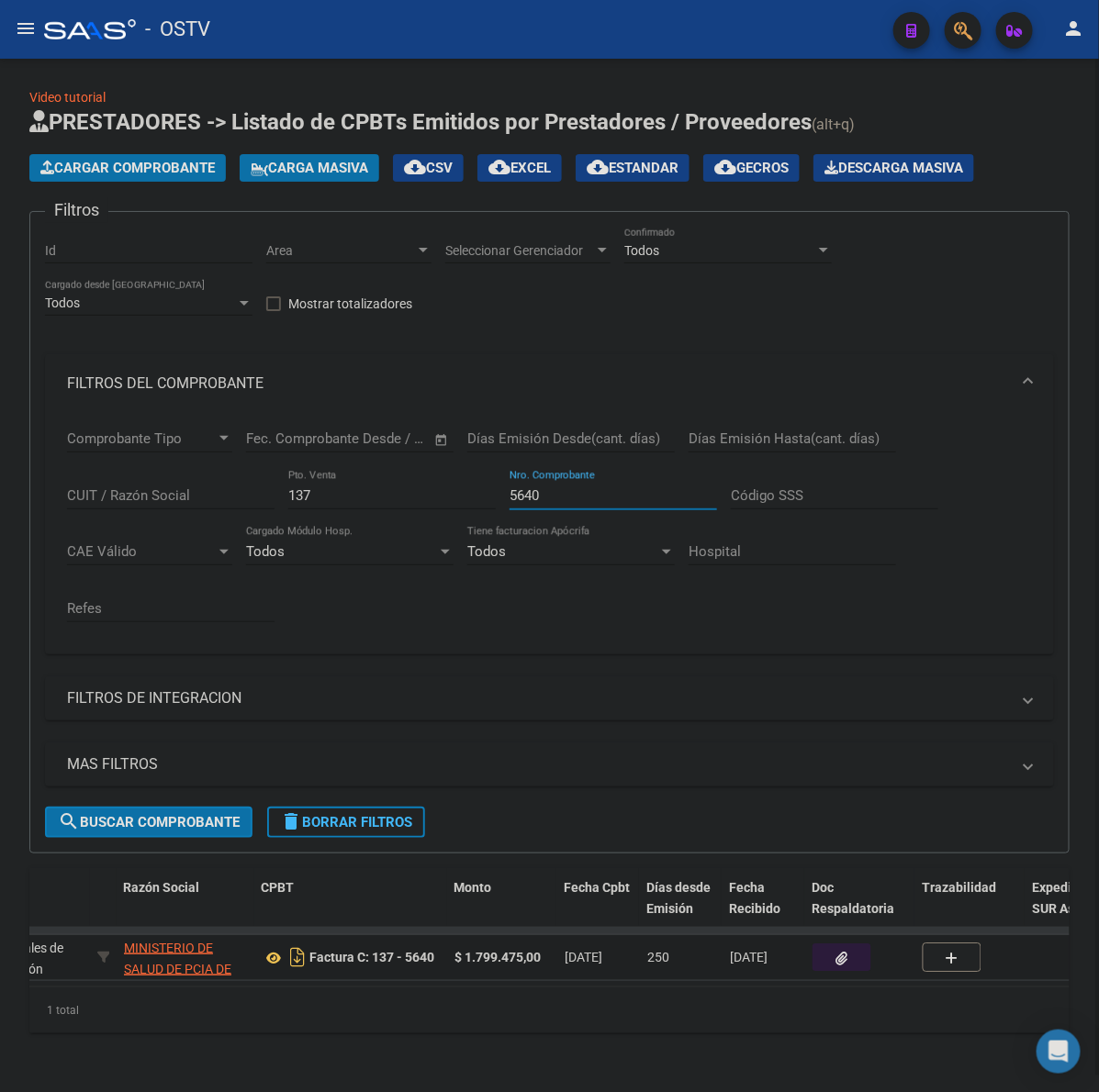
type input "5640"
click at [826, 943] on button "button" at bounding box center [841, 957] width 59 height 28
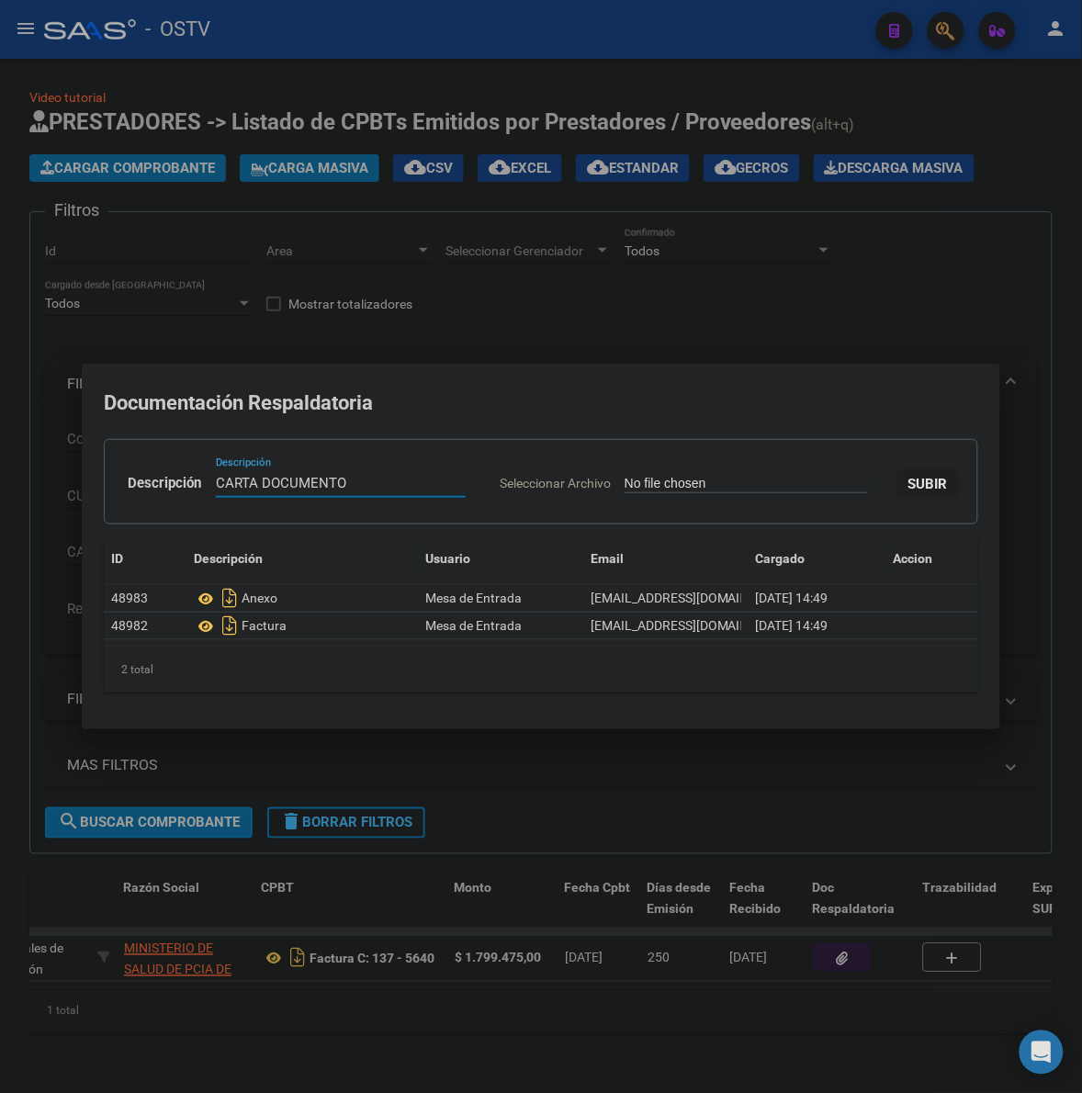
type input "CARTA DOCUMENTO"
click at [625, 476] on input "Seleccionar Archivo" at bounding box center [746, 484] width 243 height 17
type input "C:\fakepath\CARTA DOCUMENTO - HOSP. [PERSON_NAME] - [DATE].pdf"
click at [898, 498] on button "SUBIR" at bounding box center [929, 483] width 62 height 28
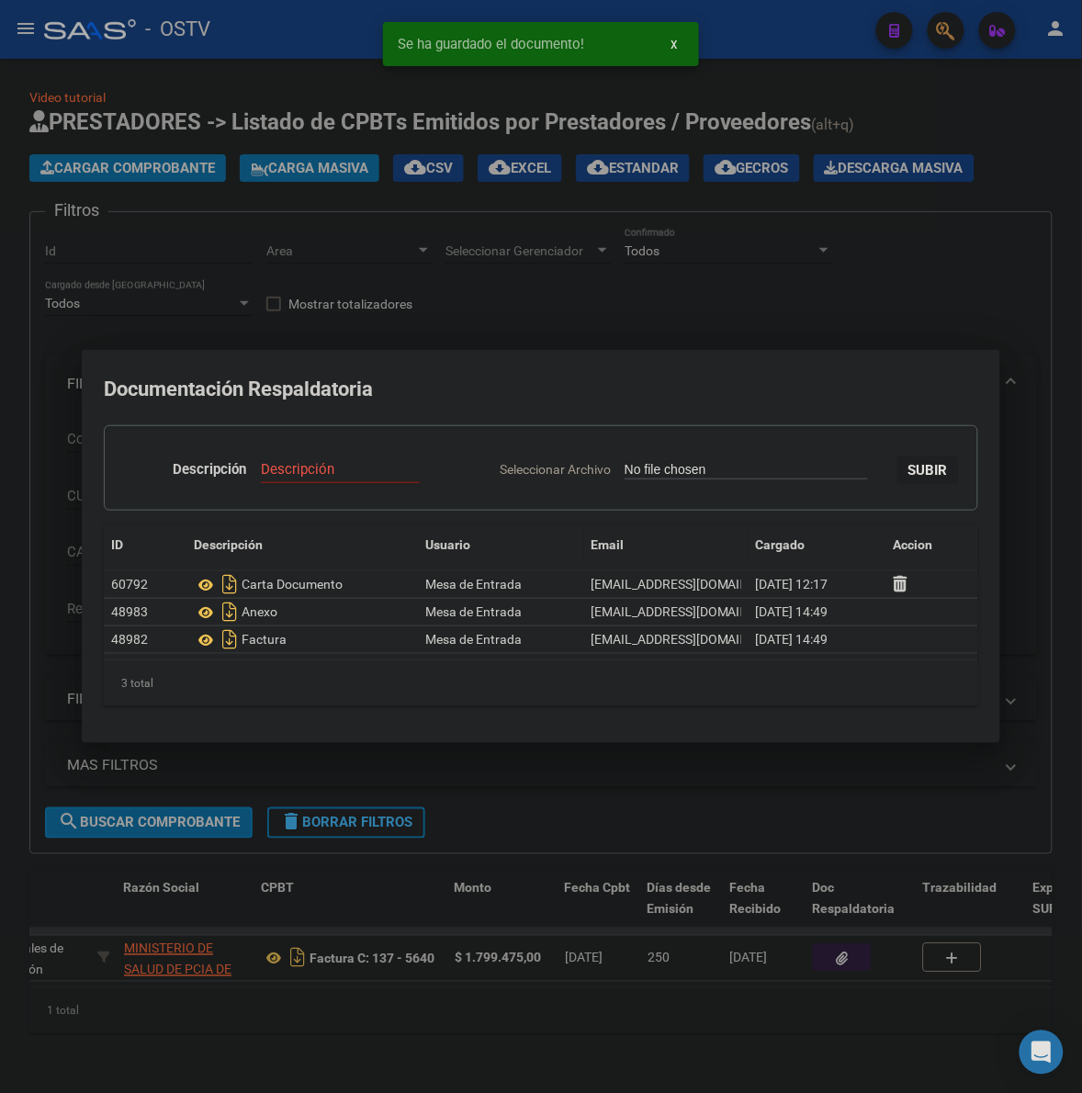
drag, startPoint x: 613, startPoint y: 359, endPoint x: 630, endPoint y: 342, distance: 24.7
click at [613, 358] on mat-dialog-container "Documentación Respaldatoria Descripción Descripción Seleccionar Archivo SUBIR I…" at bounding box center [541, 546] width 919 height 393
click at [637, 332] on div at bounding box center [541, 546] width 1082 height 1093
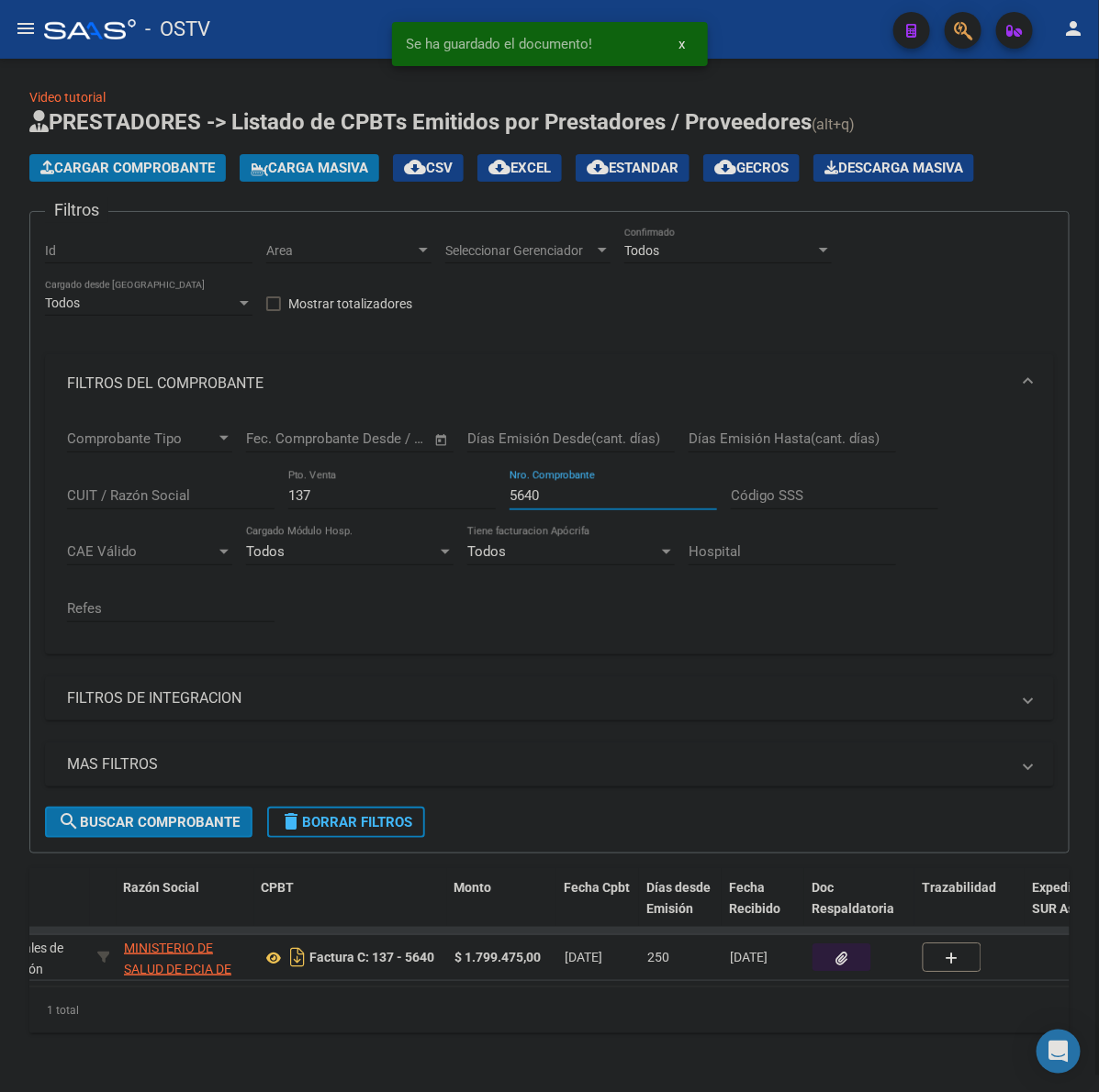
click at [520, 488] on input "5640" at bounding box center [613, 496] width 208 height 17
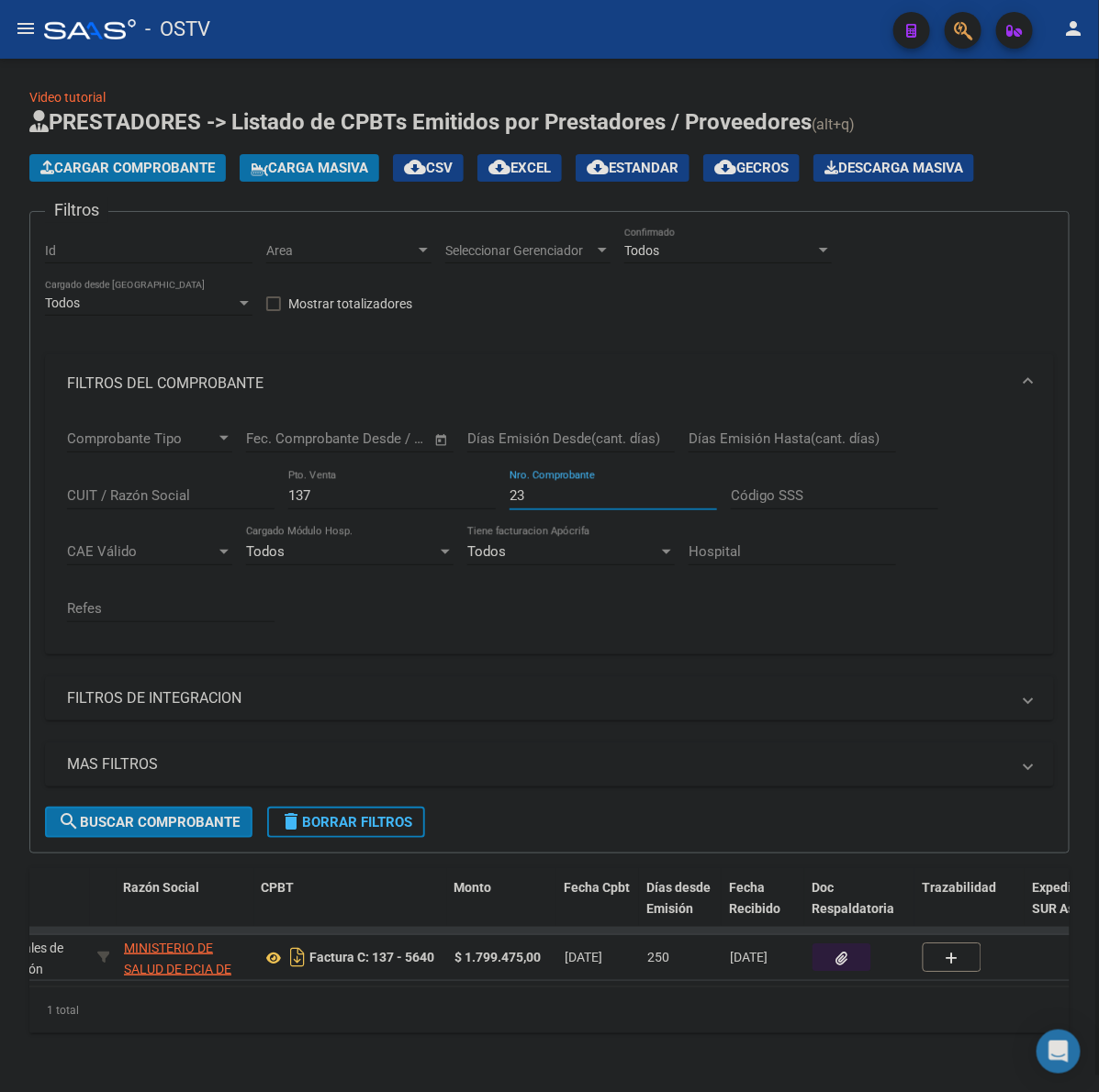
type input "2"
type input "5648"
click at [858, 943] on button "button" at bounding box center [841, 957] width 59 height 28
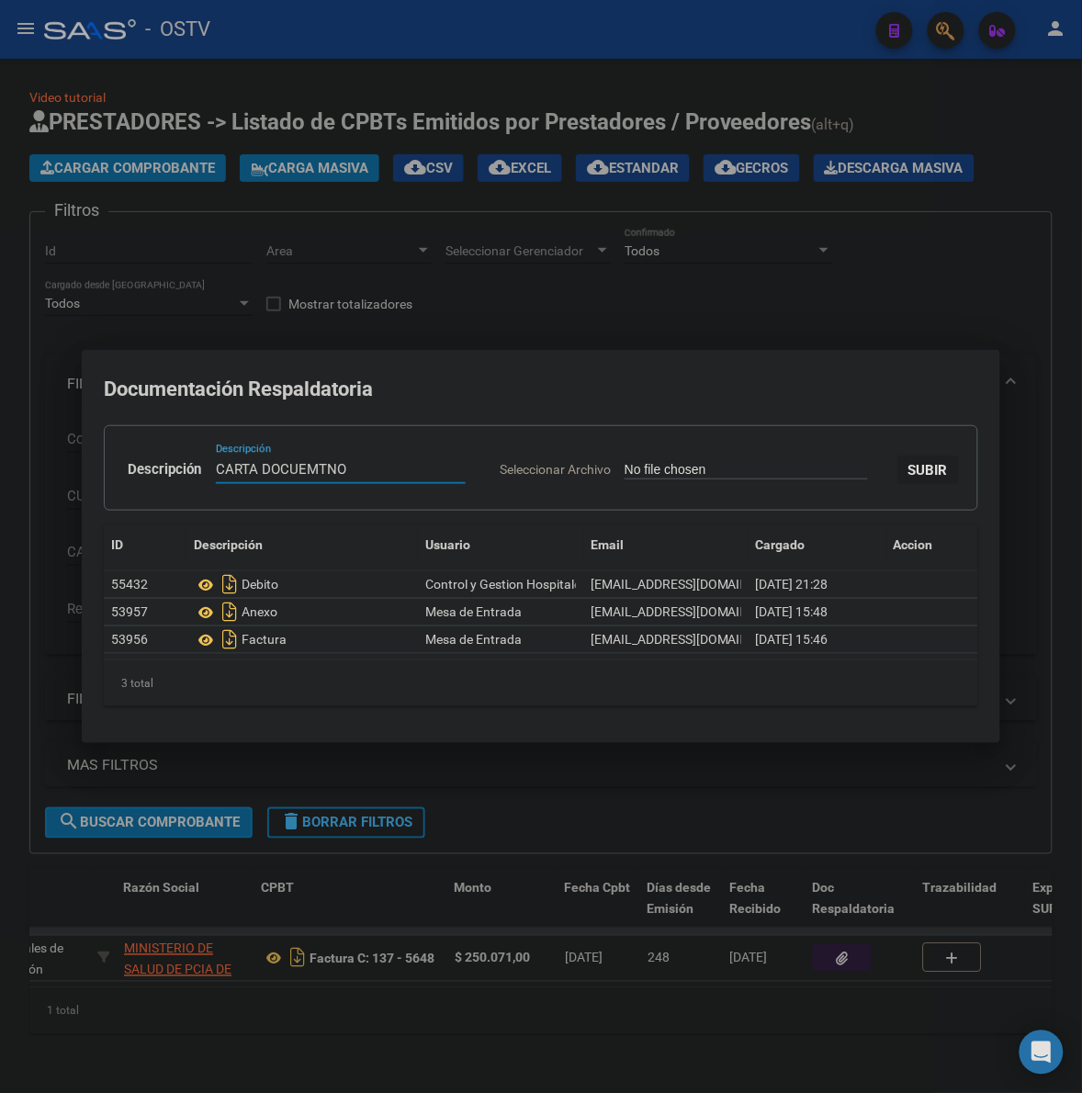
type input "CARTA DOCUEMTNO"
click at [625, 462] on input "Seleccionar Archivo" at bounding box center [746, 470] width 243 height 17
type input "C:\fakepath\CARTA DOCUMENTO - HOSP. [PERSON_NAME] - [DATE].pdf"
click at [351, 456] on div "CARTA DOCUEMTNO Descripción" at bounding box center [291, 470] width 160 height 28
click at [371, 461] on input "CARTA DOCUEMTNO" at bounding box center [291, 469] width 160 height 17
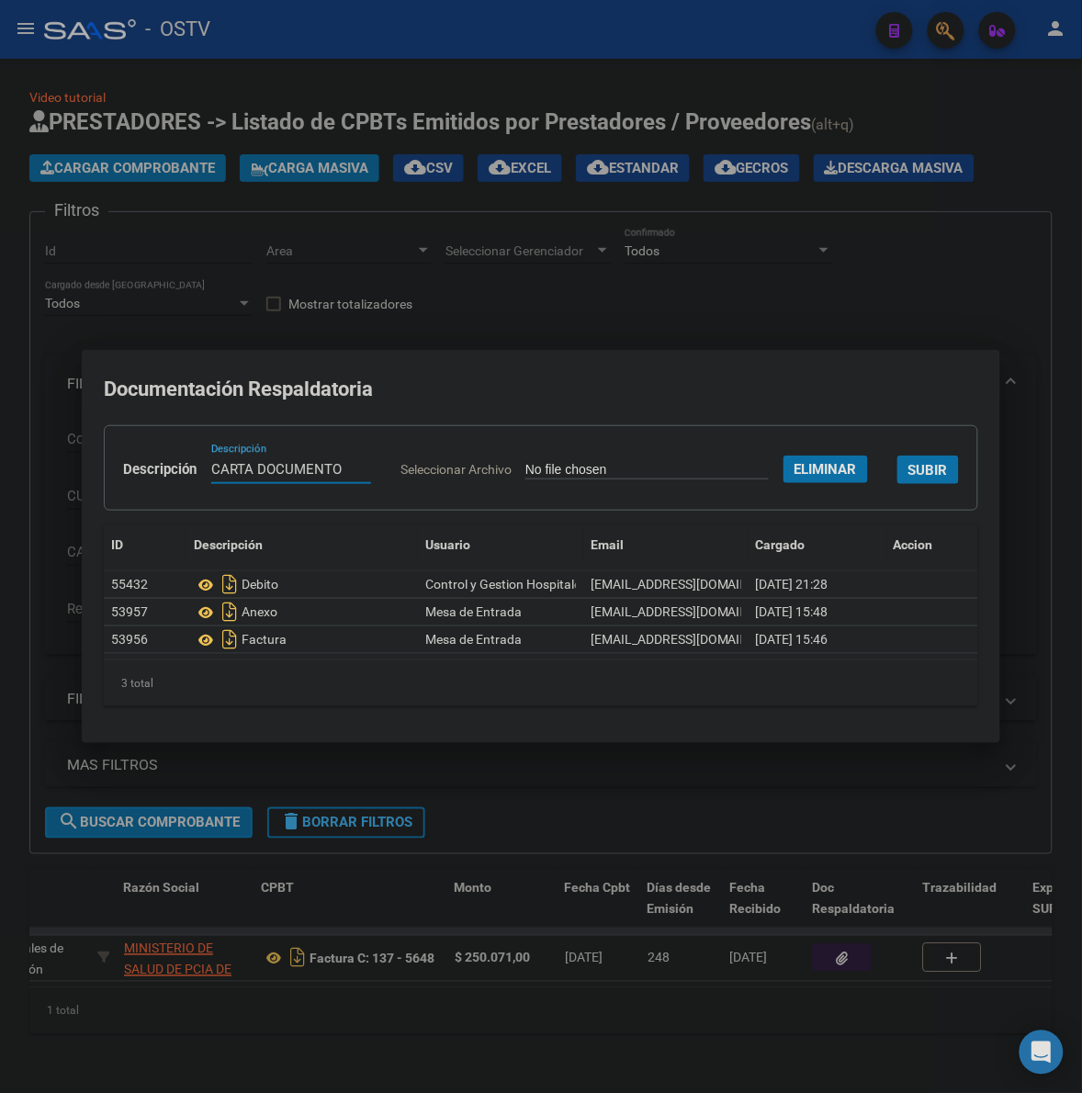
type input "CARTA DOCUMENTO"
click at [909, 479] on span "SUBIR" at bounding box center [929, 470] width 40 height 17
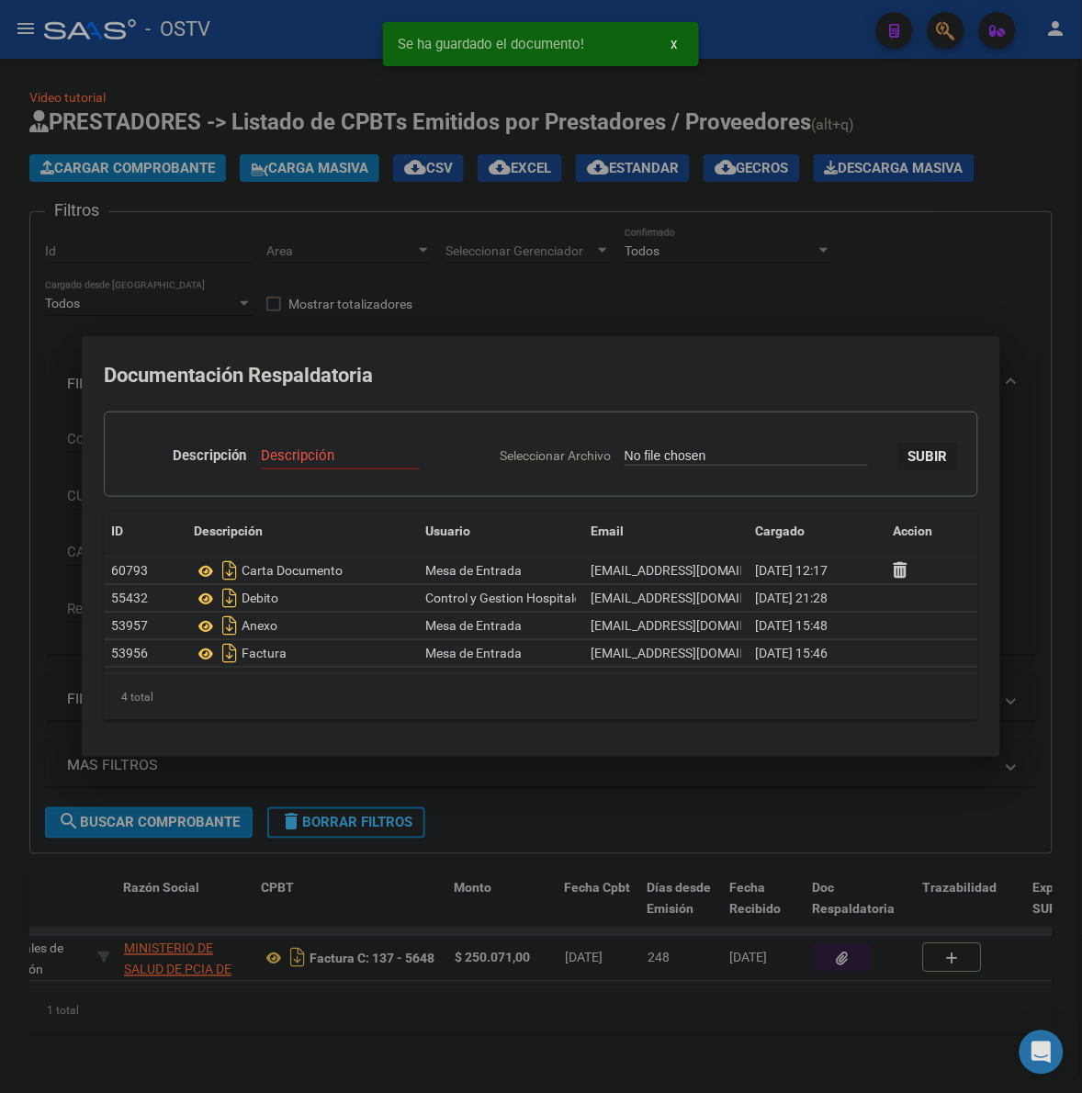
click at [707, 830] on div at bounding box center [541, 546] width 1082 height 1093
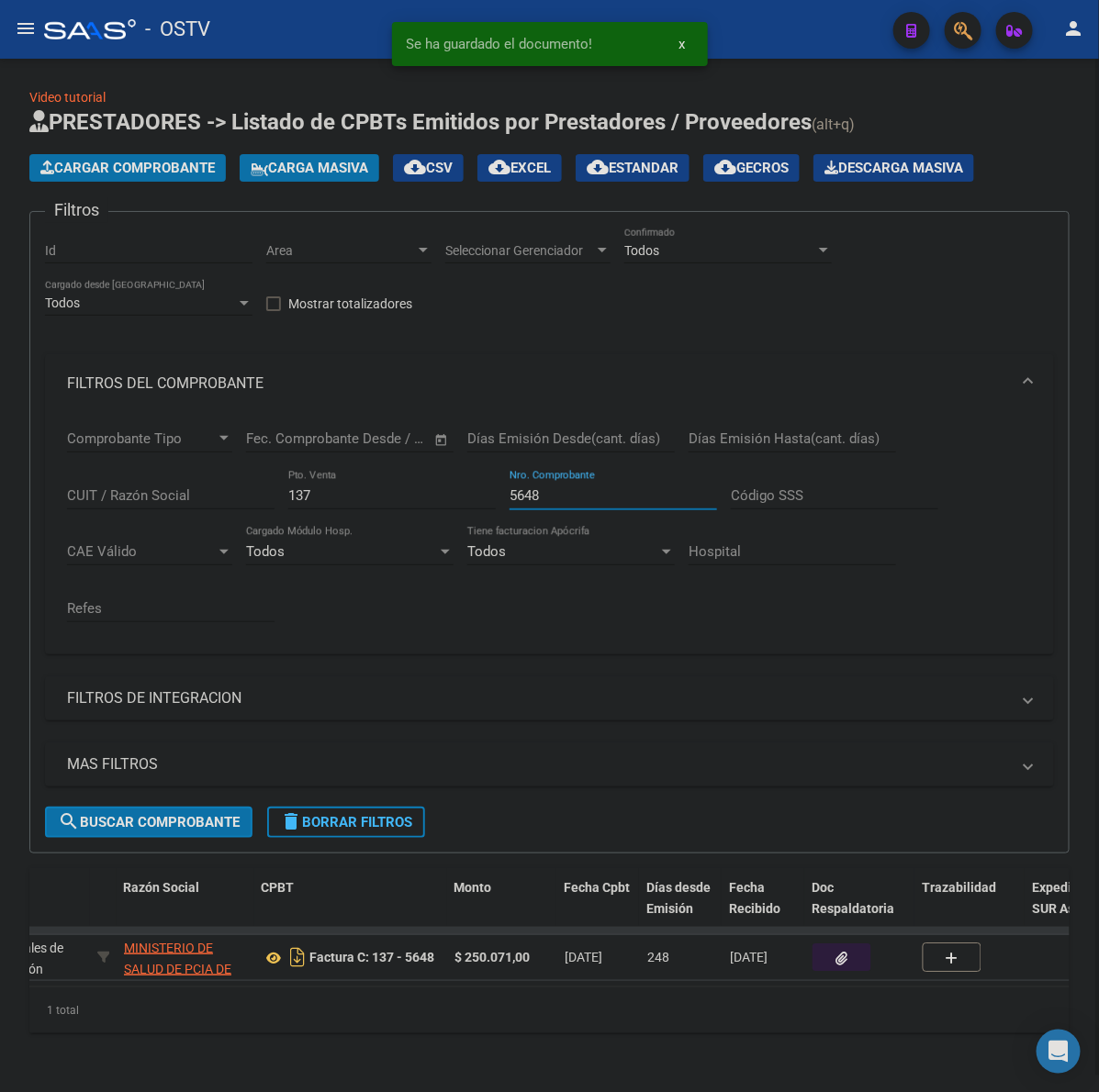
click at [530, 488] on input "5648" at bounding box center [613, 496] width 208 height 17
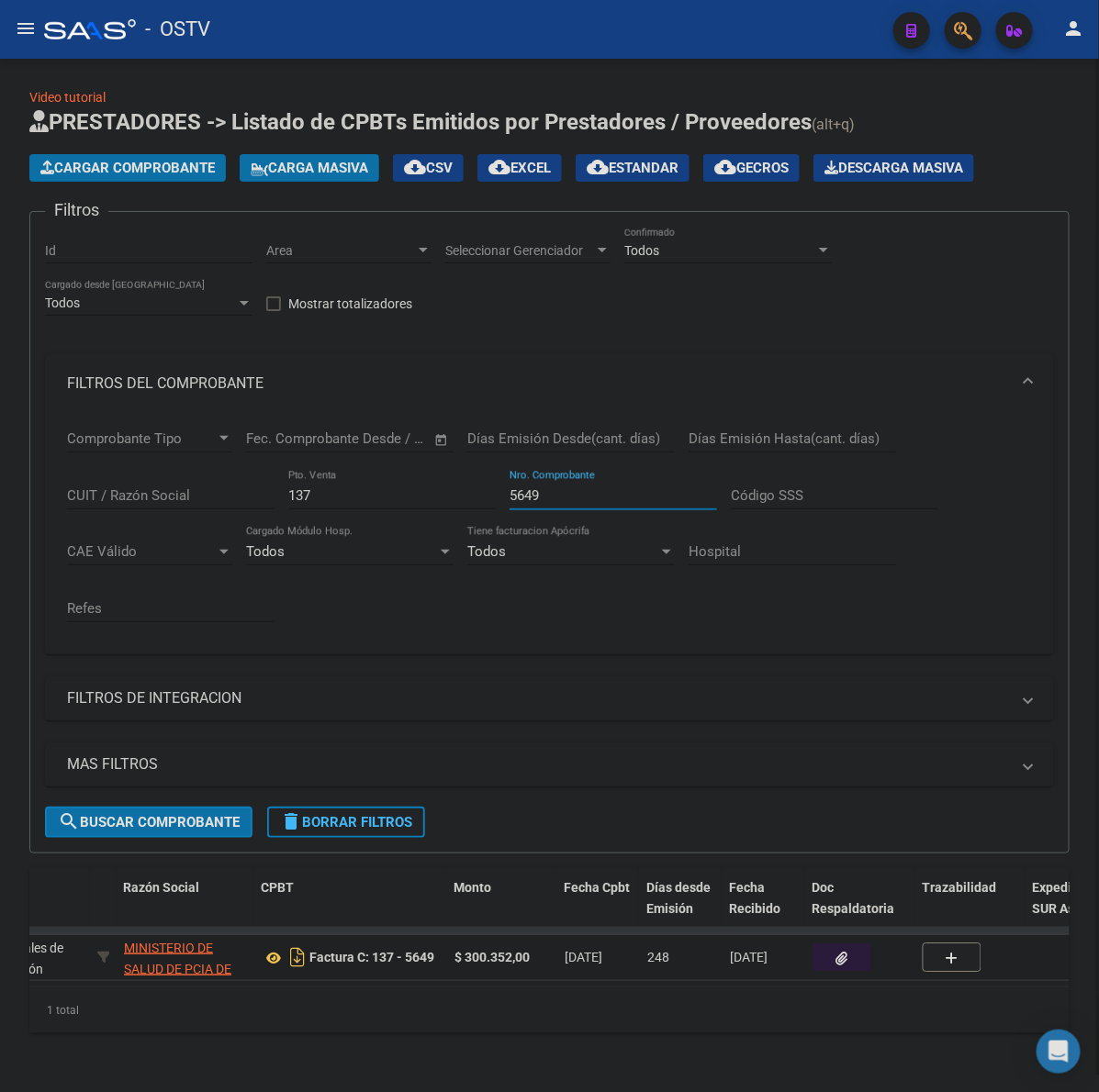
type input "5649"
click at [841, 951] on button "button" at bounding box center [841, 957] width 59 height 28
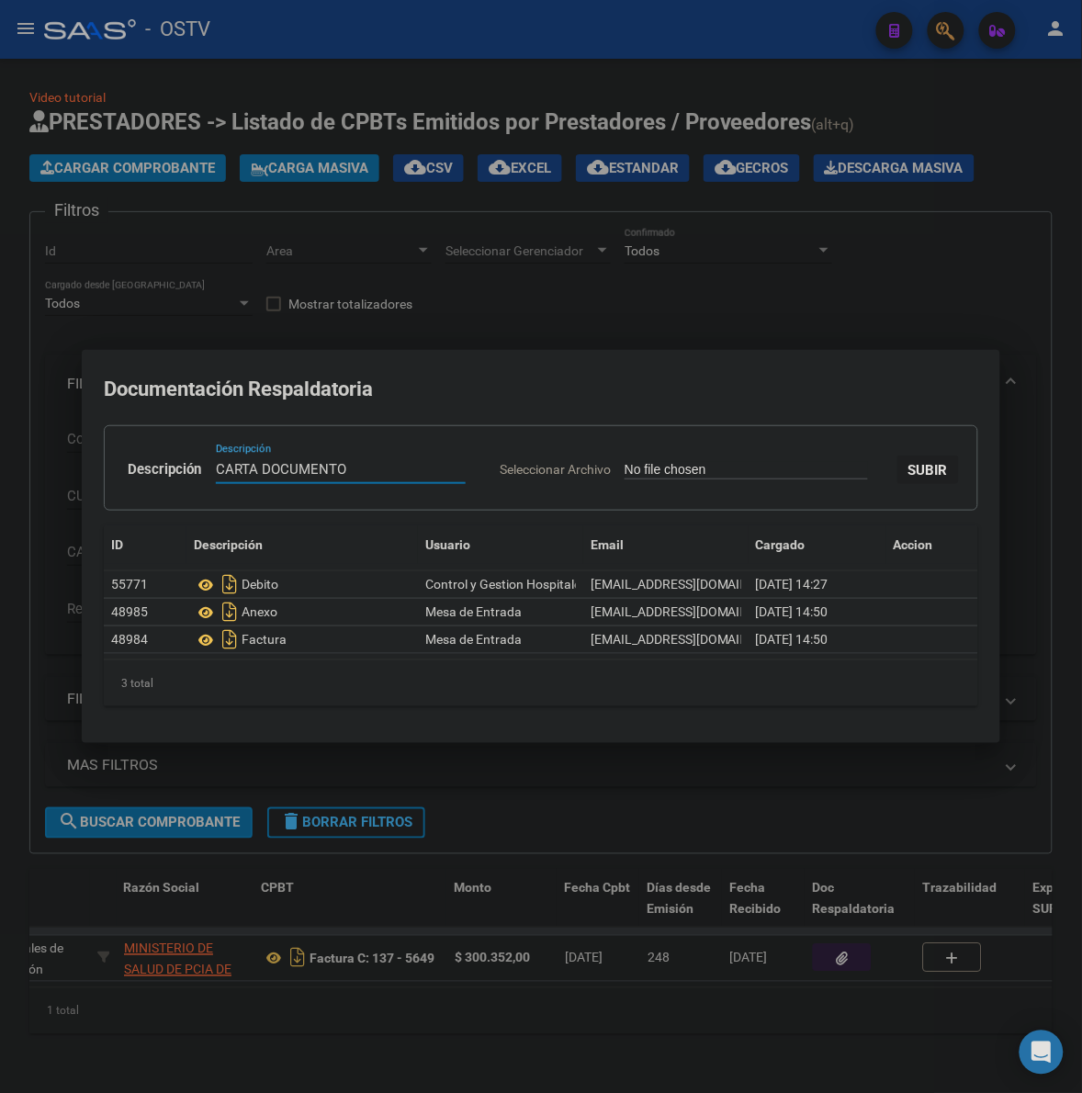
type input "CARTA DOCUMENTO"
click at [625, 462] on input "Seleccionar Archivo" at bounding box center [746, 470] width 243 height 17
type input "C:\fakepath\CARTA DOCUMENTO - HOSP. [PERSON_NAME] - [DATE].pdf"
drag, startPoint x: 792, startPoint y: 496, endPoint x: 859, endPoint y: 299, distance: 208.6
click at [909, 479] on span "SUBIR" at bounding box center [929, 470] width 40 height 17
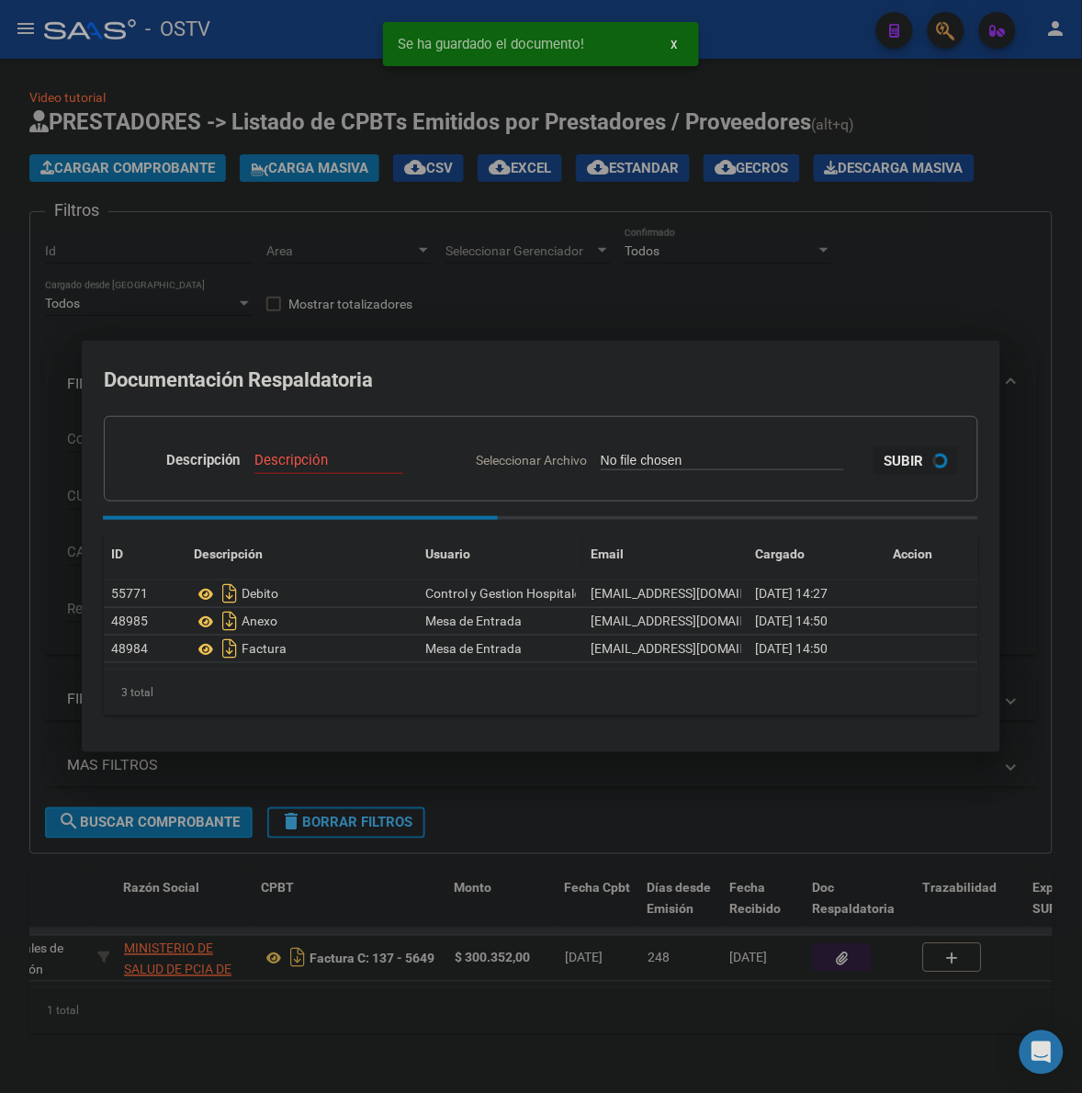
click at [862, 276] on div at bounding box center [541, 546] width 1082 height 1093
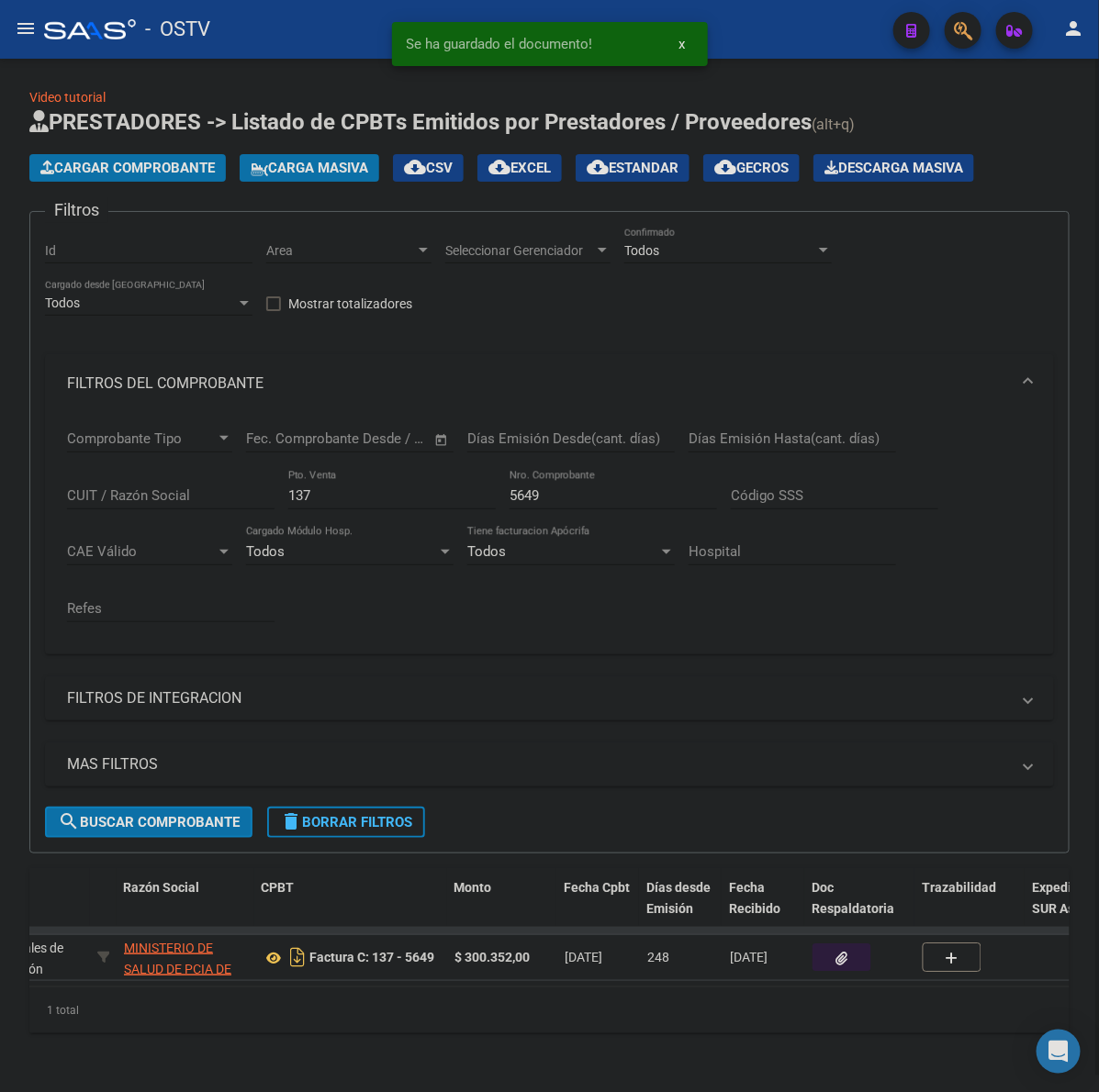
click at [333, 488] on input "137" at bounding box center [392, 496] width 208 height 17
click at [561, 488] on input "5649" at bounding box center [613, 496] width 208 height 17
click at [525, 488] on input "5649" at bounding box center [613, 496] width 208 height 17
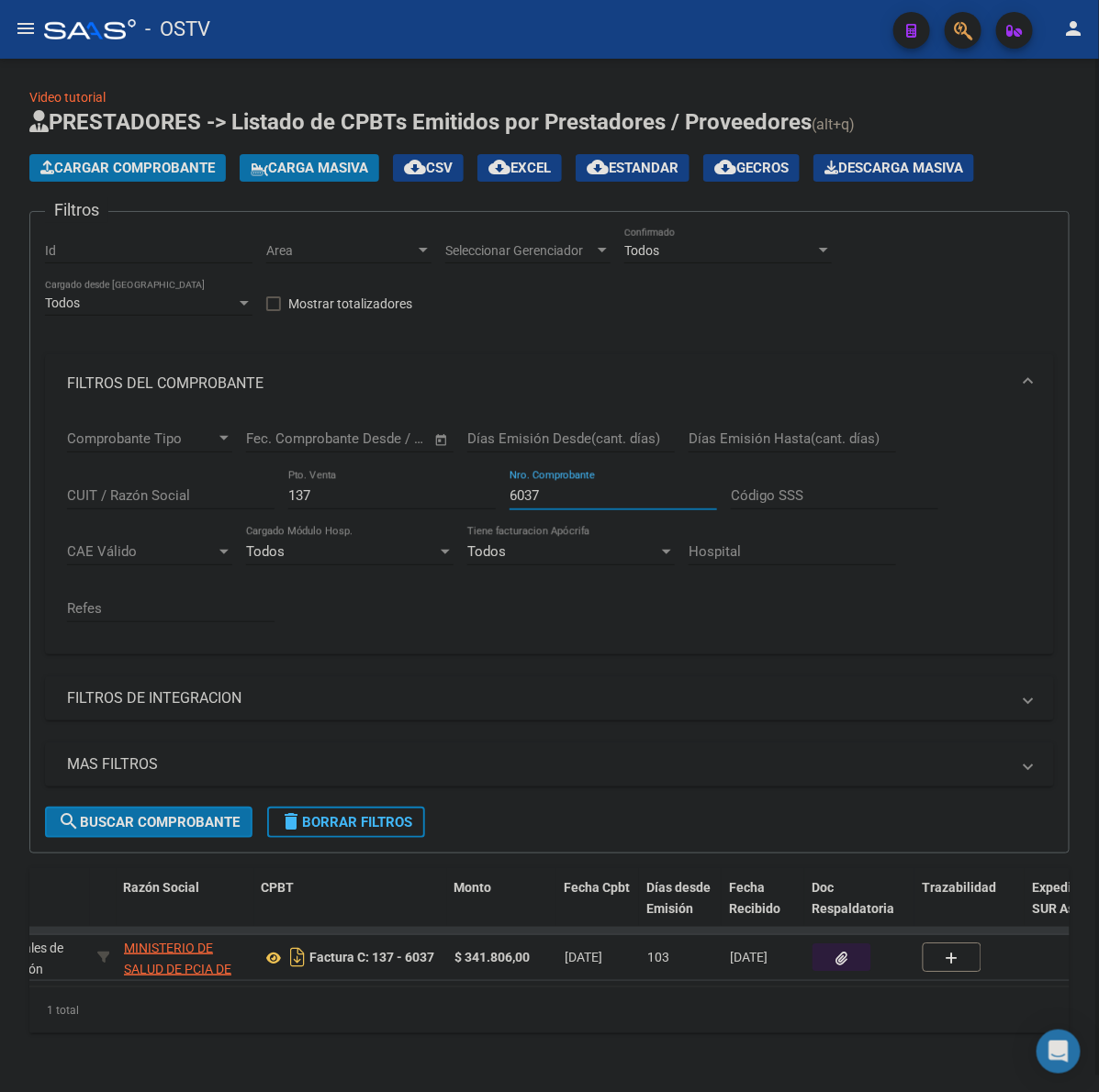
type input "6037"
click at [165, 823] on form "Filtros Id Area Area Seleccionar Gerenciador Seleccionar Gerenciador Todos Conf…" at bounding box center [549, 532] width 1040 height 642
click at [165, 814] on span "search Buscar Comprobante" at bounding box center [149, 822] width 182 height 17
click at [844, 952] on icon "button" at bounding box center [842, 959] width 12 height 14
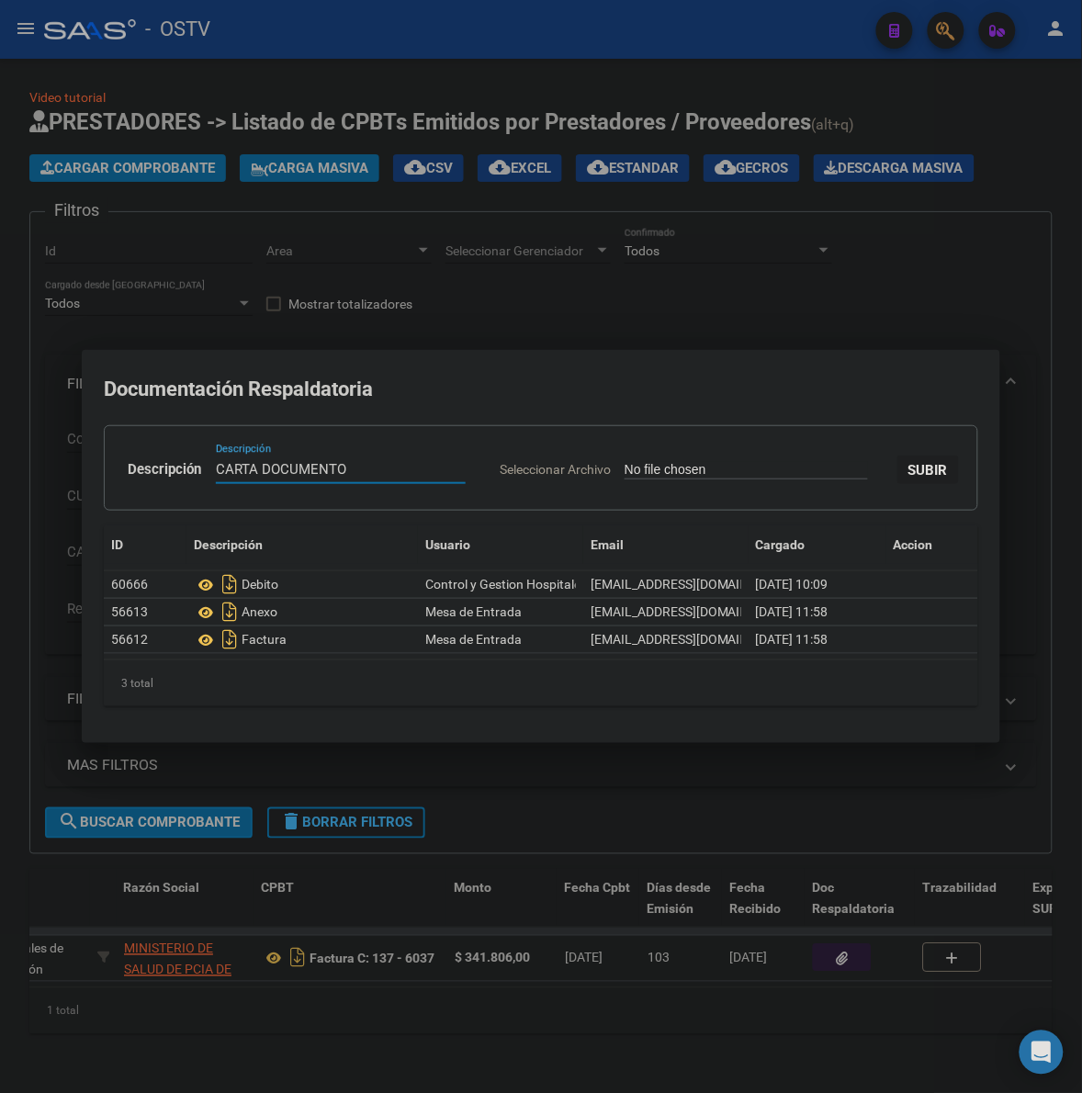
type input "CARTA DOCUMENTO"
click at [625, 462] on input "Seleccionar Archivo" at bounding box center [746, 470] width 243 height 17
type input "C:\fakepath\CARTA DOCUMENTO - HOSP. [PERSON_NAME] - [DATE].pdf"
click at [909, 479] on span "SUBIR" at bounding box center [929, 470] width 40 height 17
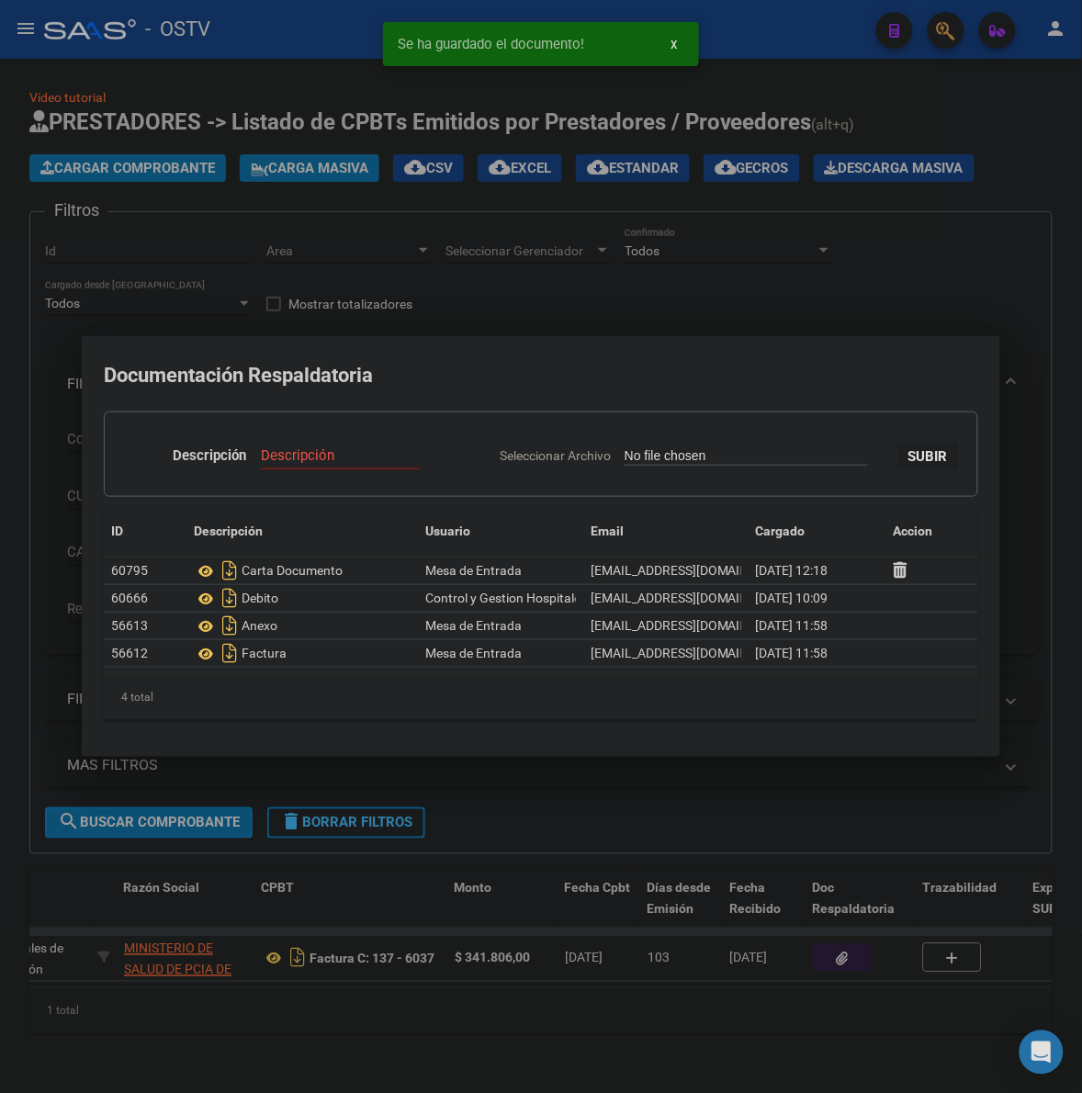
click at [1058, 622] on div at bounding box center [541, 546] width 1082 height 1093
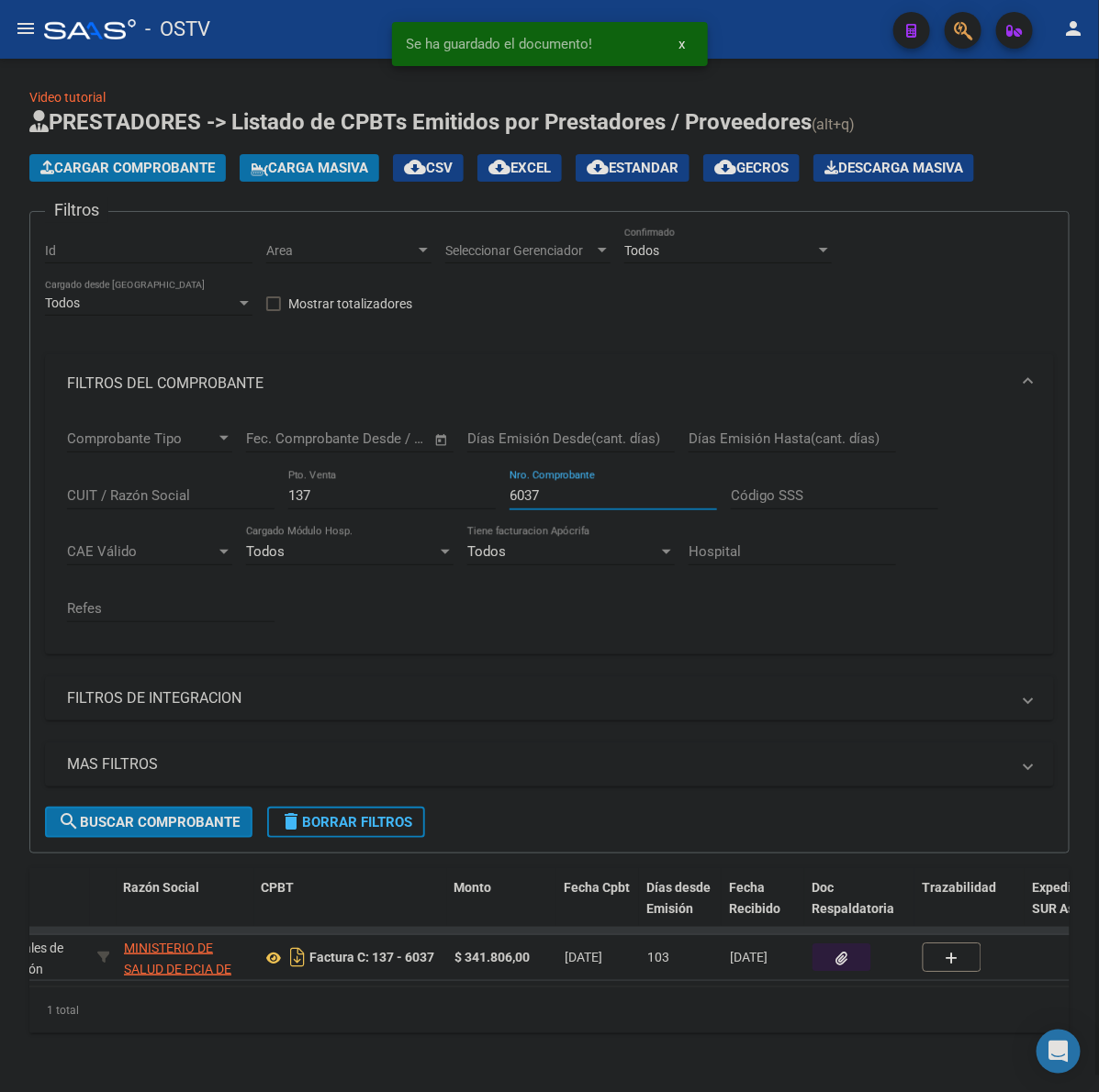
click at [525, 488] on input "6037" at bounding box center [613, 496] width 208 height 17
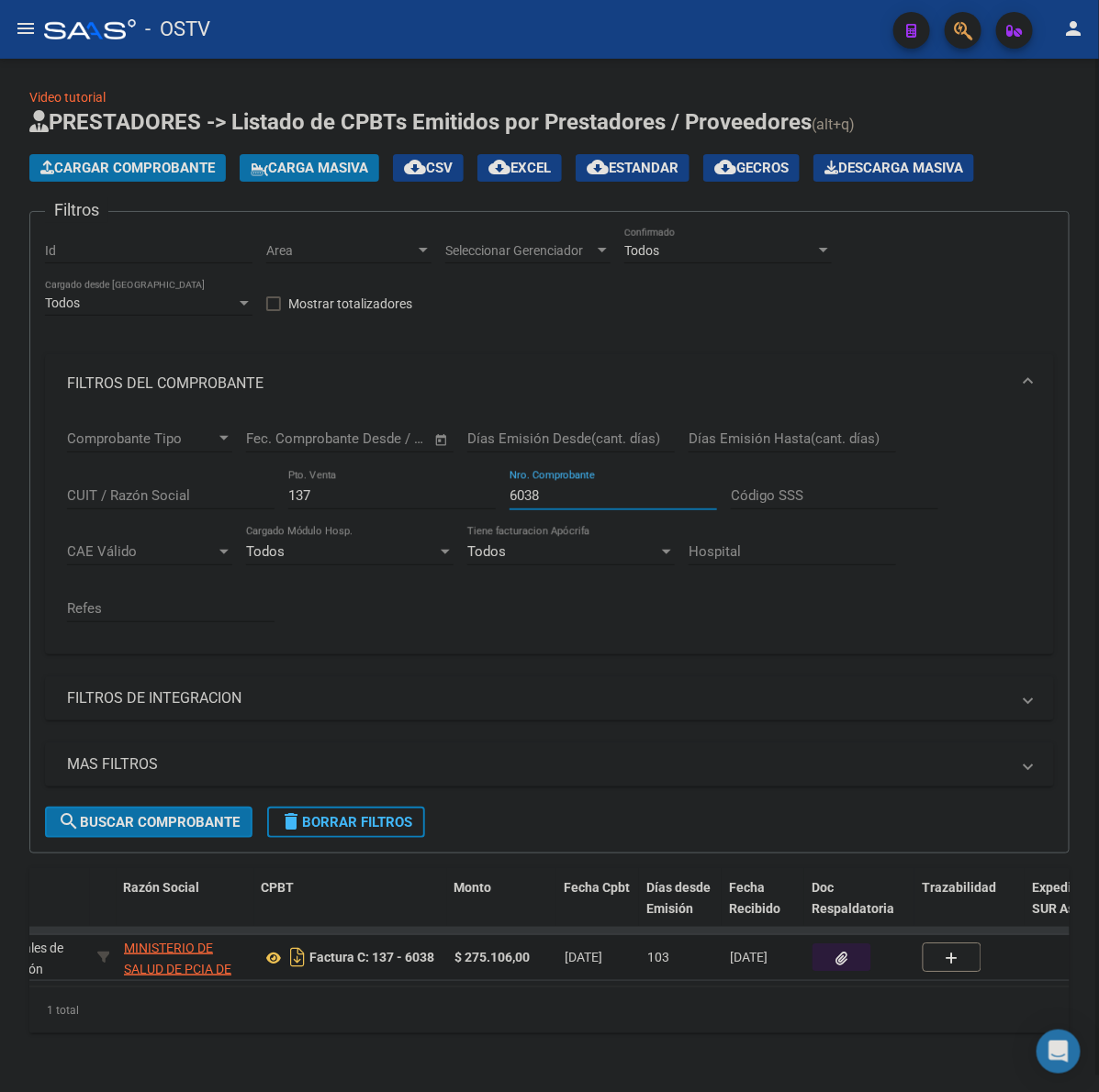
type input "6038"
click at [838, 952] on icon "button" at bounding box center [842, 959] width 12 height 14
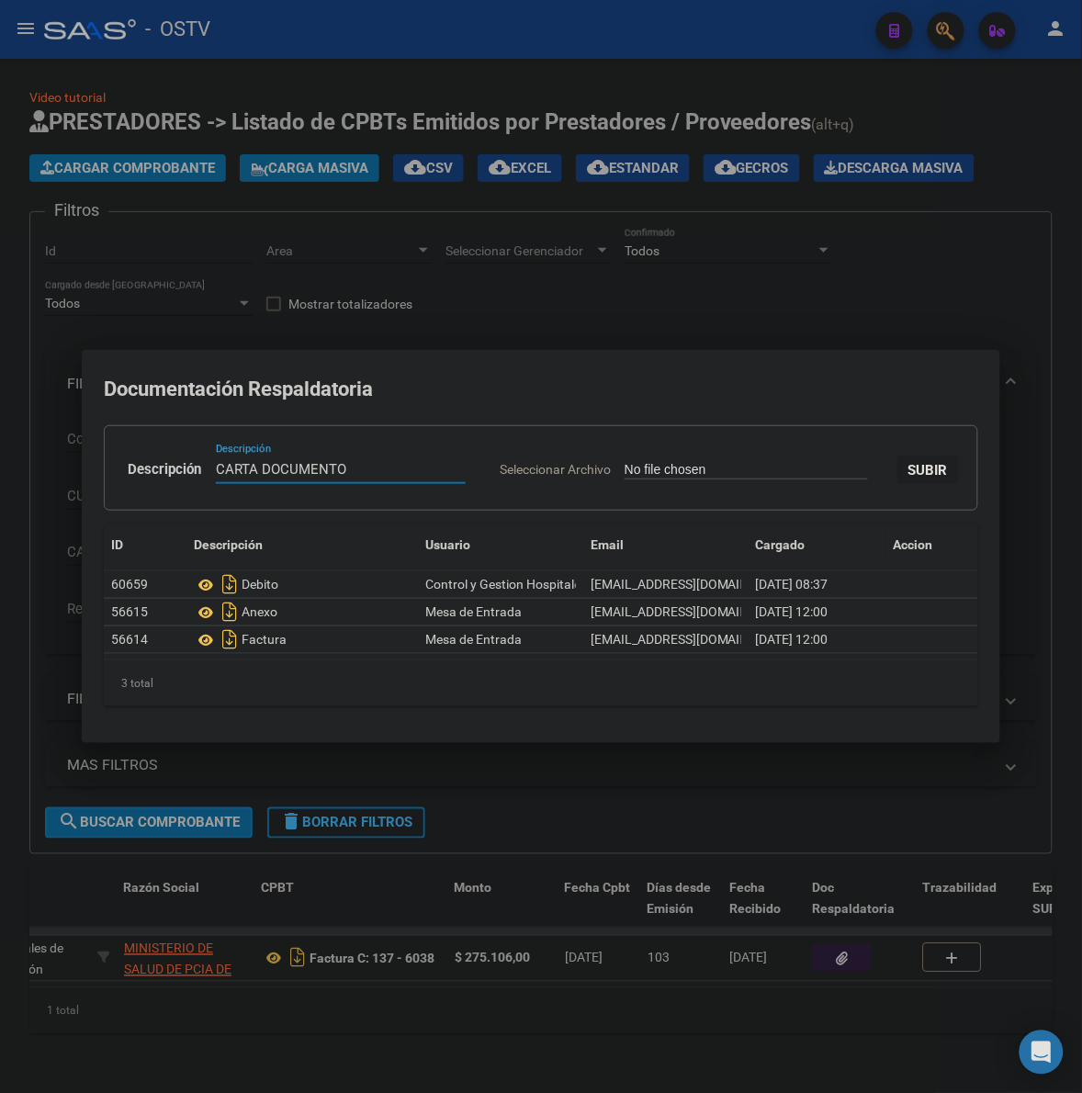
type input "CARTA DOCUMENTO"
click at [625, 462] on input "Seleccionar Archivo" at bounding box center [746, 470] width 243 height 17
type input "C:\fakepath\CARTA DOCUMENTO - HOSP. [PERSON_NAME] - [DATE].pdf"
click at [898, 484] on button "SUBIR" at bounding box center [929, 470] width 62 height 28
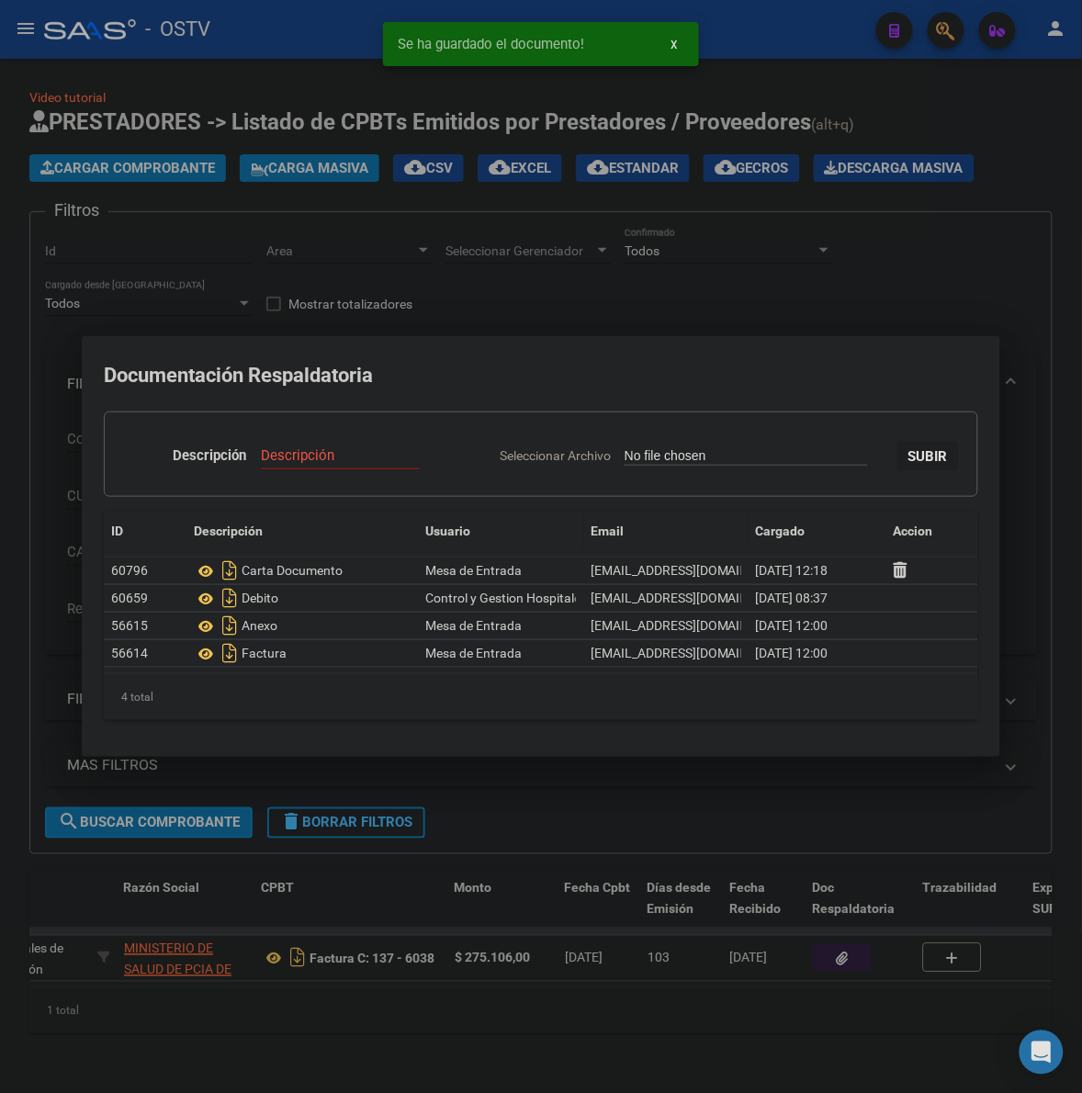
click at [681, 819] on div at bounding box center [541, 546] width 1082 height 1093
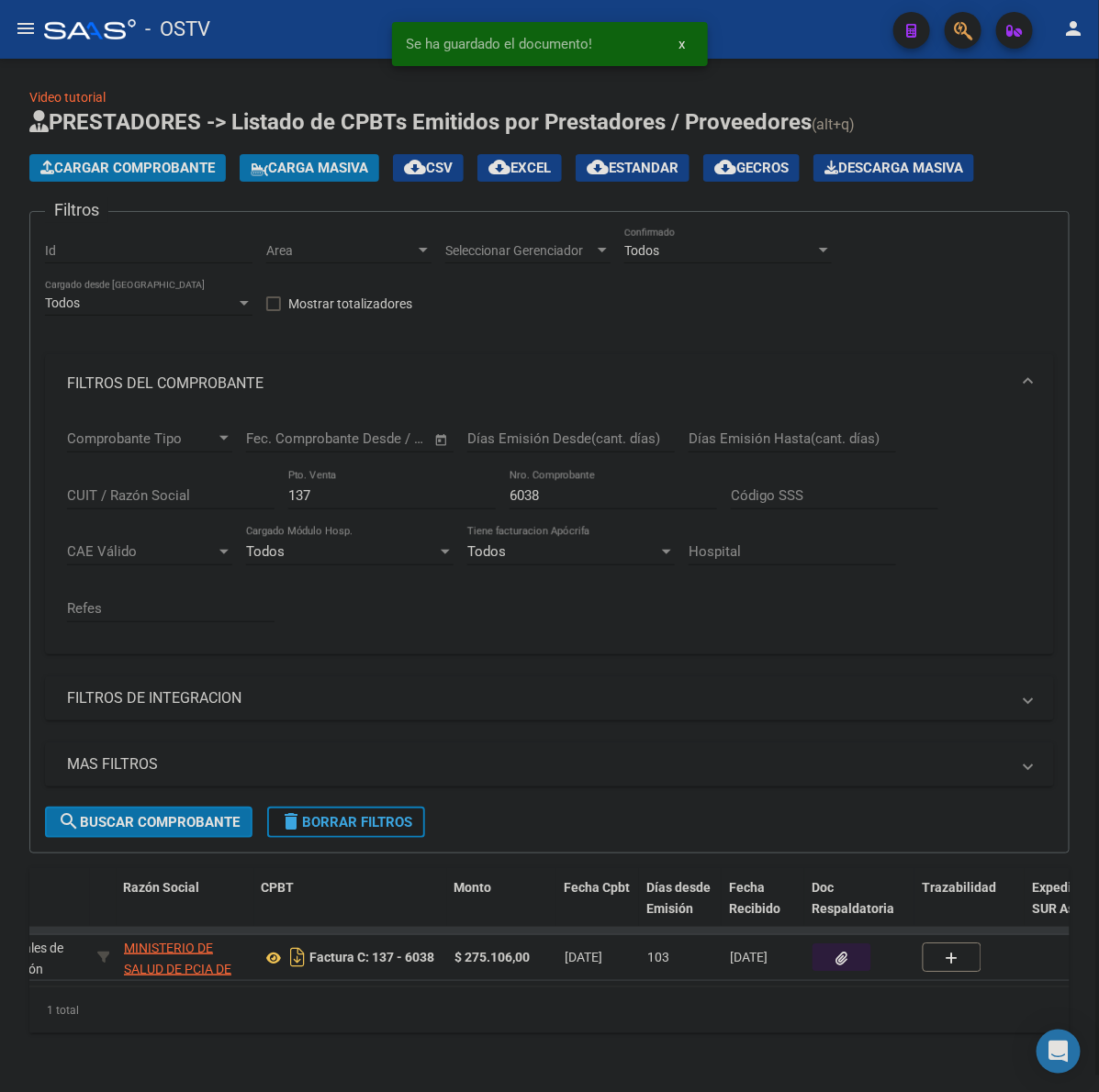
click at [370, 814] on span "delete Borrar Filtros" at bounding box center [346, 822] width 132 height 17
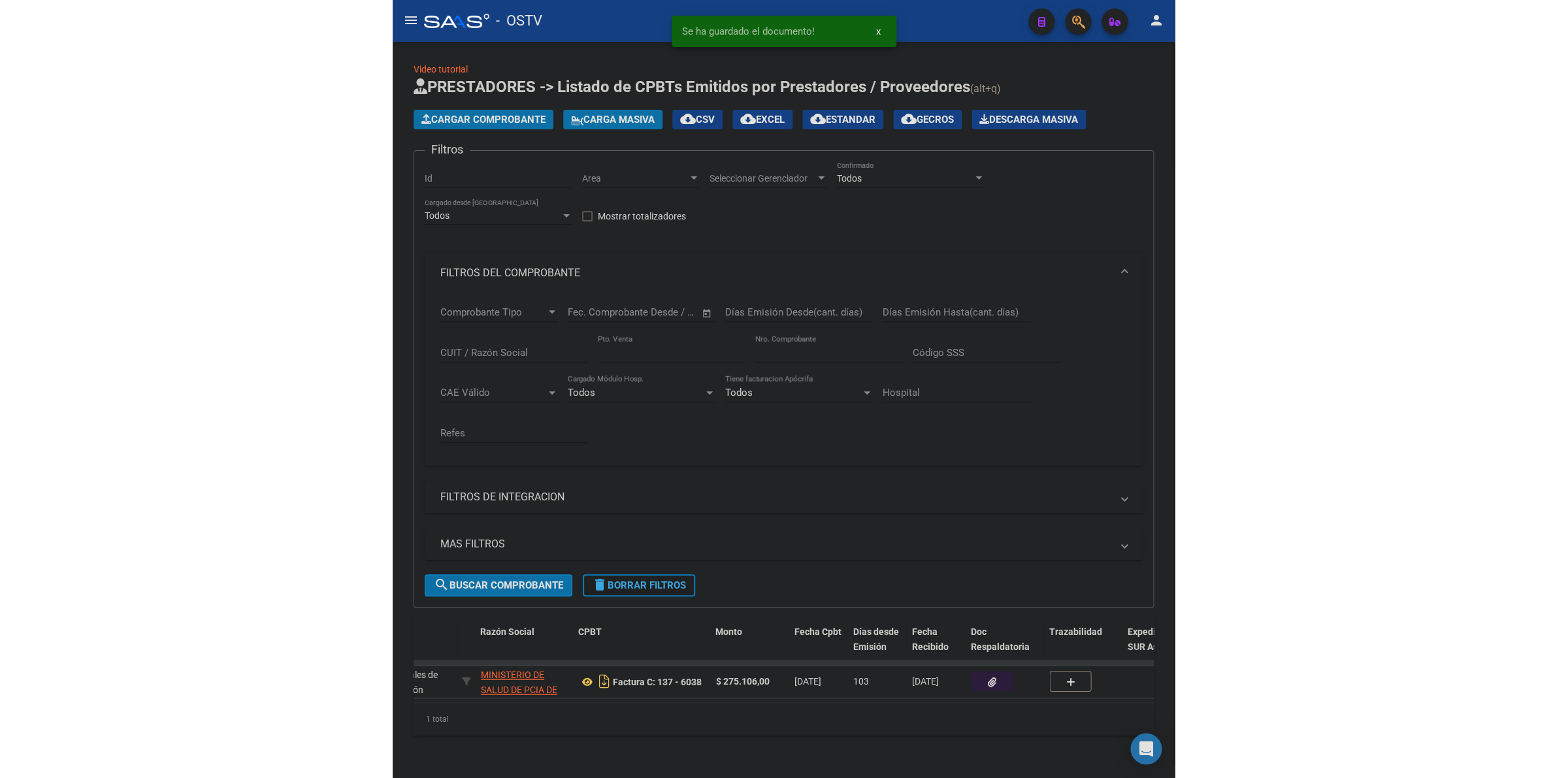
scroll to position [0, 0]
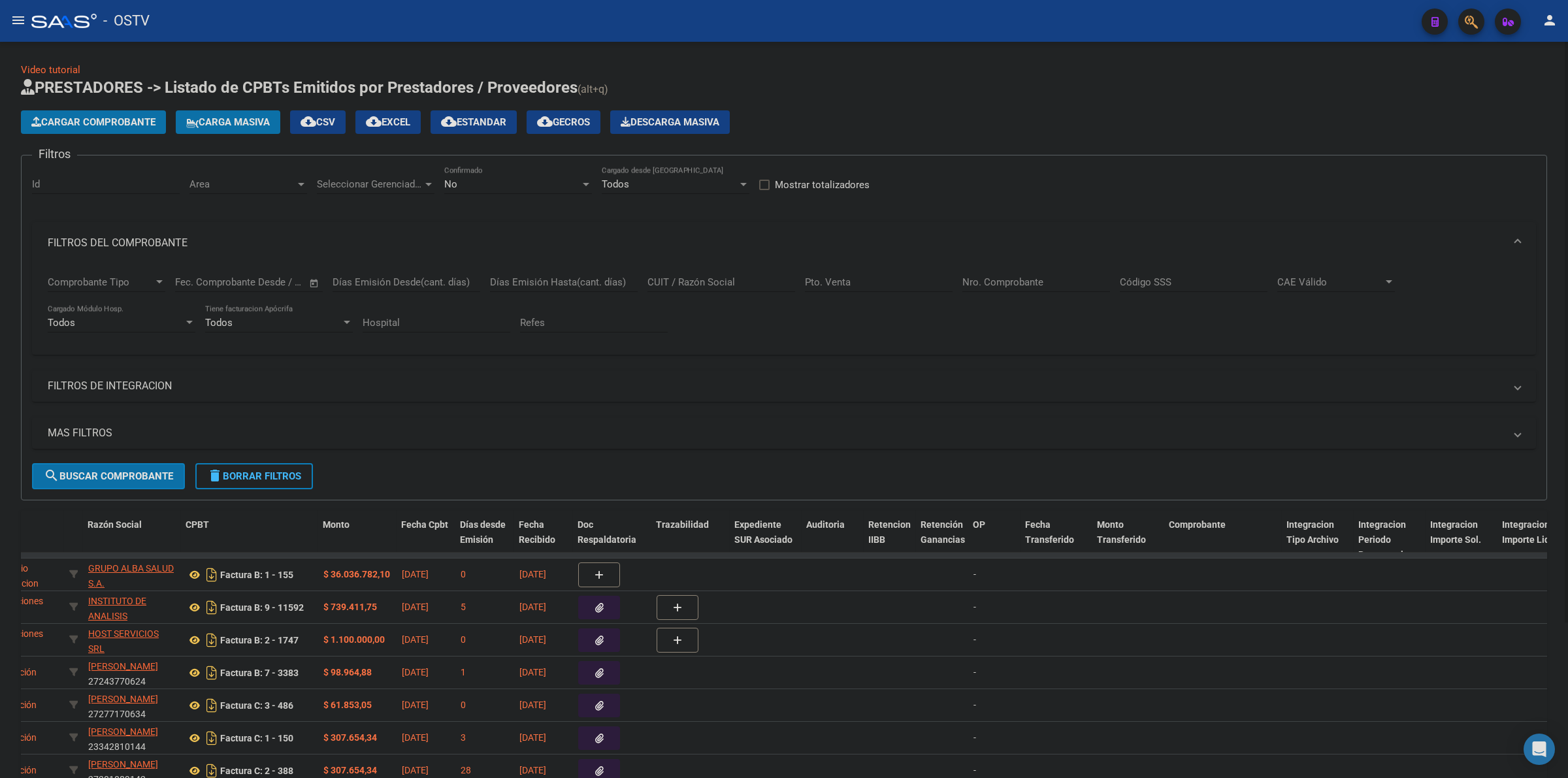
click at [109, 121] on span "Cargar Comprobante" at bounding box center [93, 122] width 124 height 12
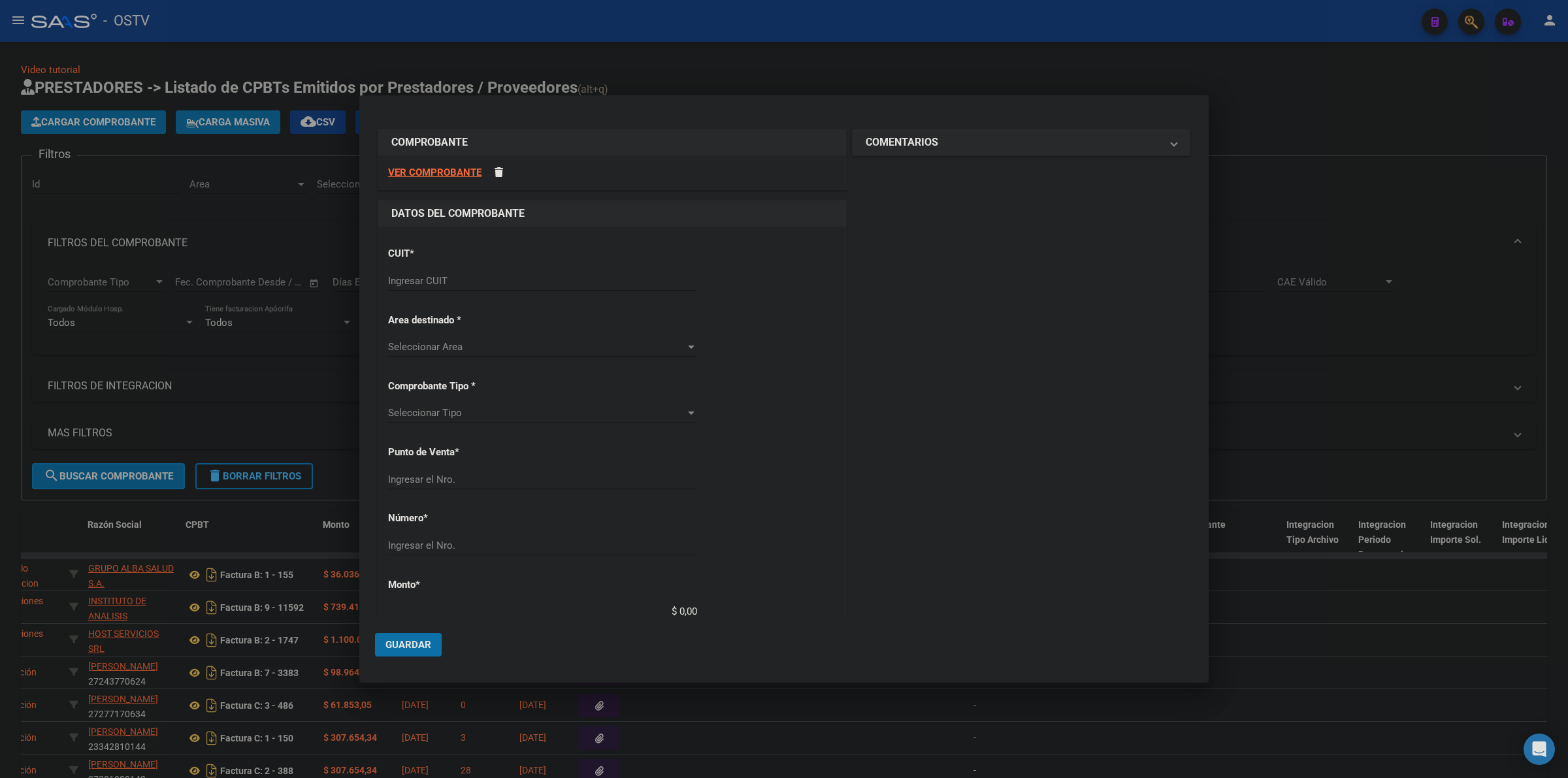
click at [409, 278] on input "Ingresar CUIT" at bounding box center [543, 281] width 309 height 12
type input "30-69182284-9"
type input "1690"
type input "1711"
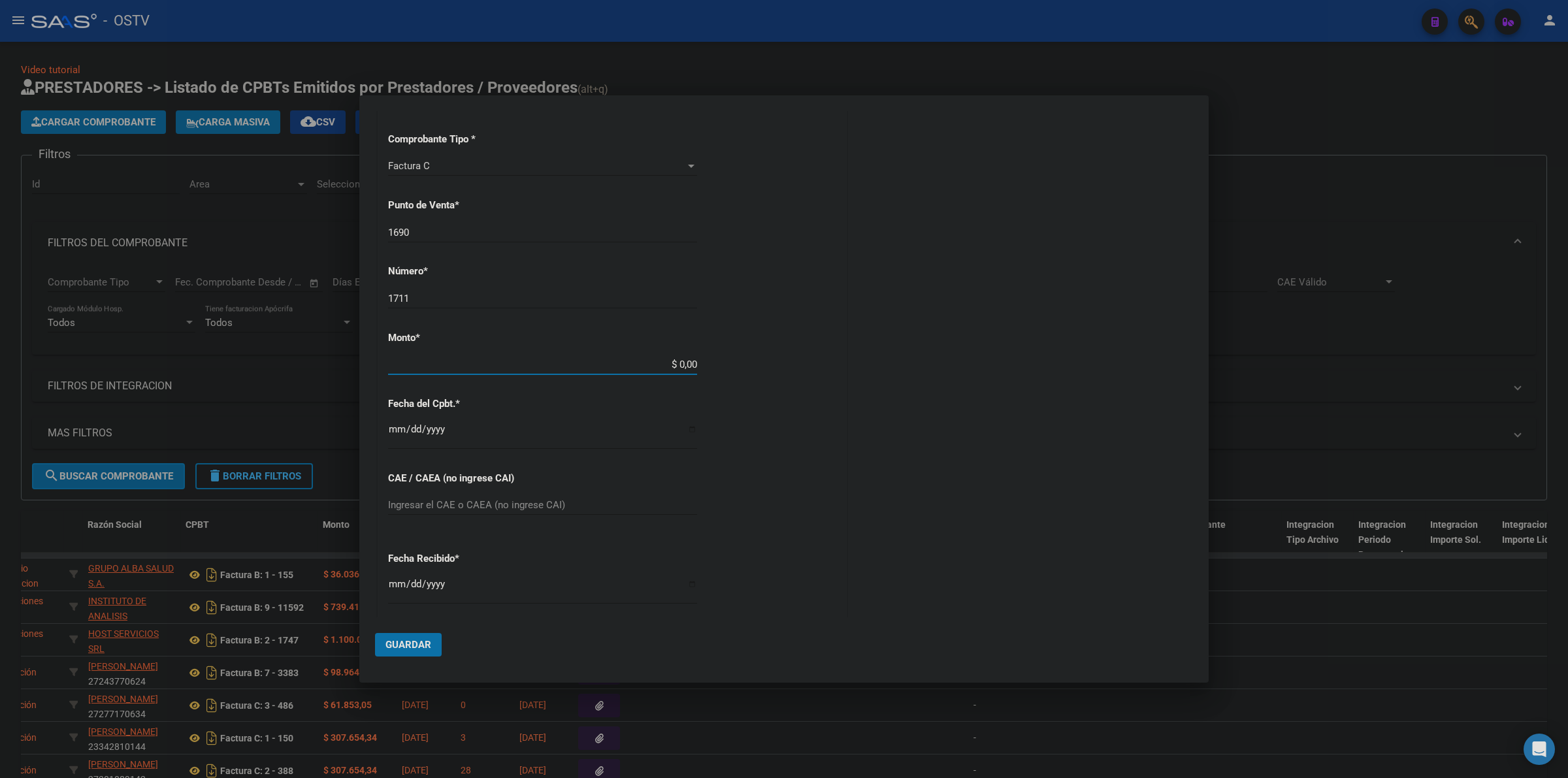
scroll to position [301, 0]
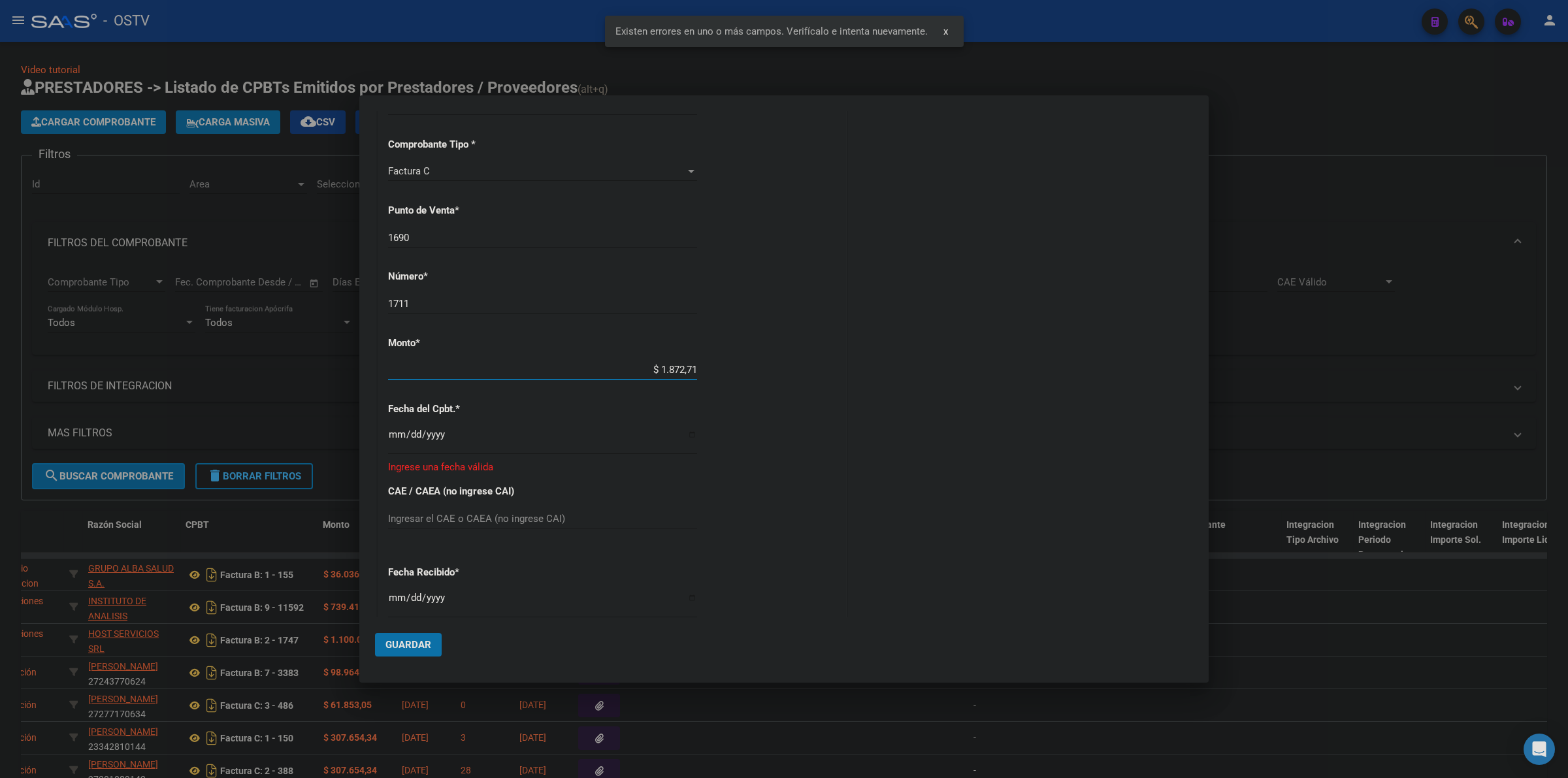
type input "$ 18.727,15"
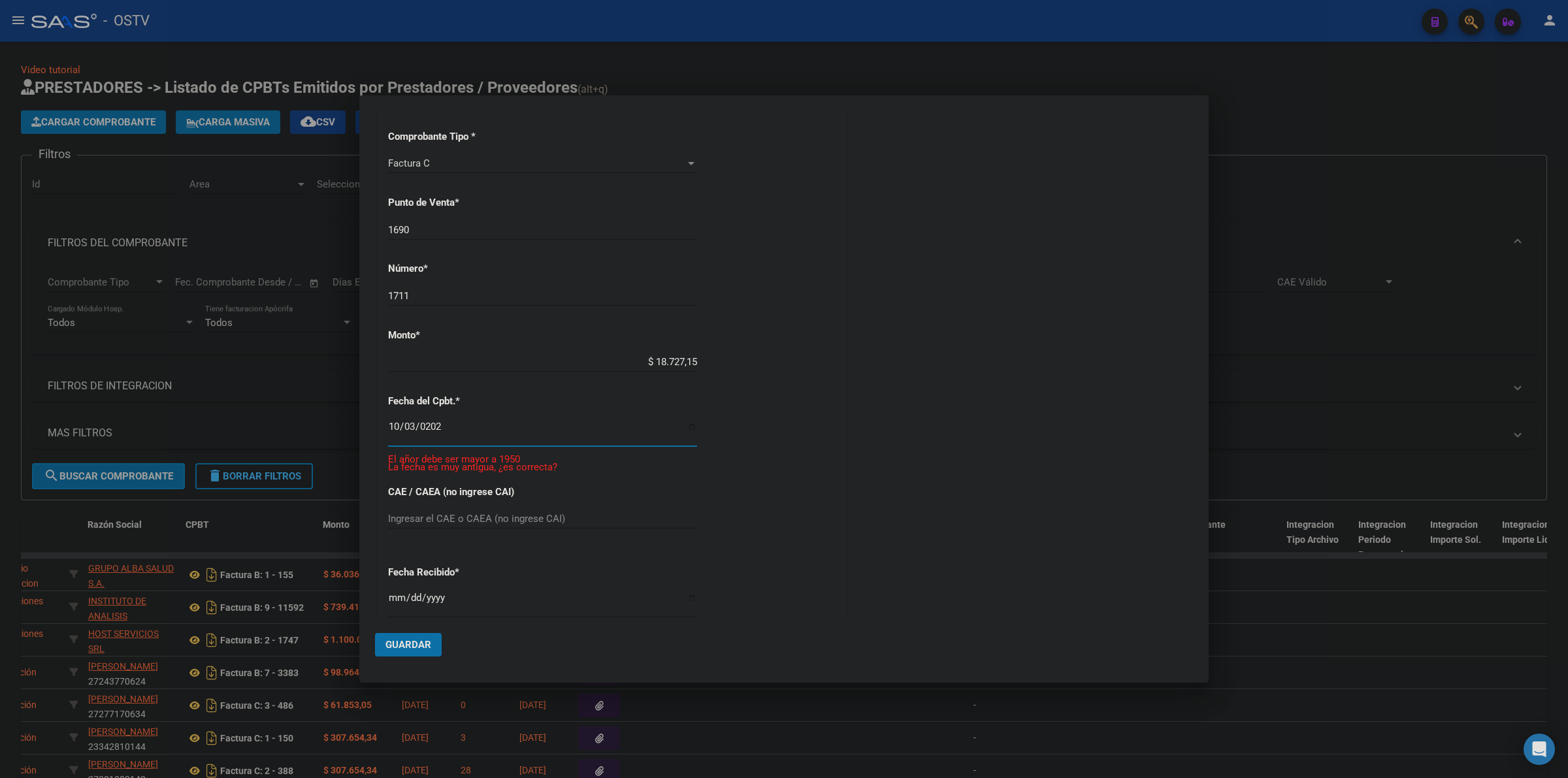
type input "[DATE]"
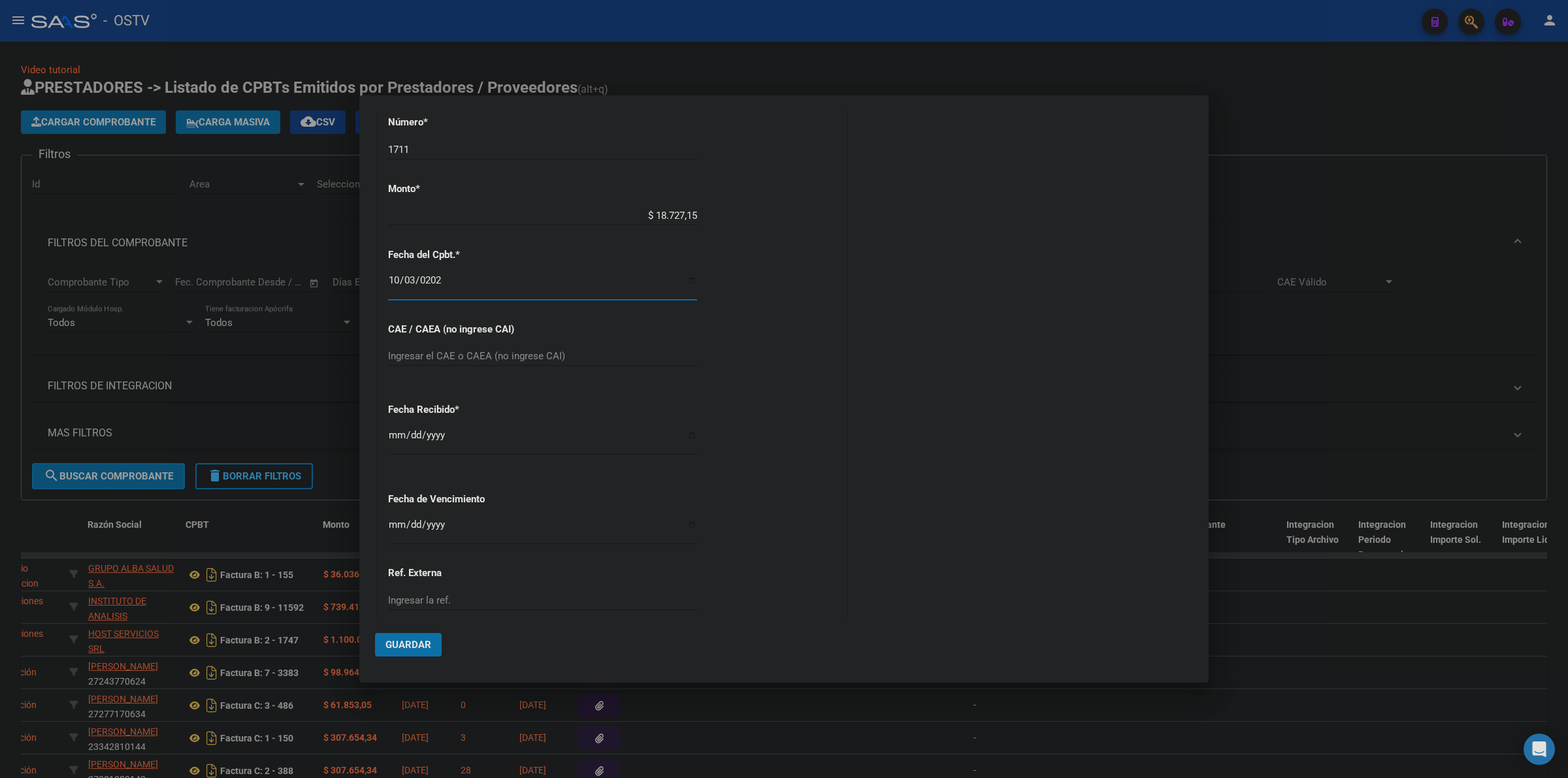
scroll to position [455, 0]
click at [397, 529] on input "Ingresar la fecha" at bounding box center [543, 528] width 309 height 21
type input "[DATE]"
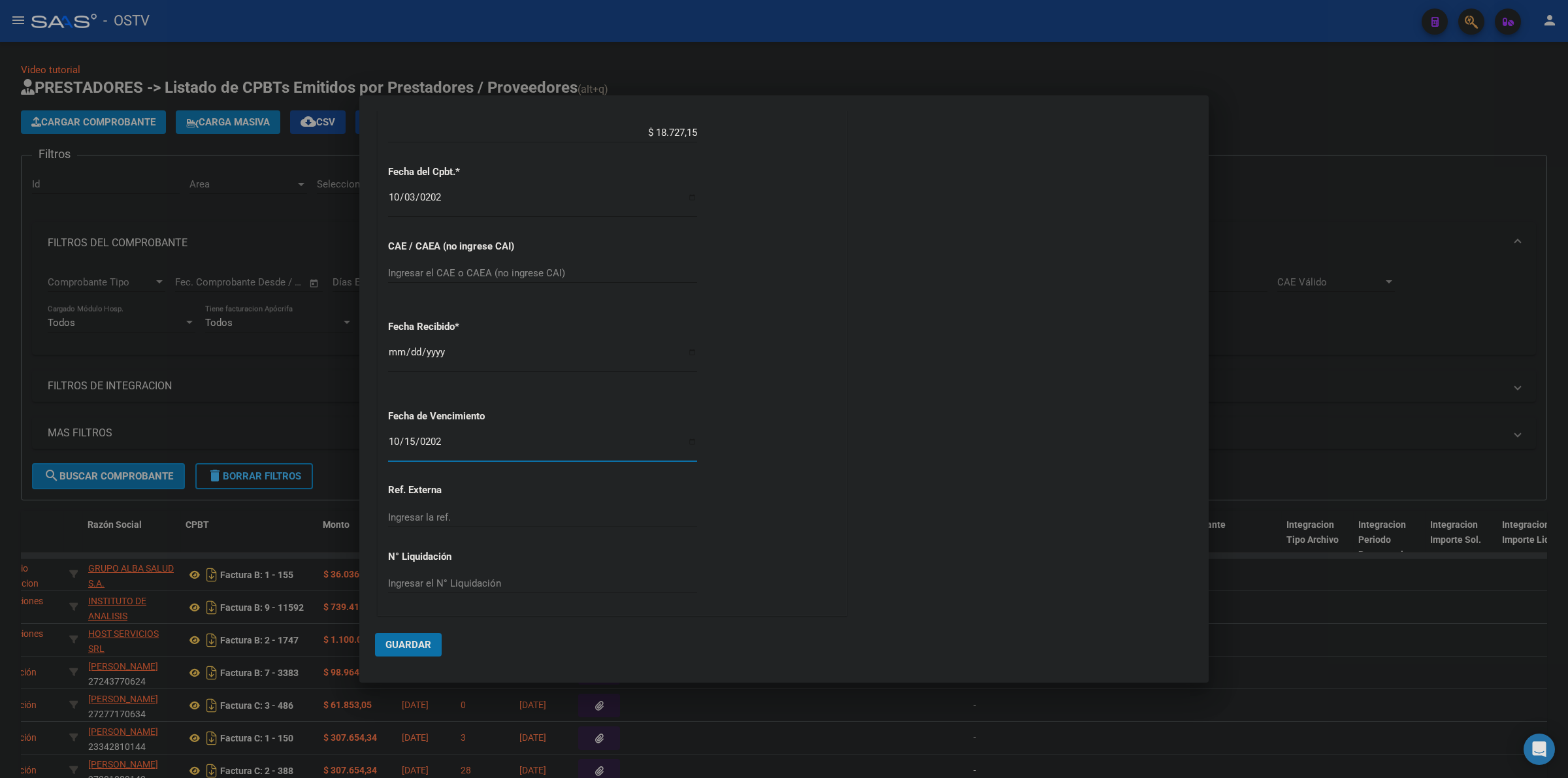
scroll to position [540, 0]
click at [422, 639] on span "Guardar" at bounding box center [408, 644] width 46 height 12
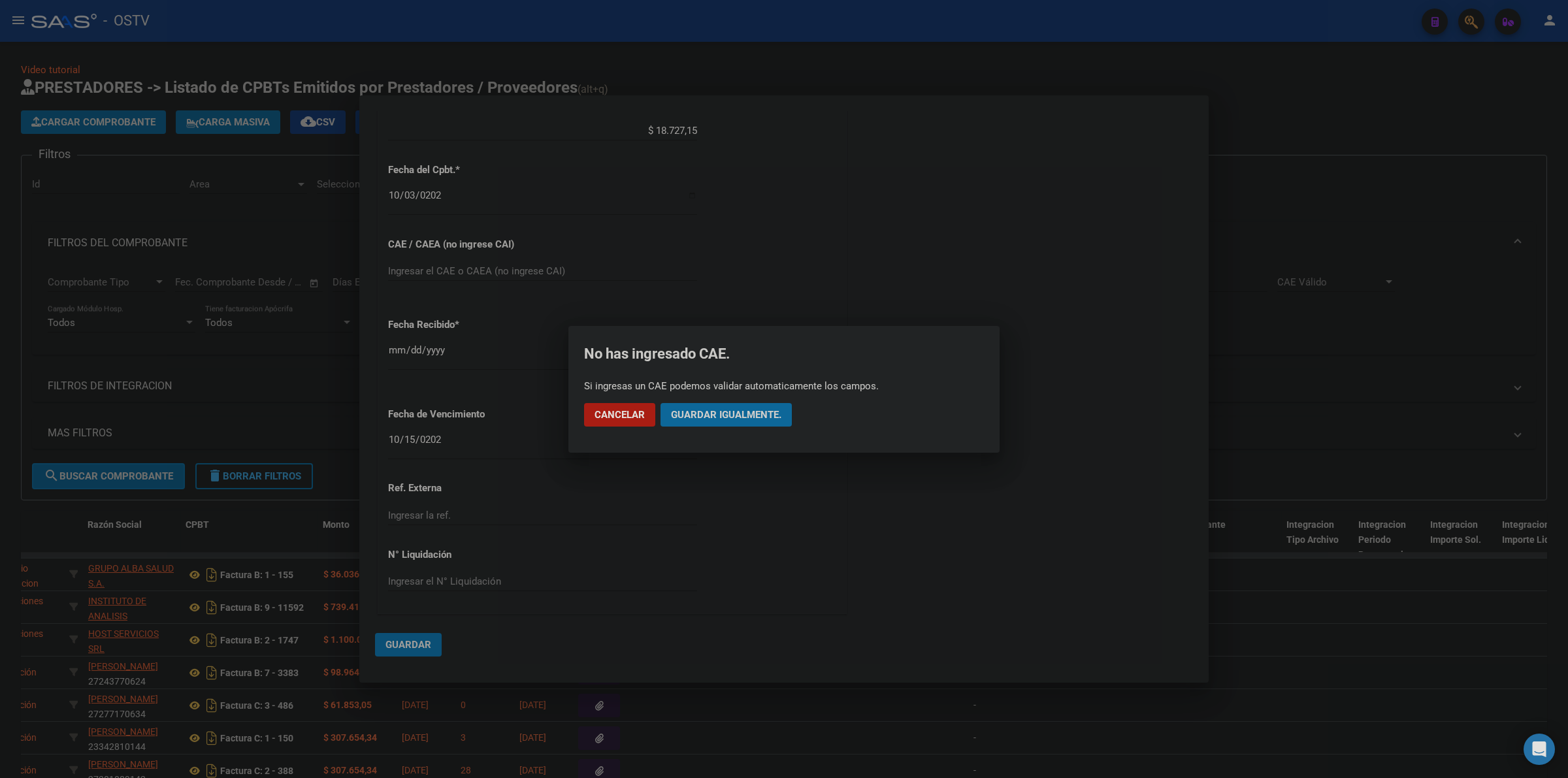
click at [763, 426] on button "Guardar igualmente." at bounding box center [726, 415] width 132 height 23
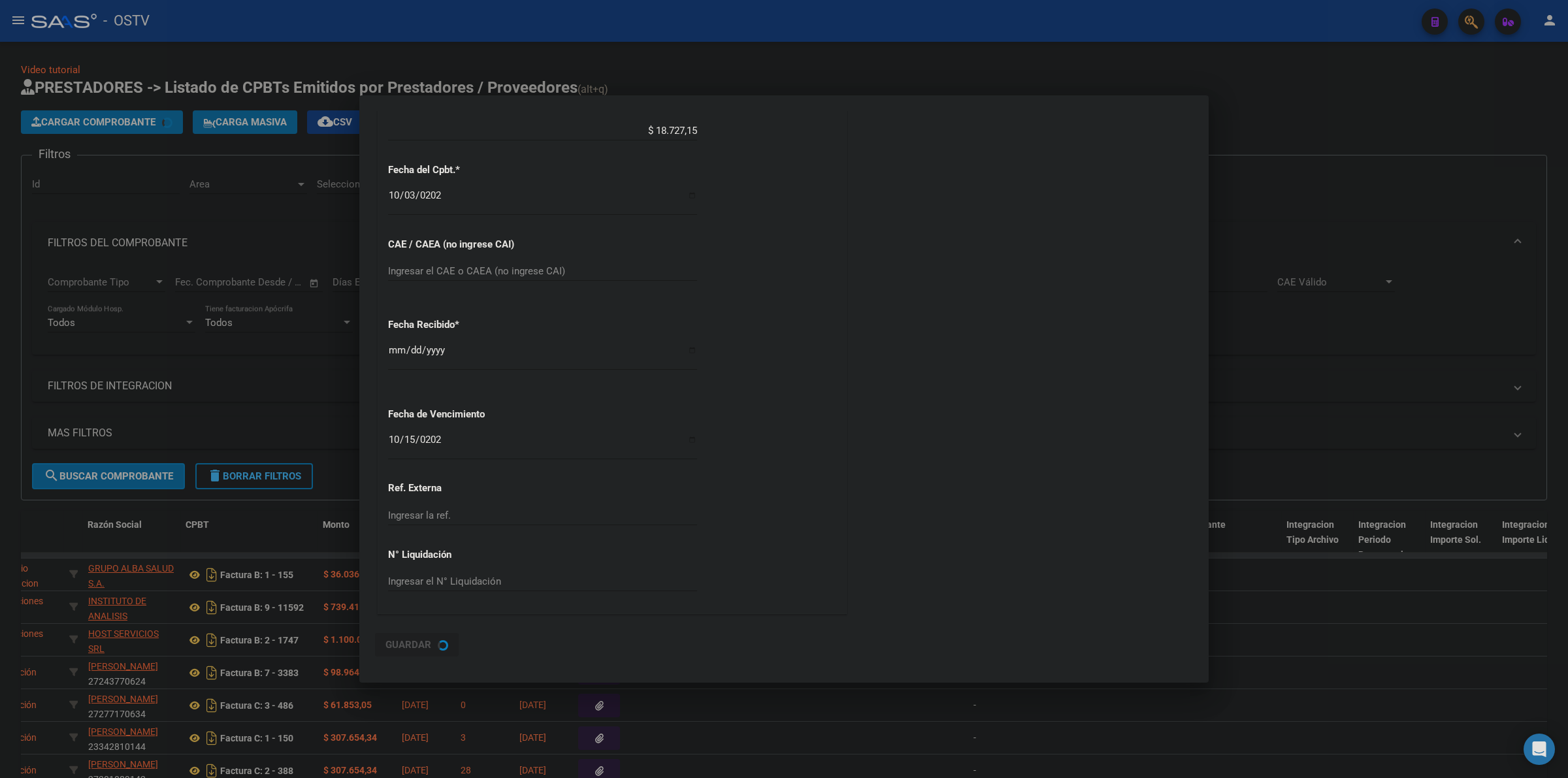
scroll to position [0, 0]
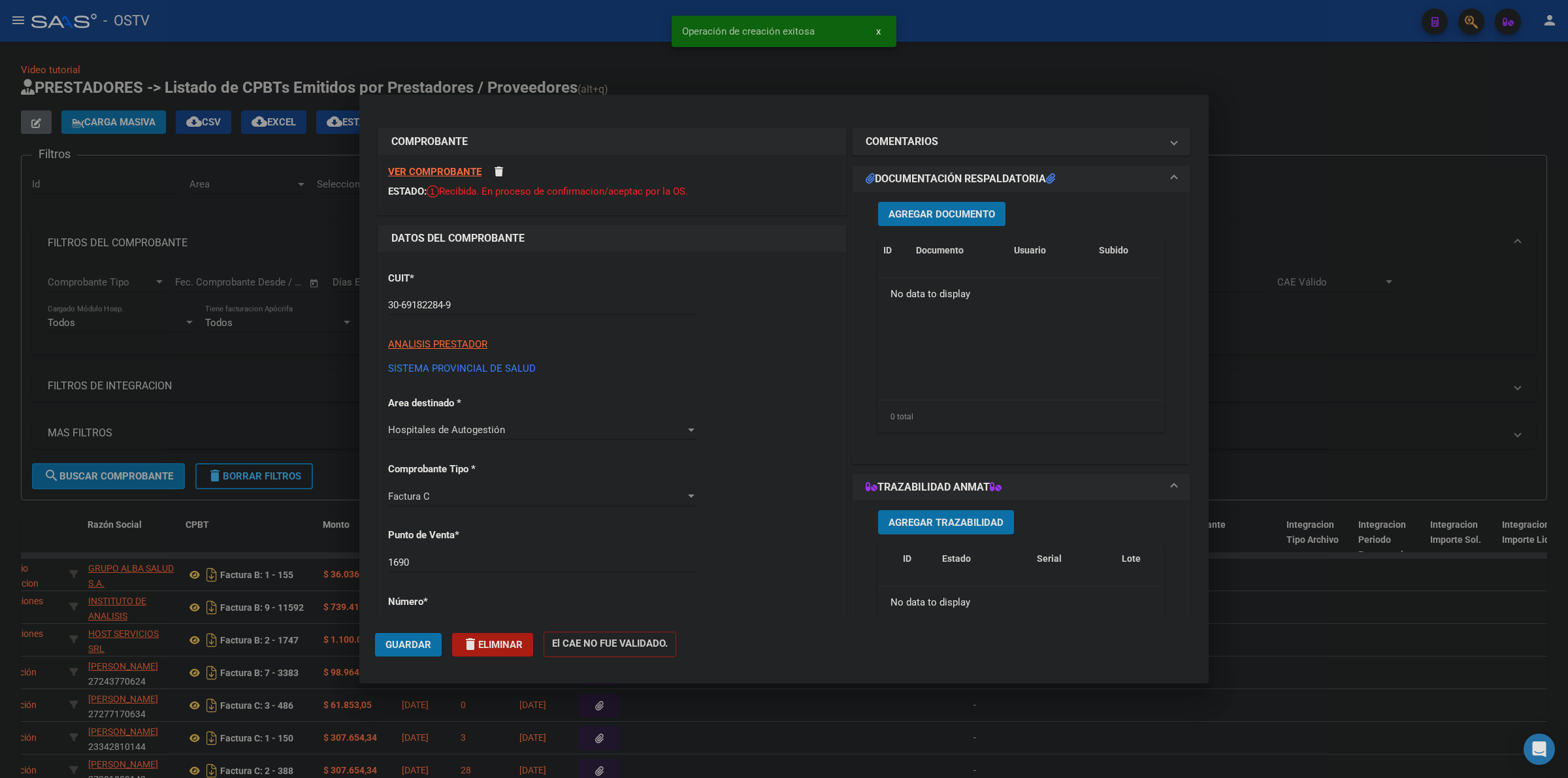
click at [962, 209] on span "Agregar Documento" at bounding box center [942, 214] width 107 height 12
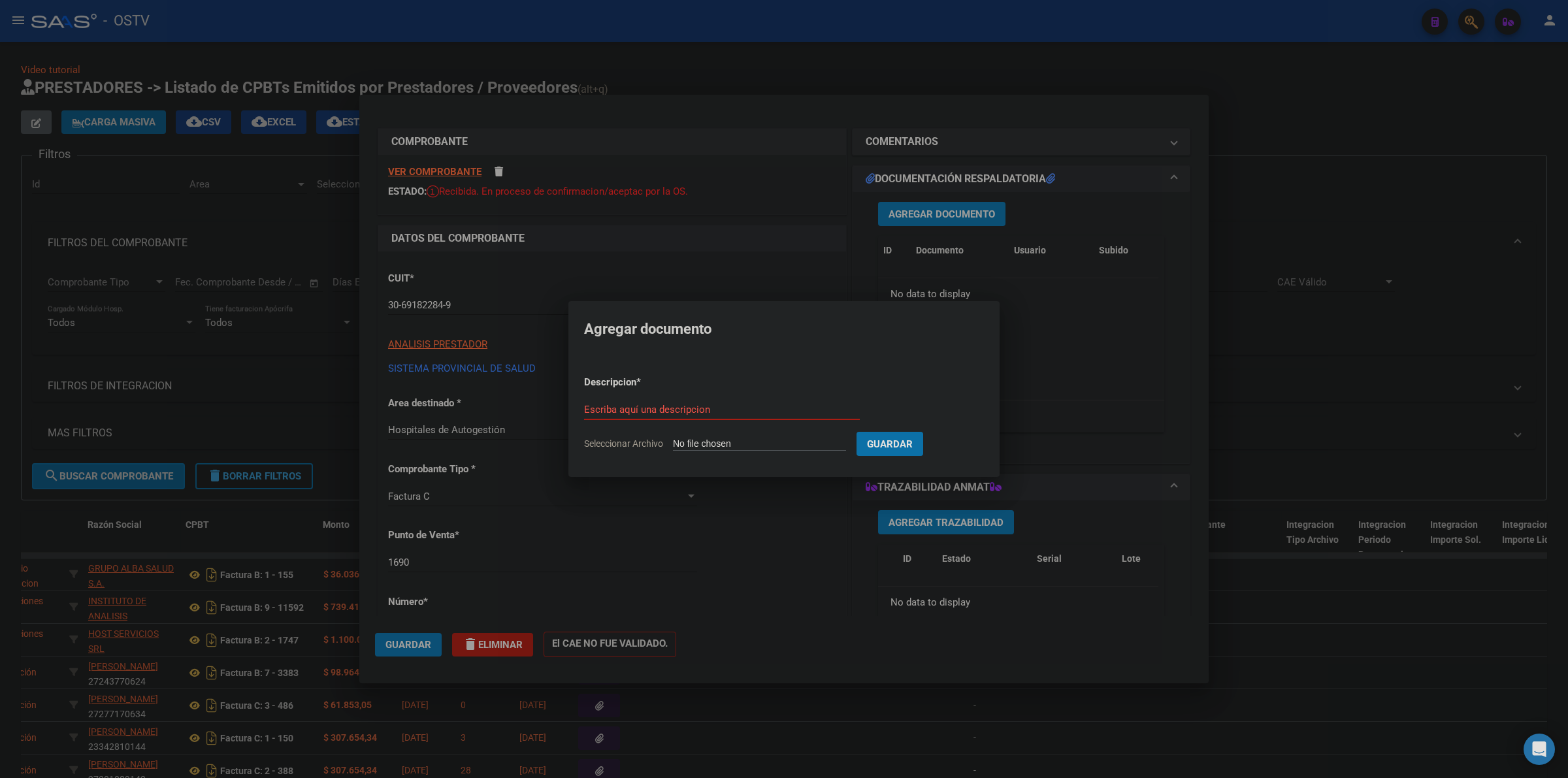
type input "C:\fakepath\FACTURA - 1690 1711 - CENTRO DE REHABILITACION LAS MORITAS.pdf"
type input "FACTURA"
click at [925, 432] on button "Guardar" at bounding box center [959, 444] width 67 height 24
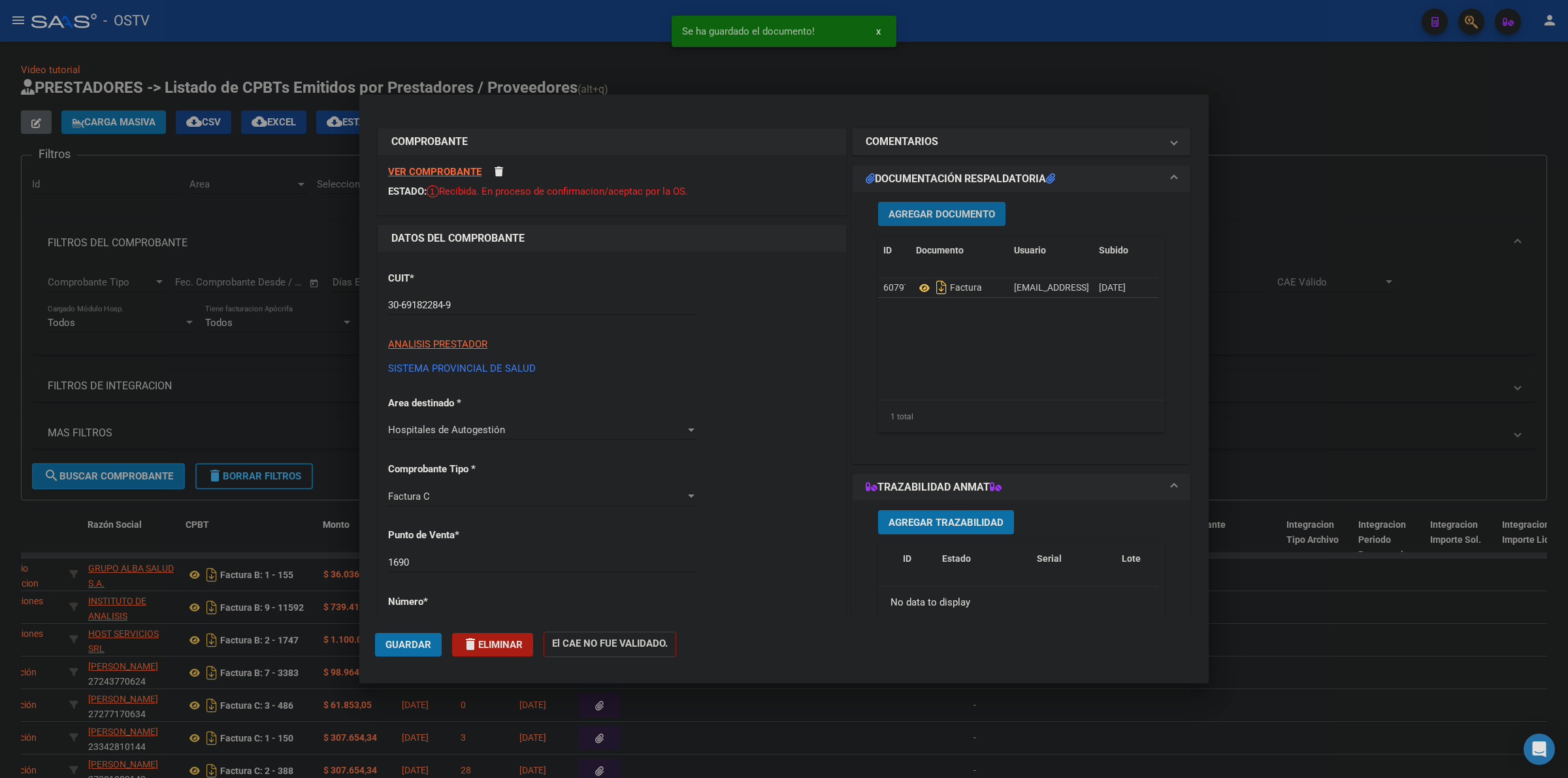
click at [948, 215] on span "Agregar Documento" at bounding box center [942, 214] width 107 height 12
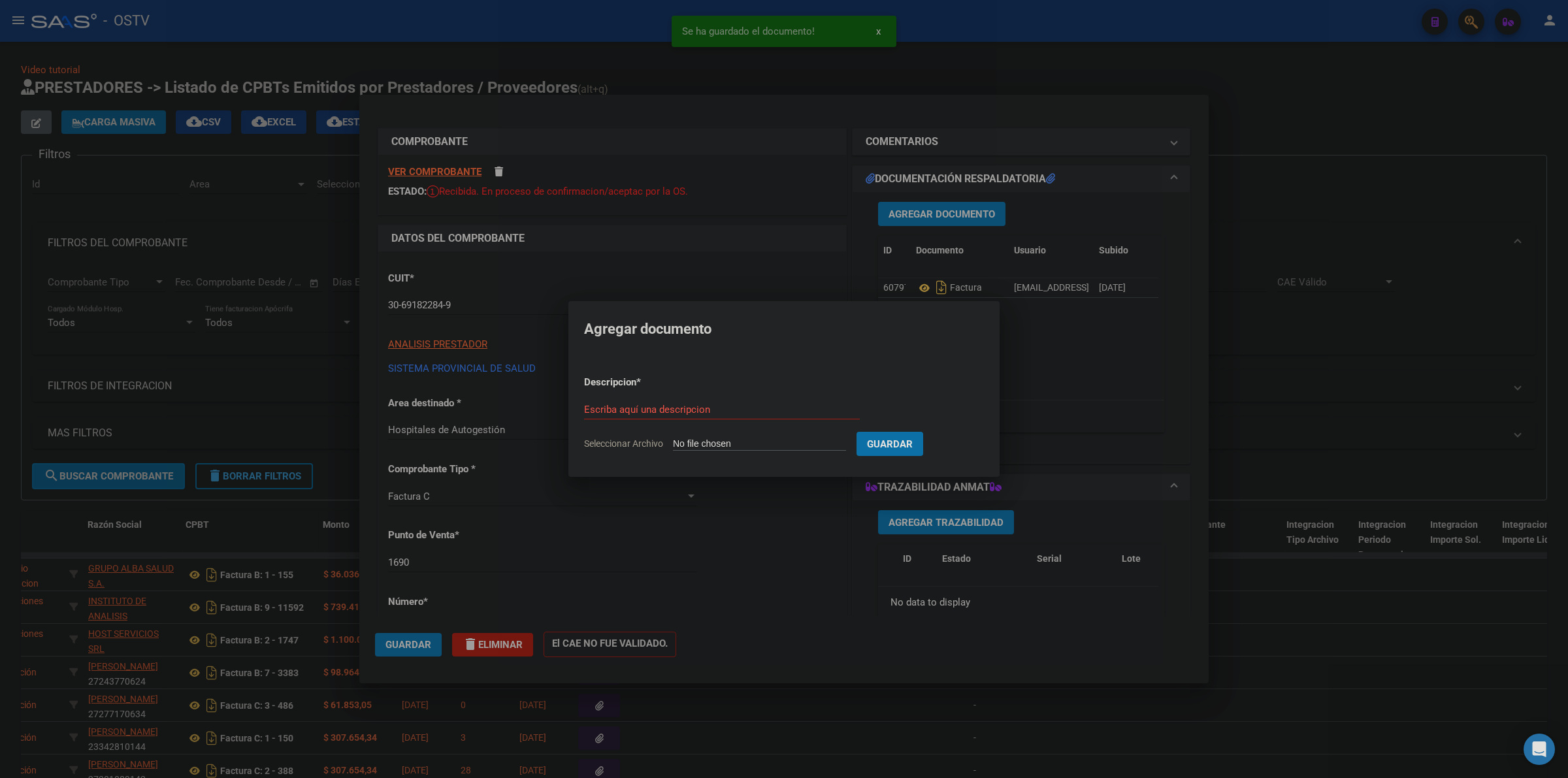
type input "C:\fakepath\ANEXO - 1690 1711 - CENTRO DE REHABILITACION LAS MORITAS.pdf"
type input "ANEXO"
click at [925, 432] on button "Guardar" at bounding box center [959, 444] width 67 height 24
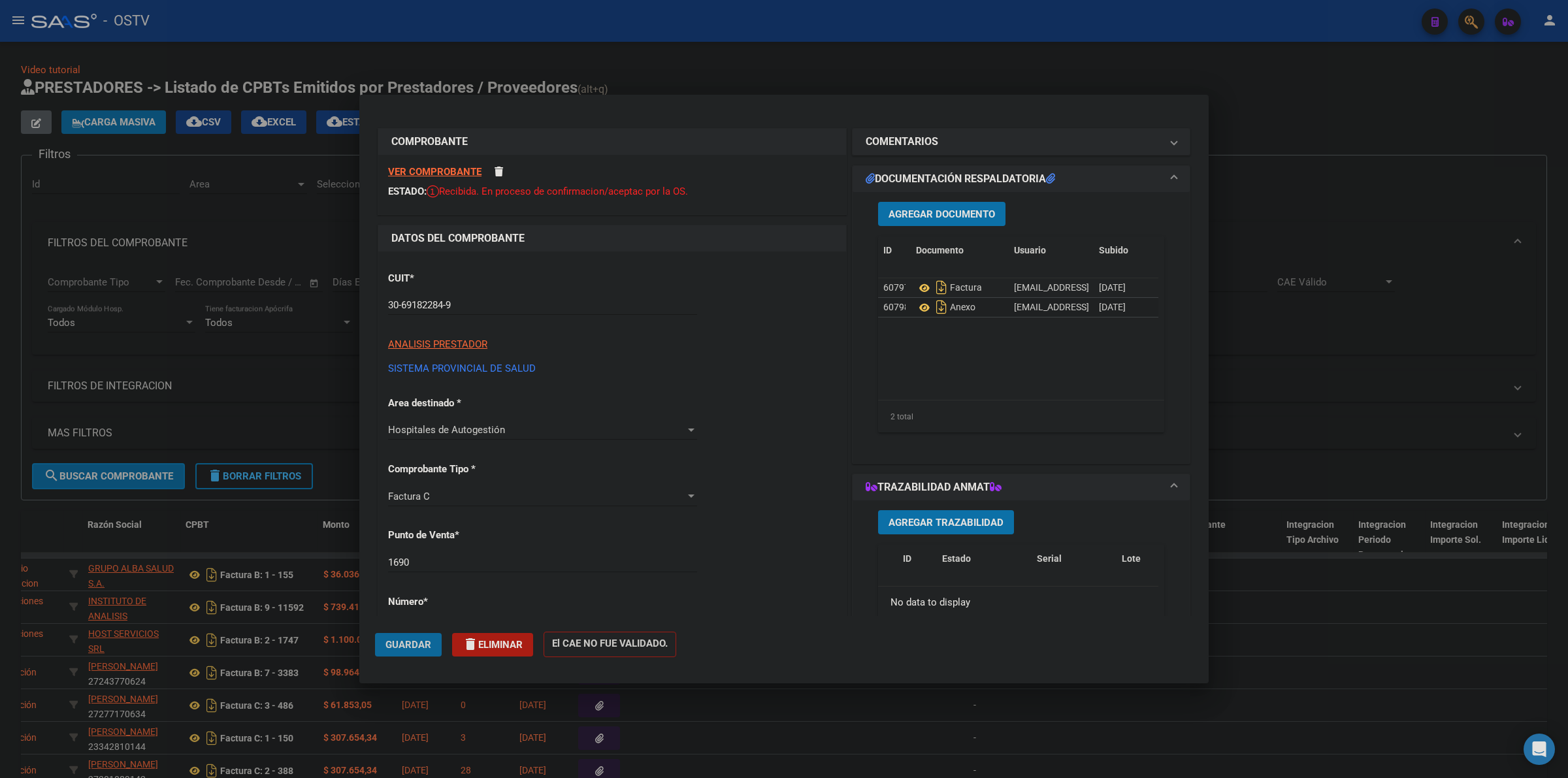
click at [427, 641] on span "Guardar" at bounding box center [408, 644] width 46 height 12
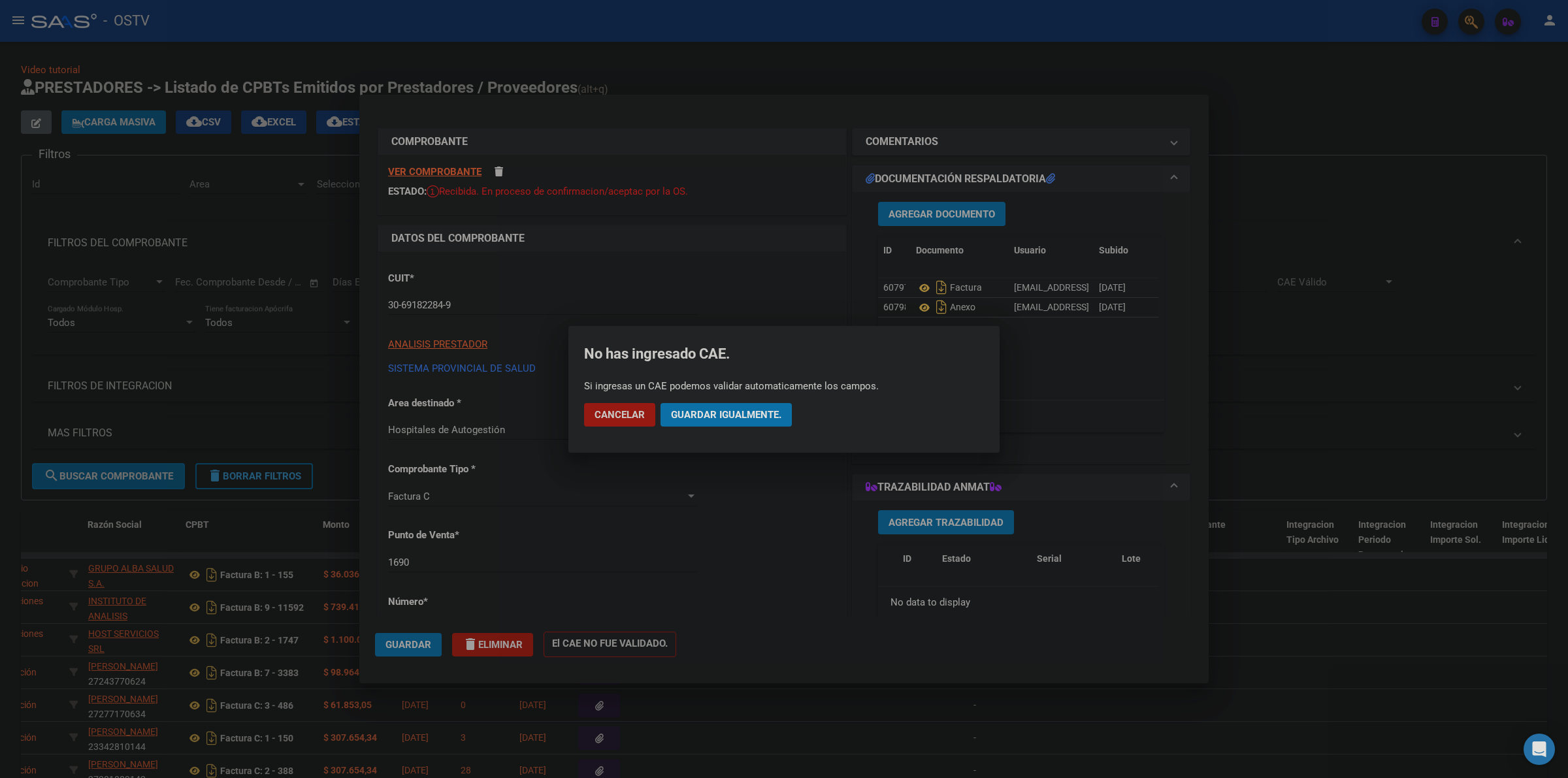
click at [701, 398] on mat-dialog-actions "Cancelar Guardar igualmente." at bounding box center [784, 415] width 400 height 44
click at [700, 413] on span "Guardar igualmente." at bounding box center [725, 415] width 110 height 12
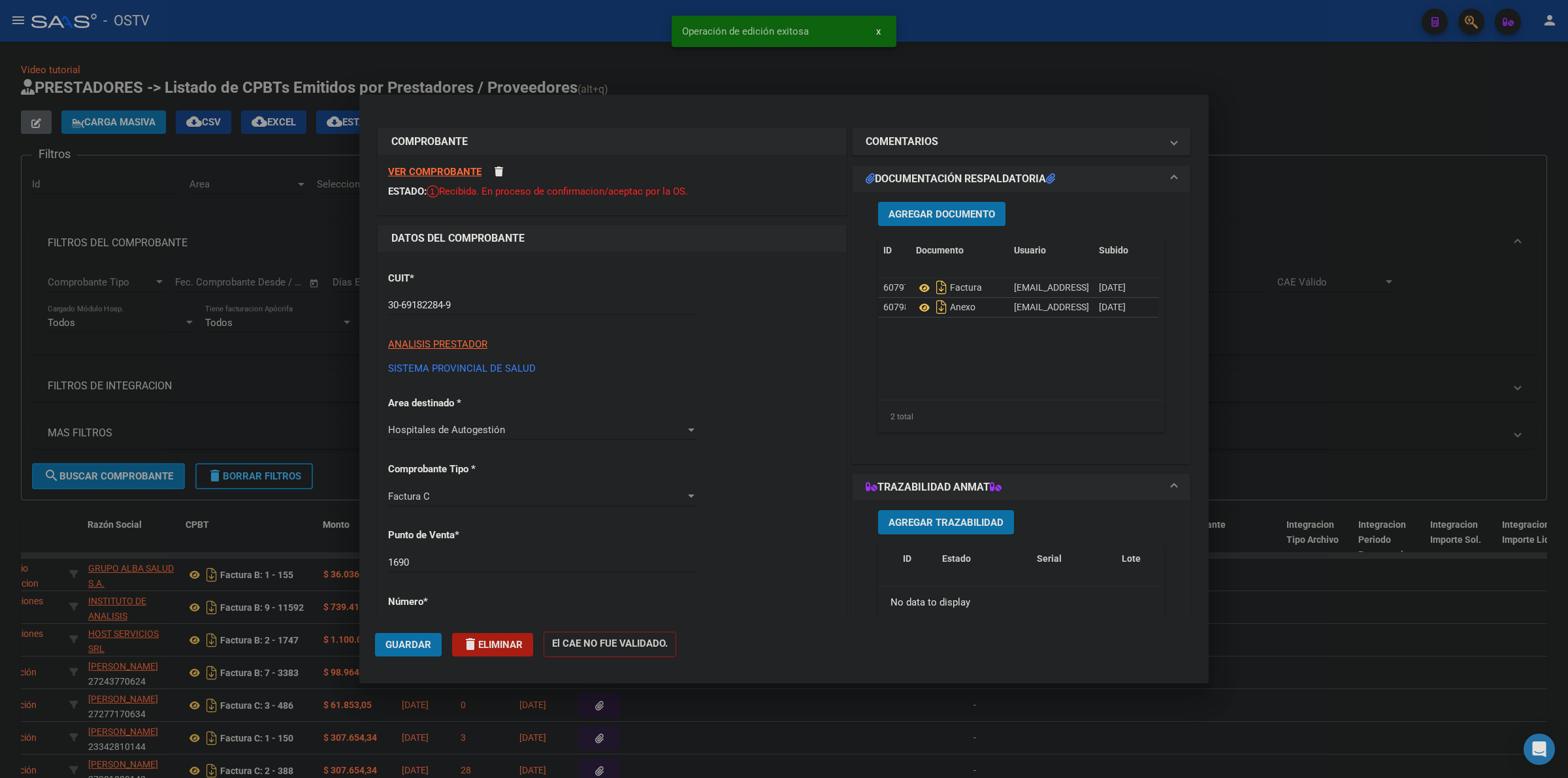
click at [778, 70] on div at bounding box center [784, 389] width 1568 height 778
type input "$ 0,00"
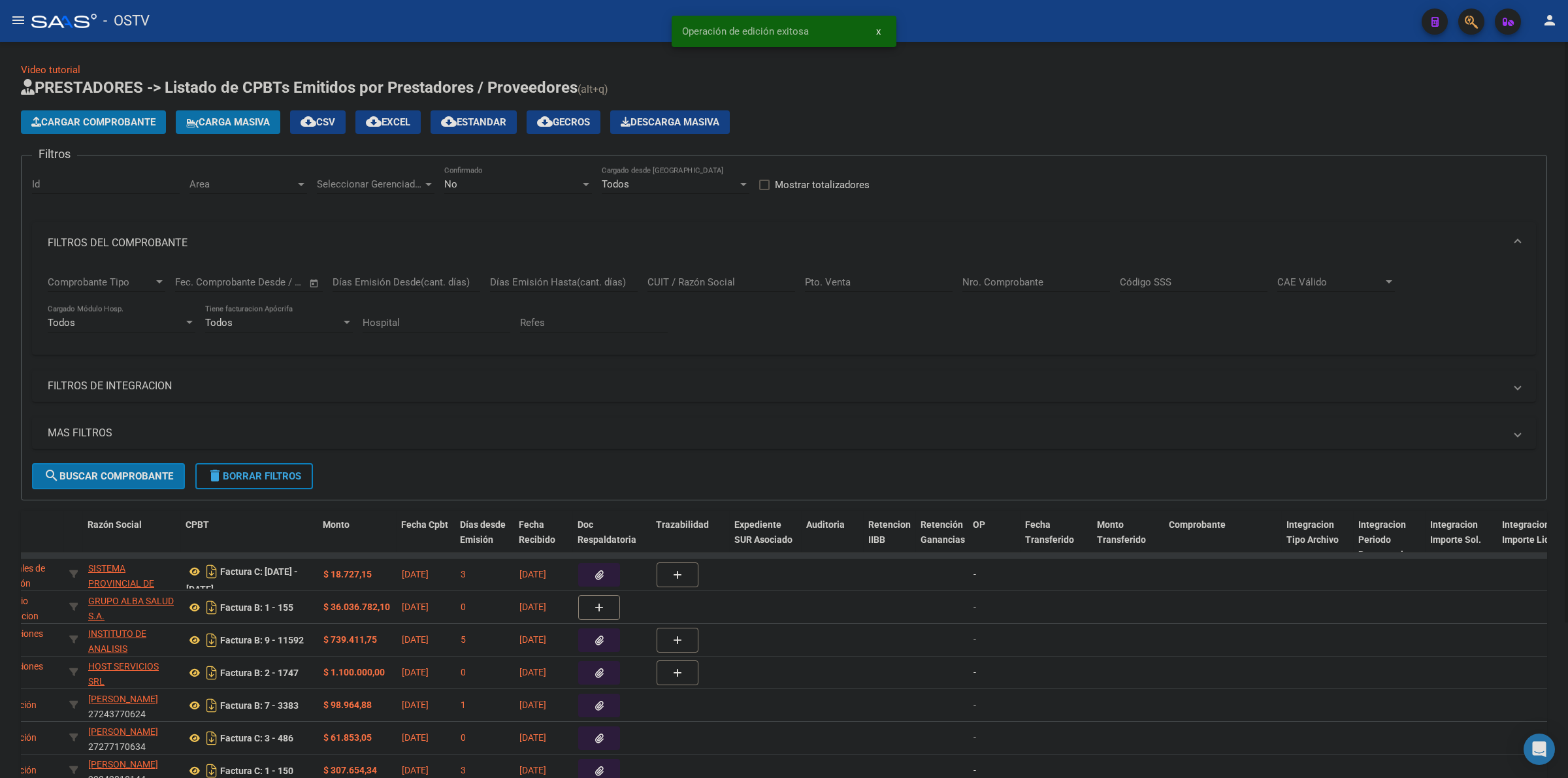
click at [282, 481] on button "delete Borrar Filtros" at bounding box center [254, 476] width 117 height 26
